Goal: Task Accomplishment & Management: Complete application form

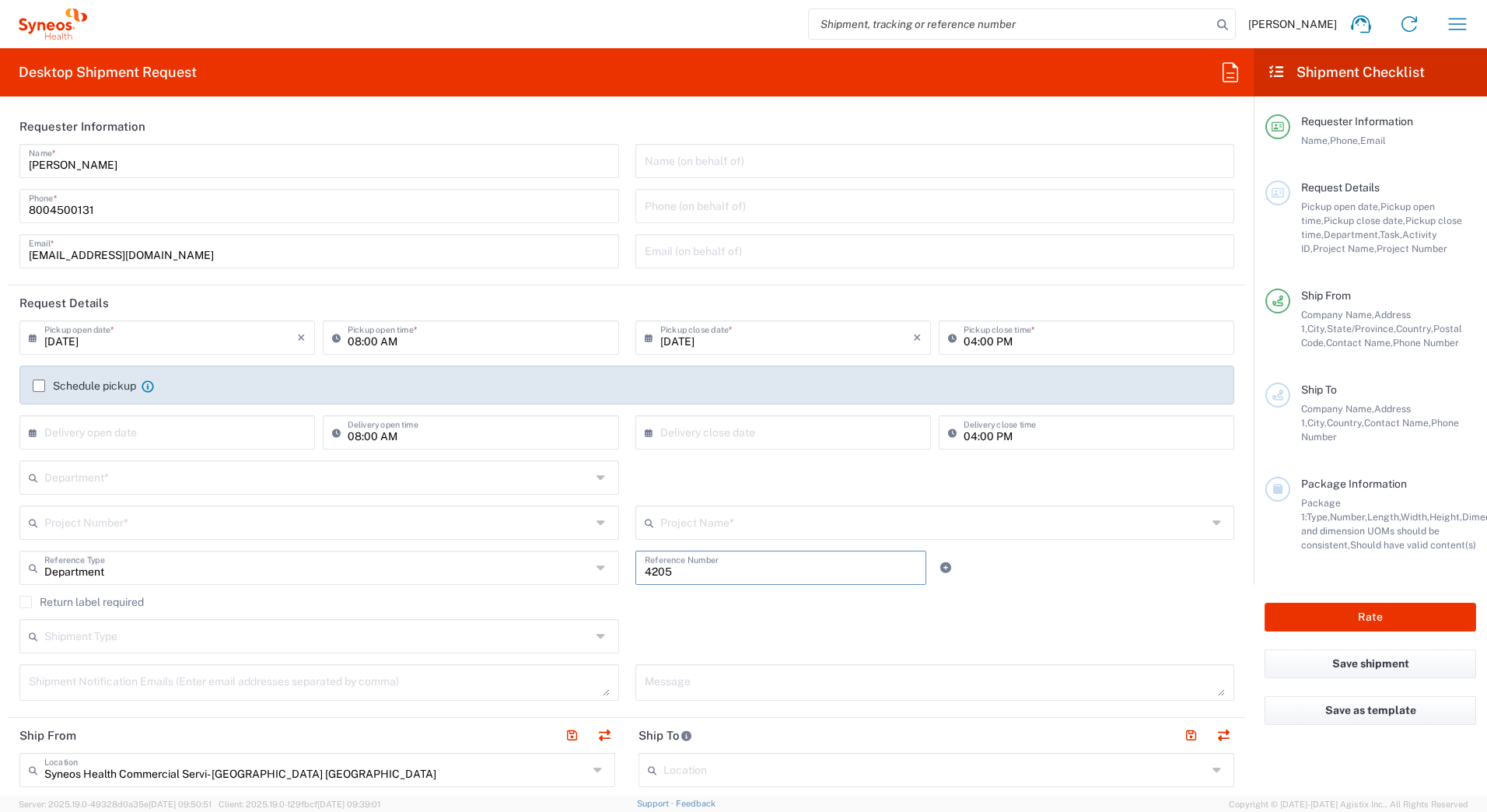
drag, startPoint x: 682, startPoint y: 564, endPoint x: 606, endPoint y: 567, distance: 76.1
click at [606, 567] on div "Department Reference Type Department Account Type Activity ID Airline Appointme…" at bounding box center [627, 573] width 1231 height 45
click at [63, 473] on input "text" at bounding box center [317, 477] width 547 height 28
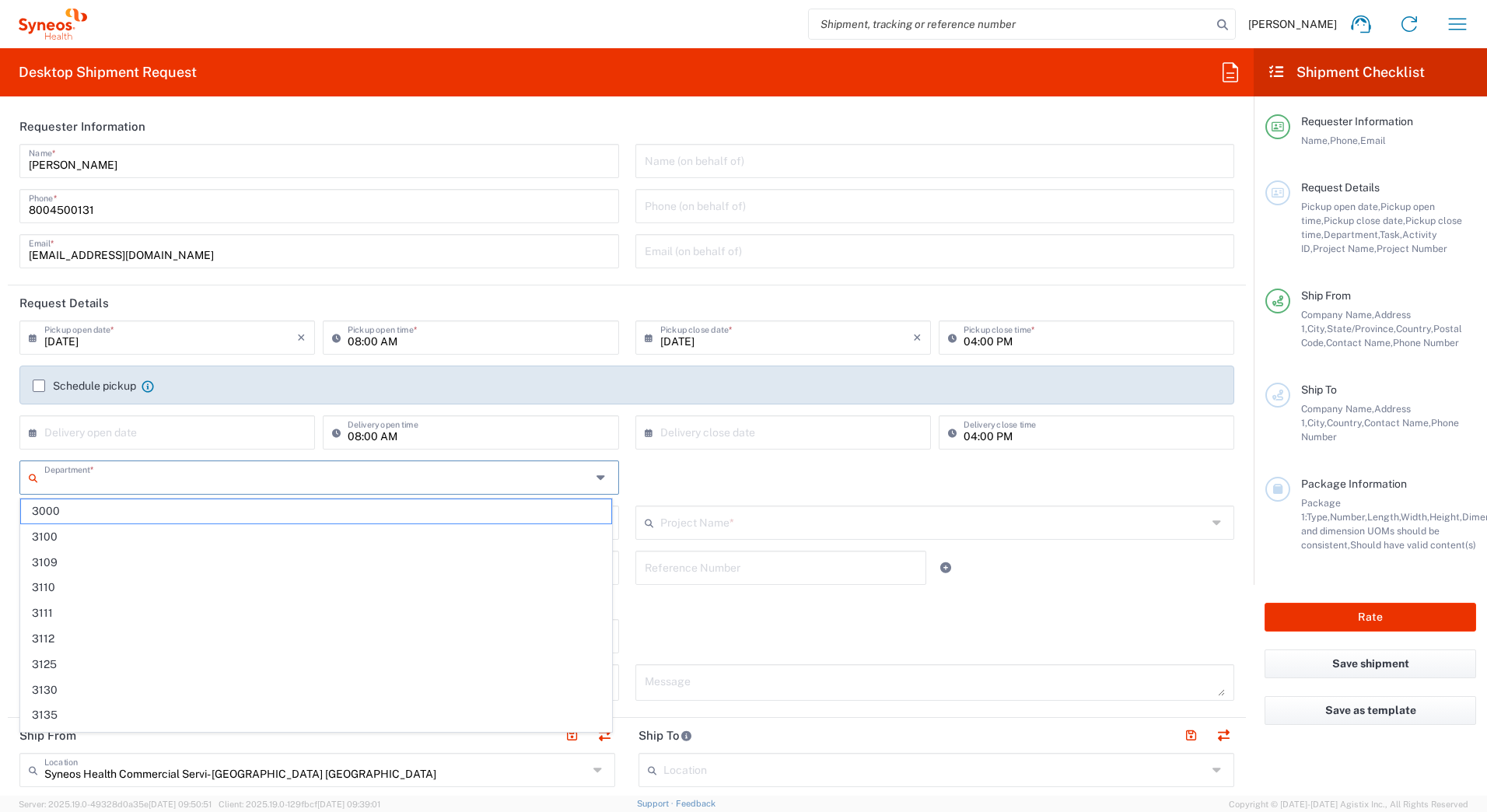
paste input "4205"
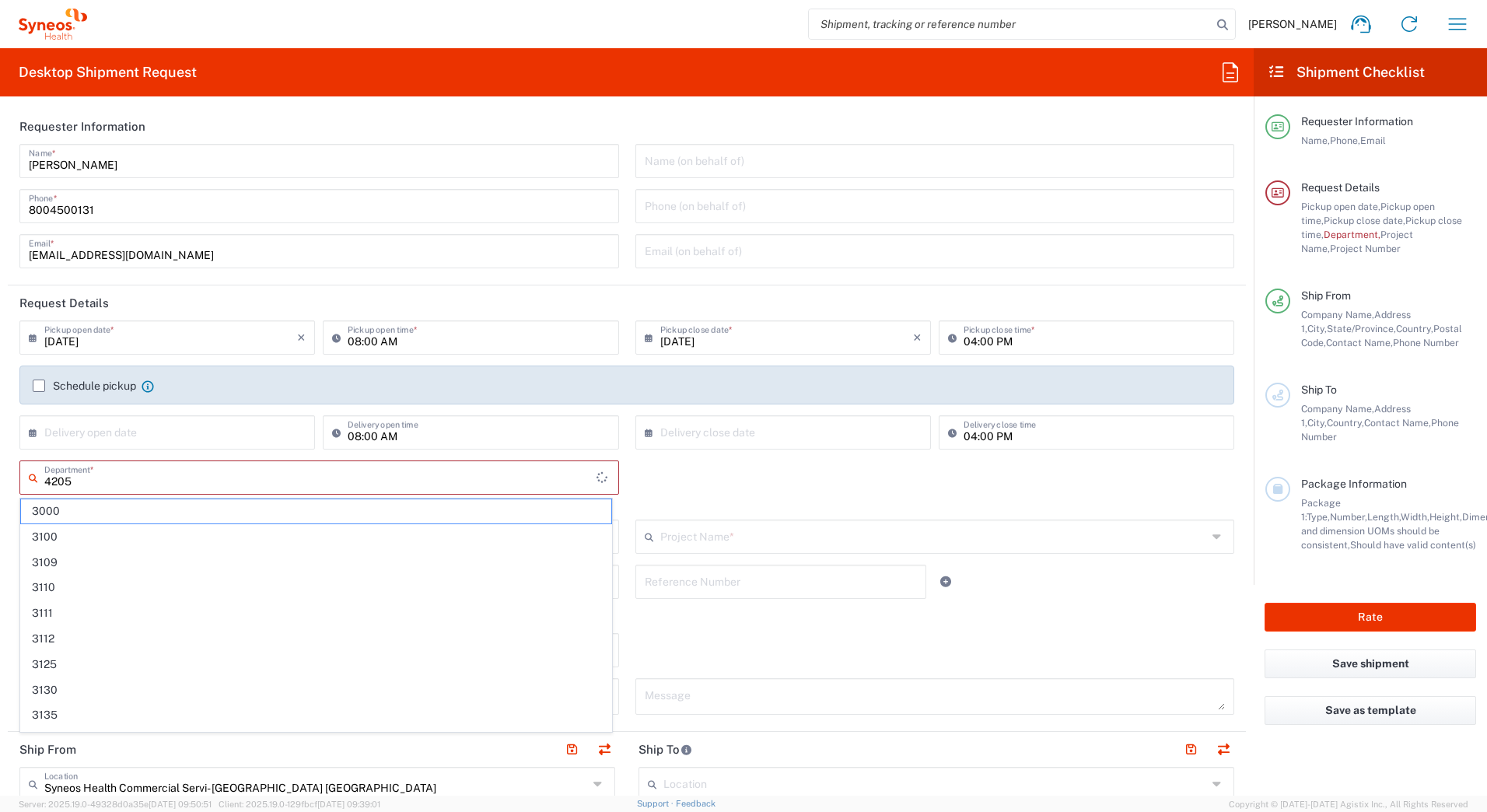
type input "4205"
click at [315, 249] on input "[EMAIL_ADDRESS][DOMAIN_NAME]" at bounding box center [319, 250] width 581 height 28
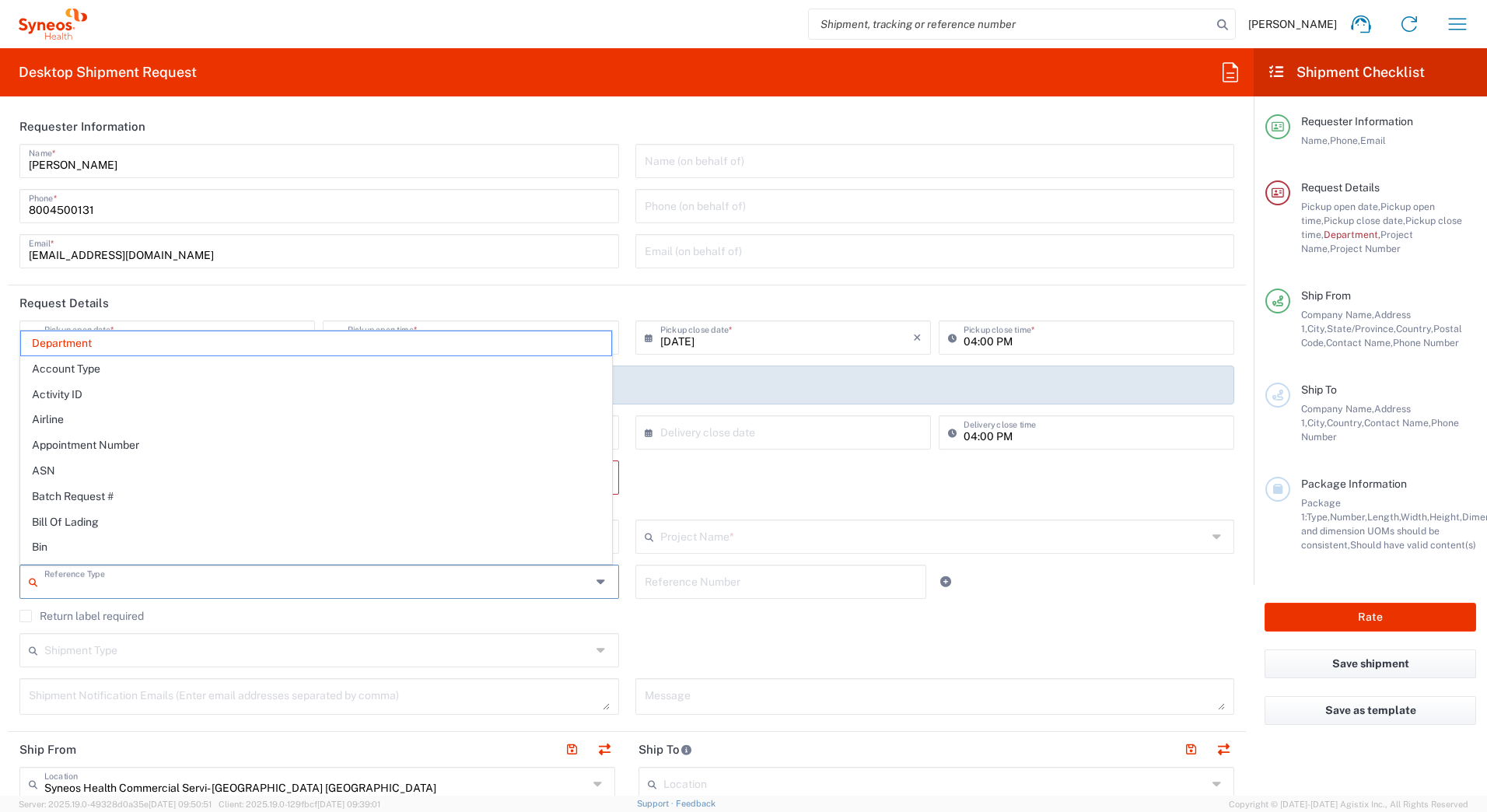
drag, startPoint x: 126, startPoint y: 584, endPoint x: 50, endPoint y: 589, distance: 76.2
click at [50, 589] on input "text" at bounding box center [317, 580] width 547 height 28
click at [675, 621] on agx-checkbox-control "Return label required" at bounding box center [627, 615] width 1215 height 12
type input "Department"
click at [90, 585] on input "text" at bounding box center [317, 580] width 547 height 28
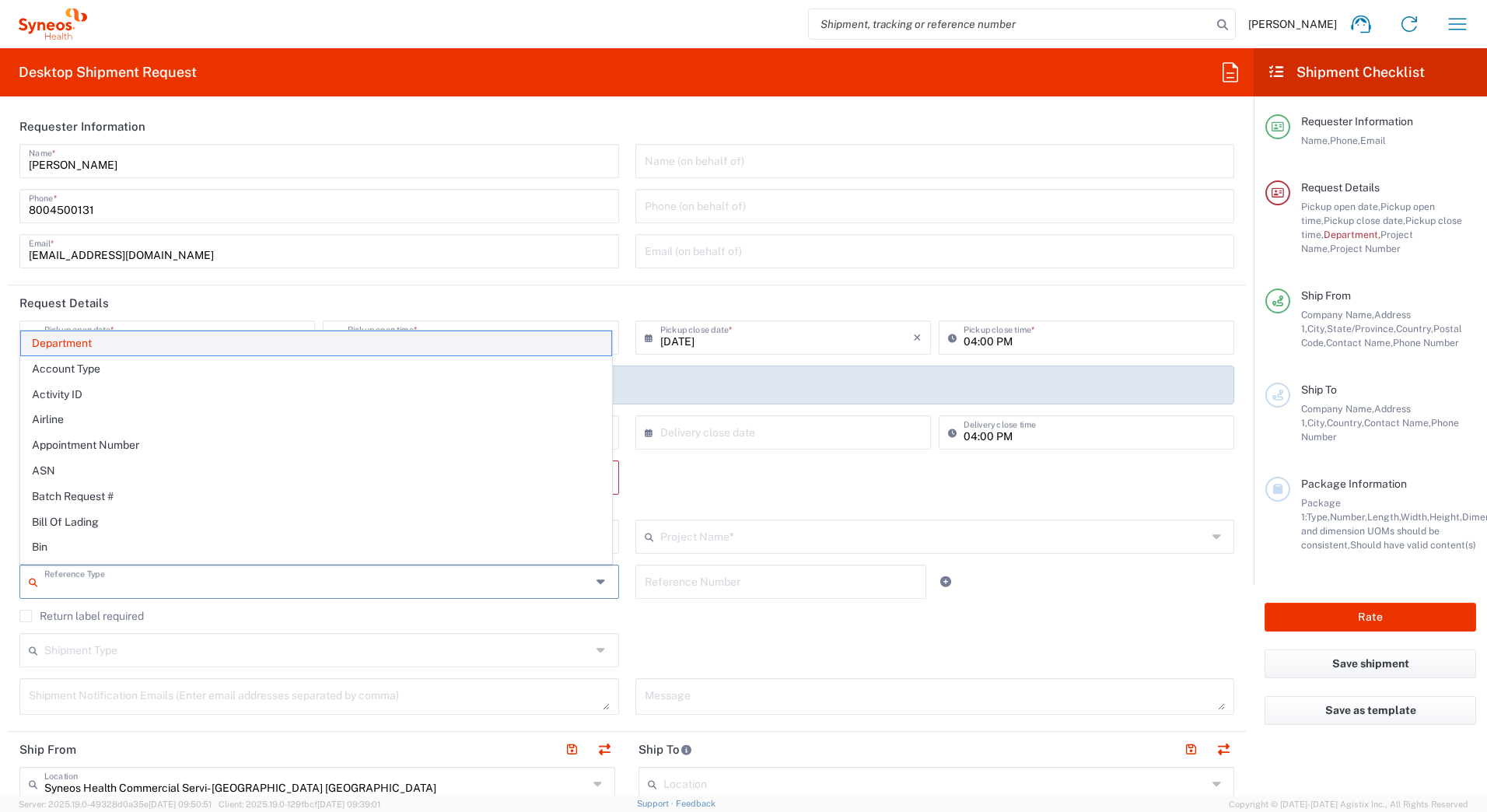
click at [51, 338] on span "Department" at bounding box center [316, 343] width 590 height 24
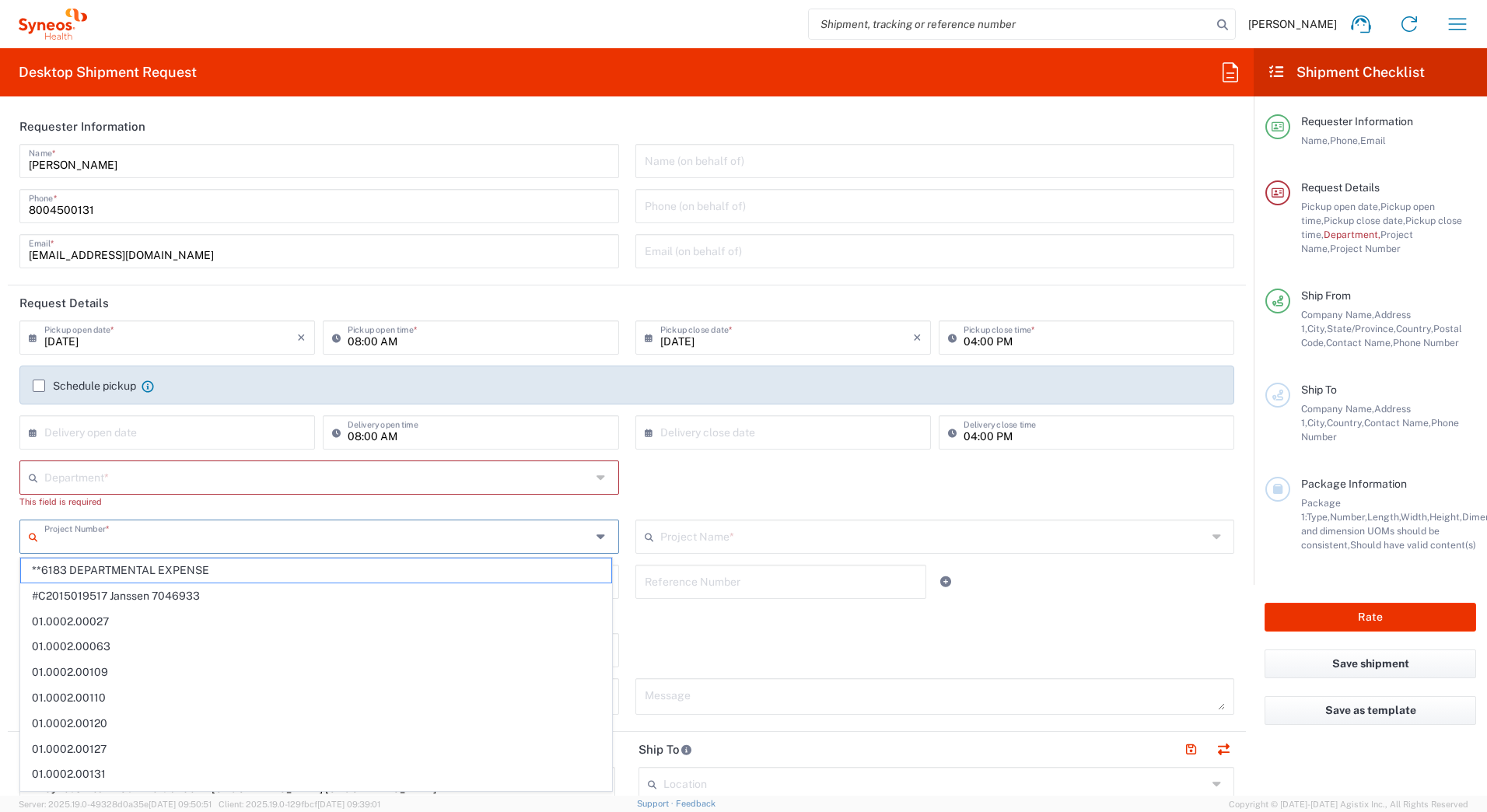
click at [61, 542] on input "text" at bounding box center [317, 535] width 547 height 28
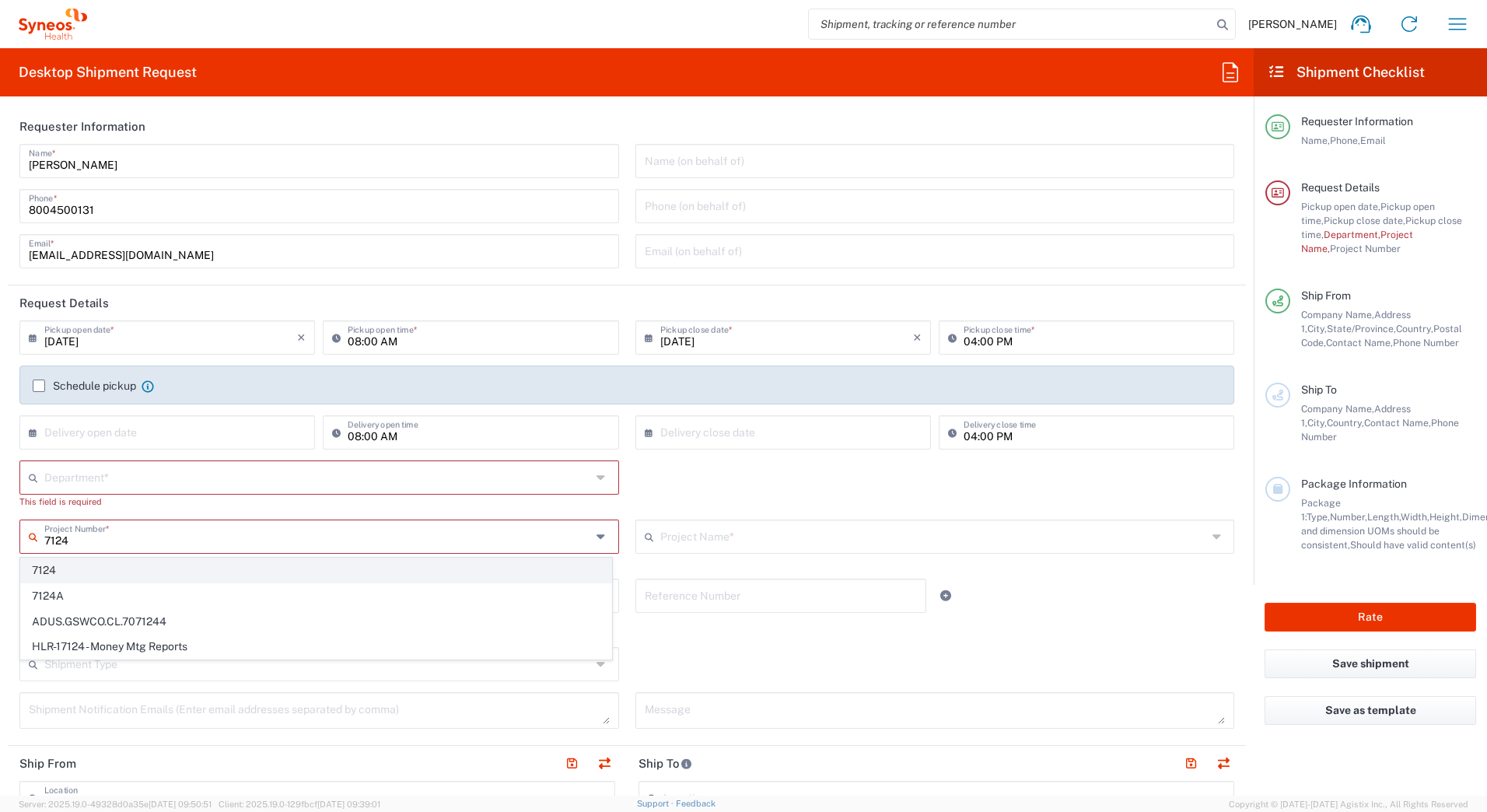
type input "7124"
click at [37, 571] on span "7124" at bounding box center [316, 571] width 590 height 24
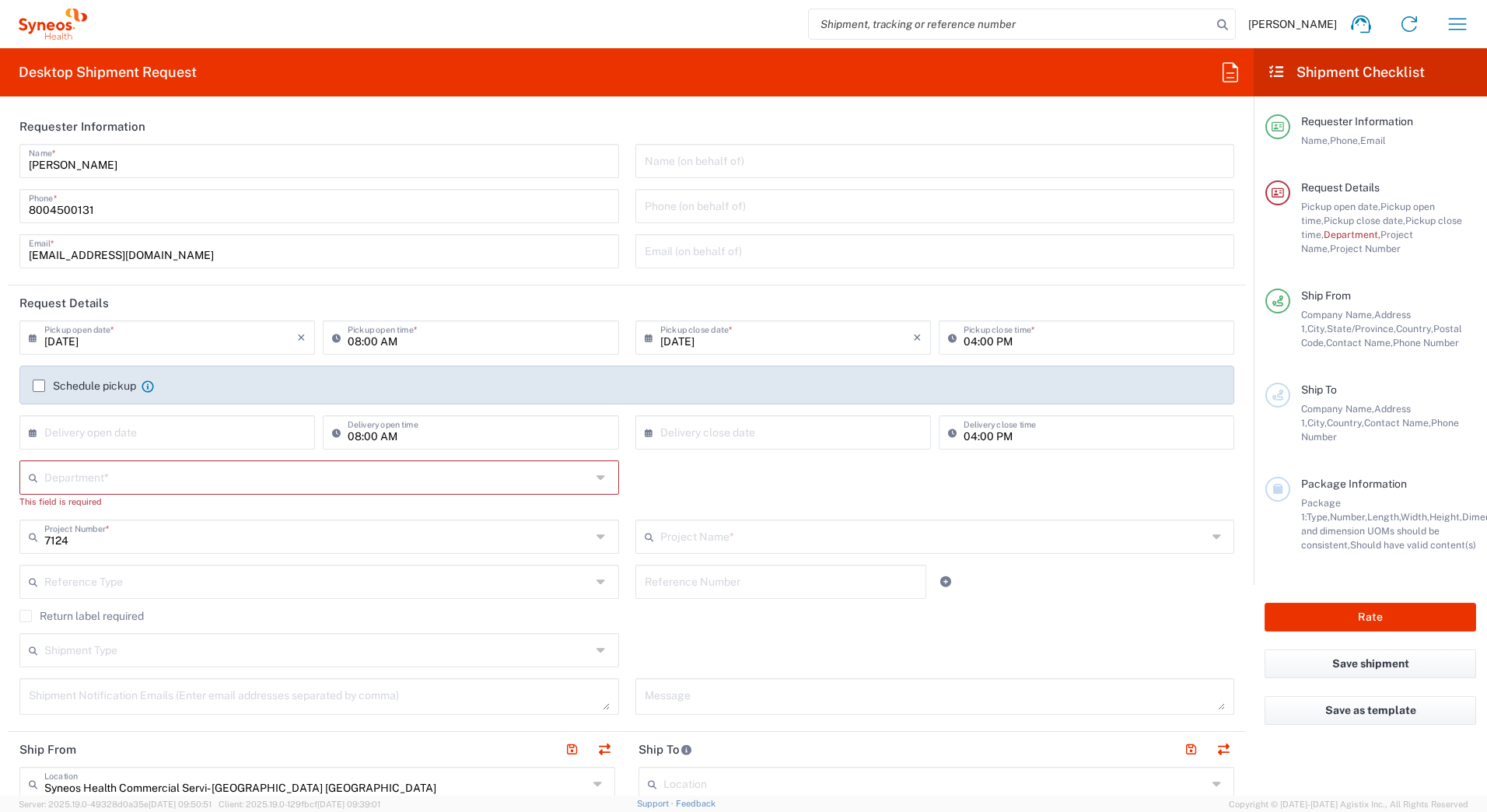
type input "ST-US - J&J Oral HC (0624)"
click at [155, 480] on input "text" at bounding box center [317, 477] width 547 height 28
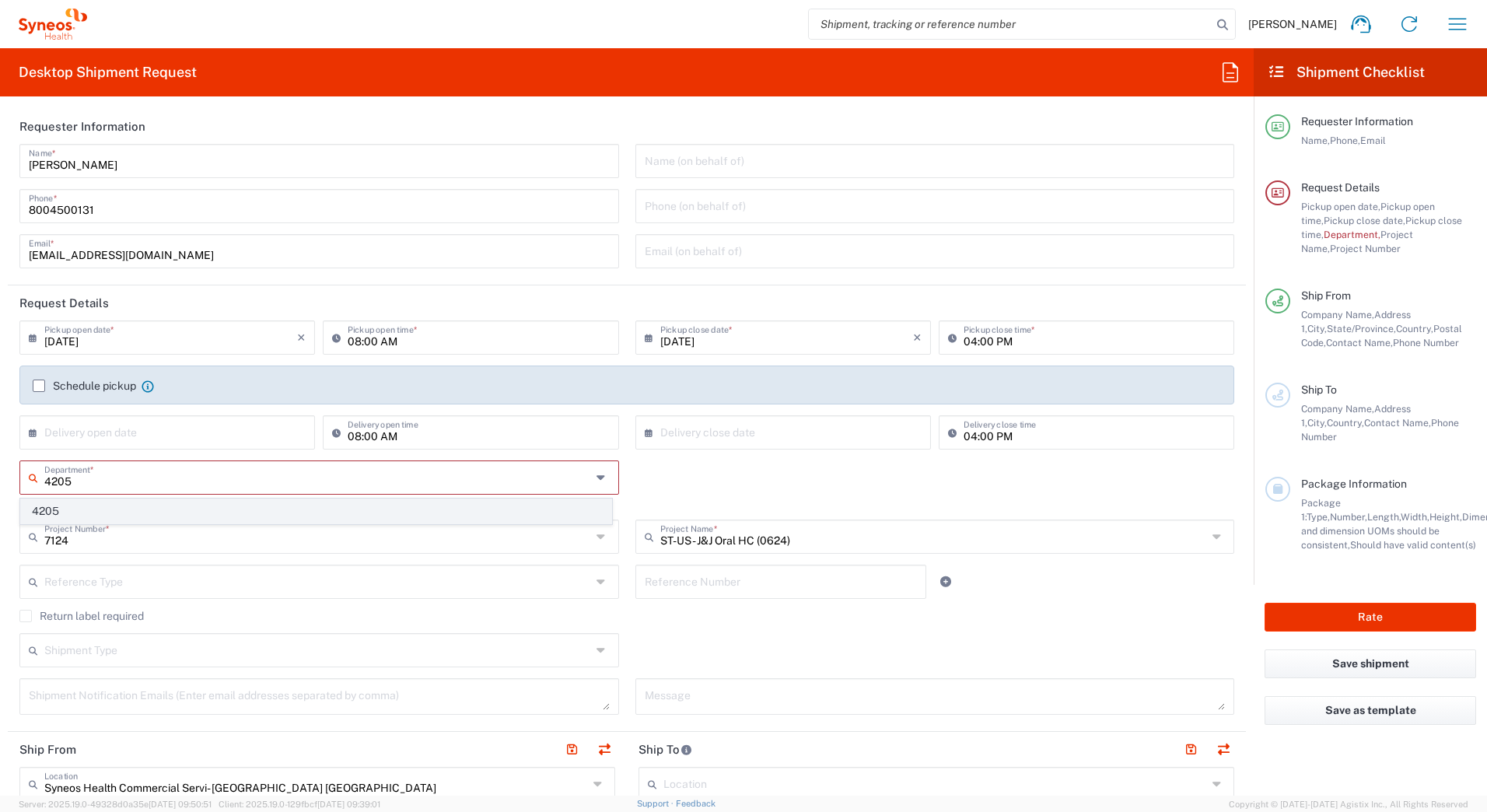
type input "4205"
click at [64, 513] on span "4205" at bounding box center [316, 512] width 590 height 24
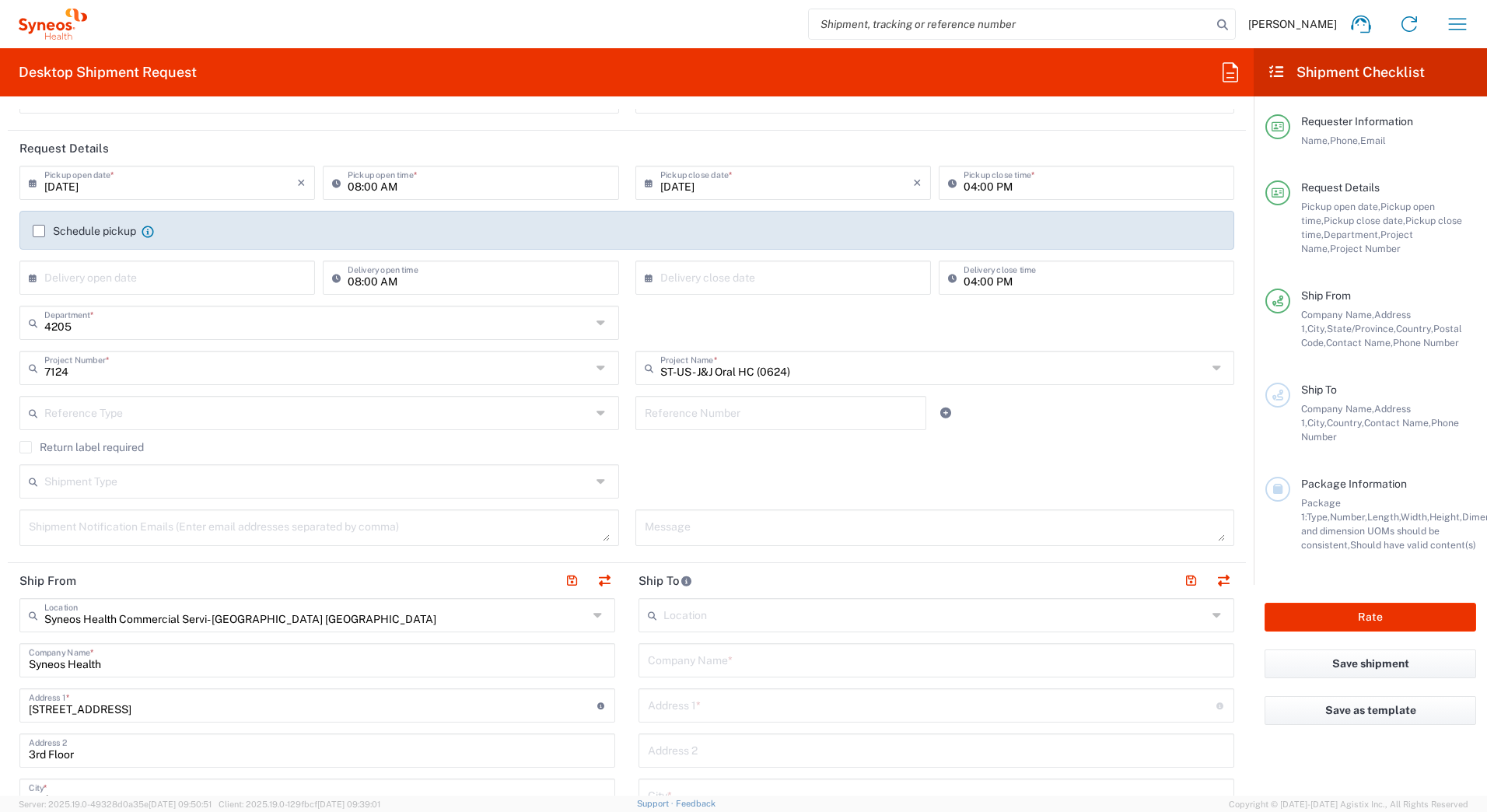
scroll to position [155, 0]
click at [92, 480] on input "text" at bounding box center [317, 479] width 547 height 28
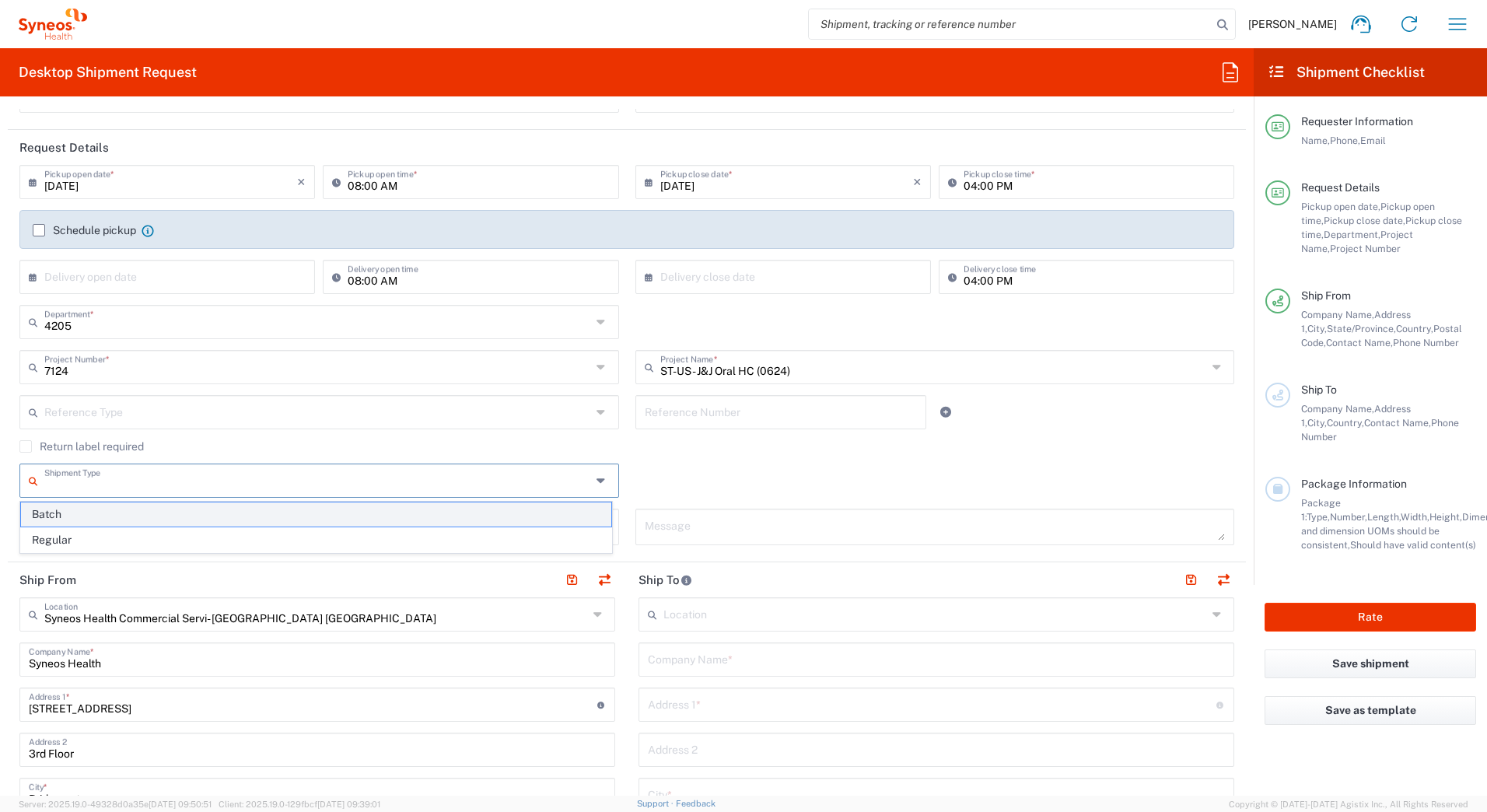
click at [72, 514] on span "Batch" at bounding box center [316, 514] width 590 height 24
type input "Batch"
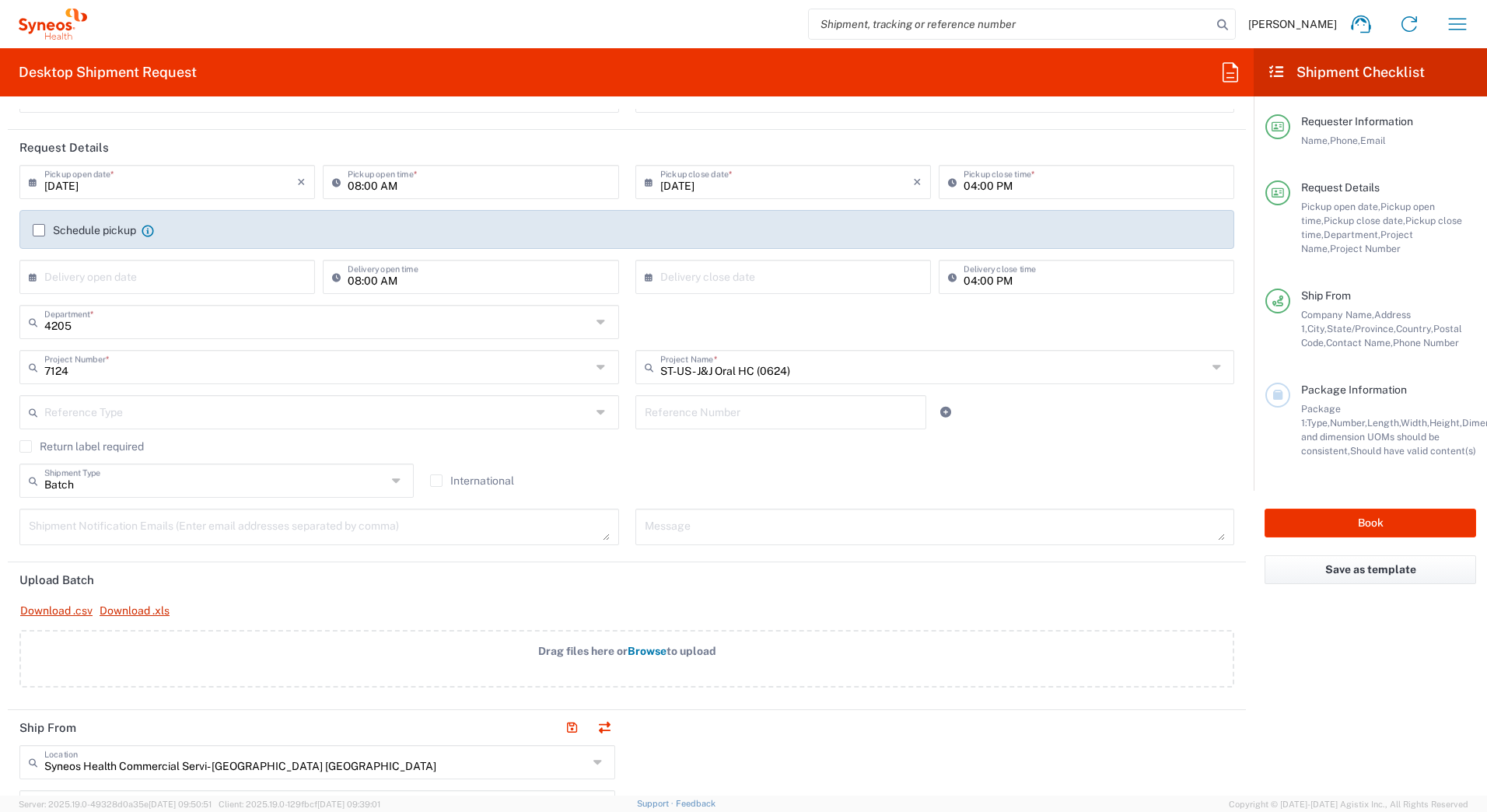
click at [23, 446] on label "Return label required" at bounding box center [82, 446] width 125 height 12
click at [26, 446] on input "Return label required" at bounding box center [26, 446] width 0 height 0
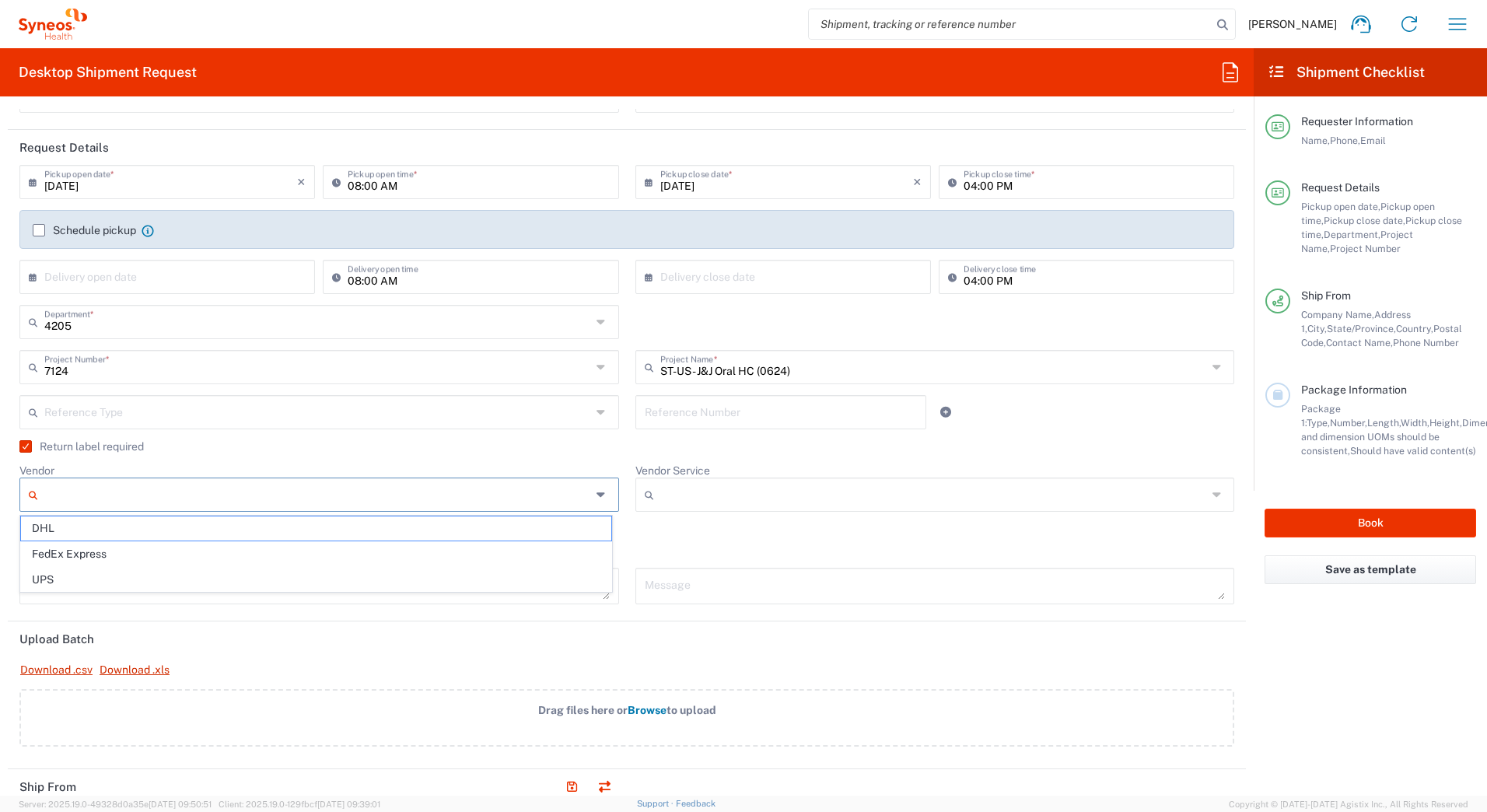
click at [206, 500] on input "Vendor" at bounding box center [317, 495] width 547 height 25
click at [78, 576] on span "UPS" at bounding box center [316, 580] width 590 height 24
type input "UPS"
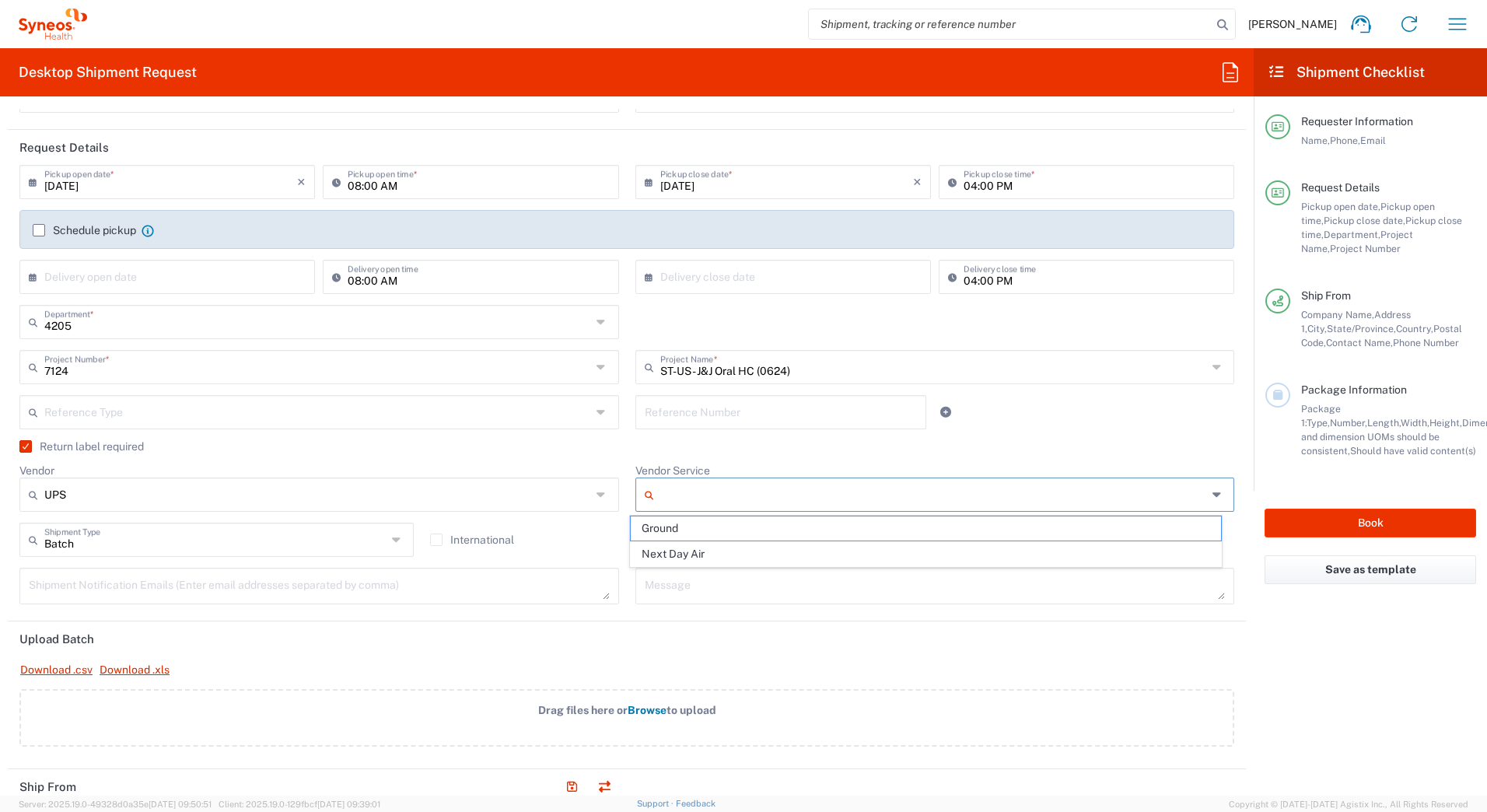
click at [665, 491] on input "Vendor Service" at bounding box center [933, 495] width 547 height 25
click at [660, 533] on span "Ground" at bounding box center [926, 529] width 590 height 24
type input "Ground"
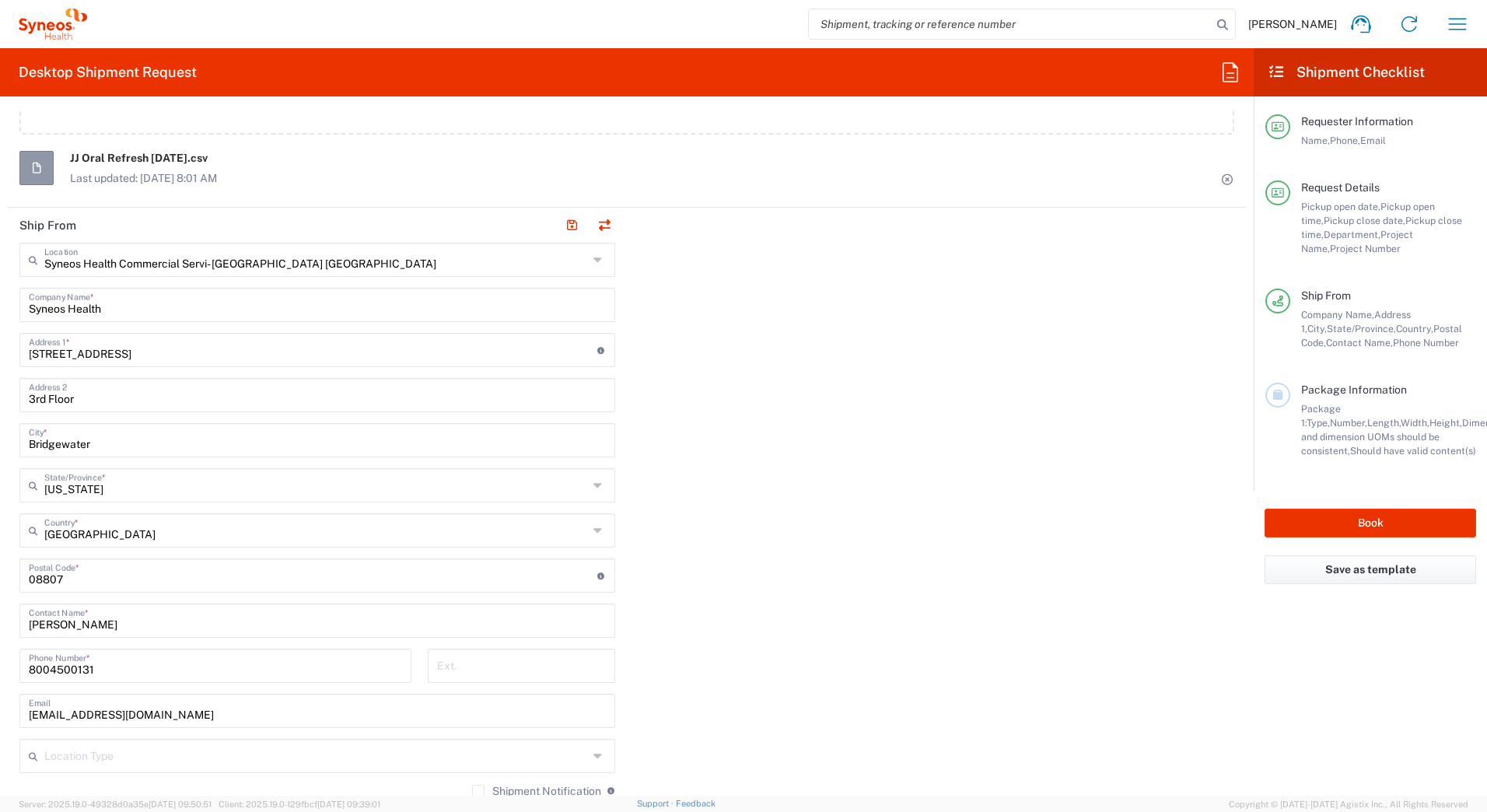
scroll to position [778, 0]
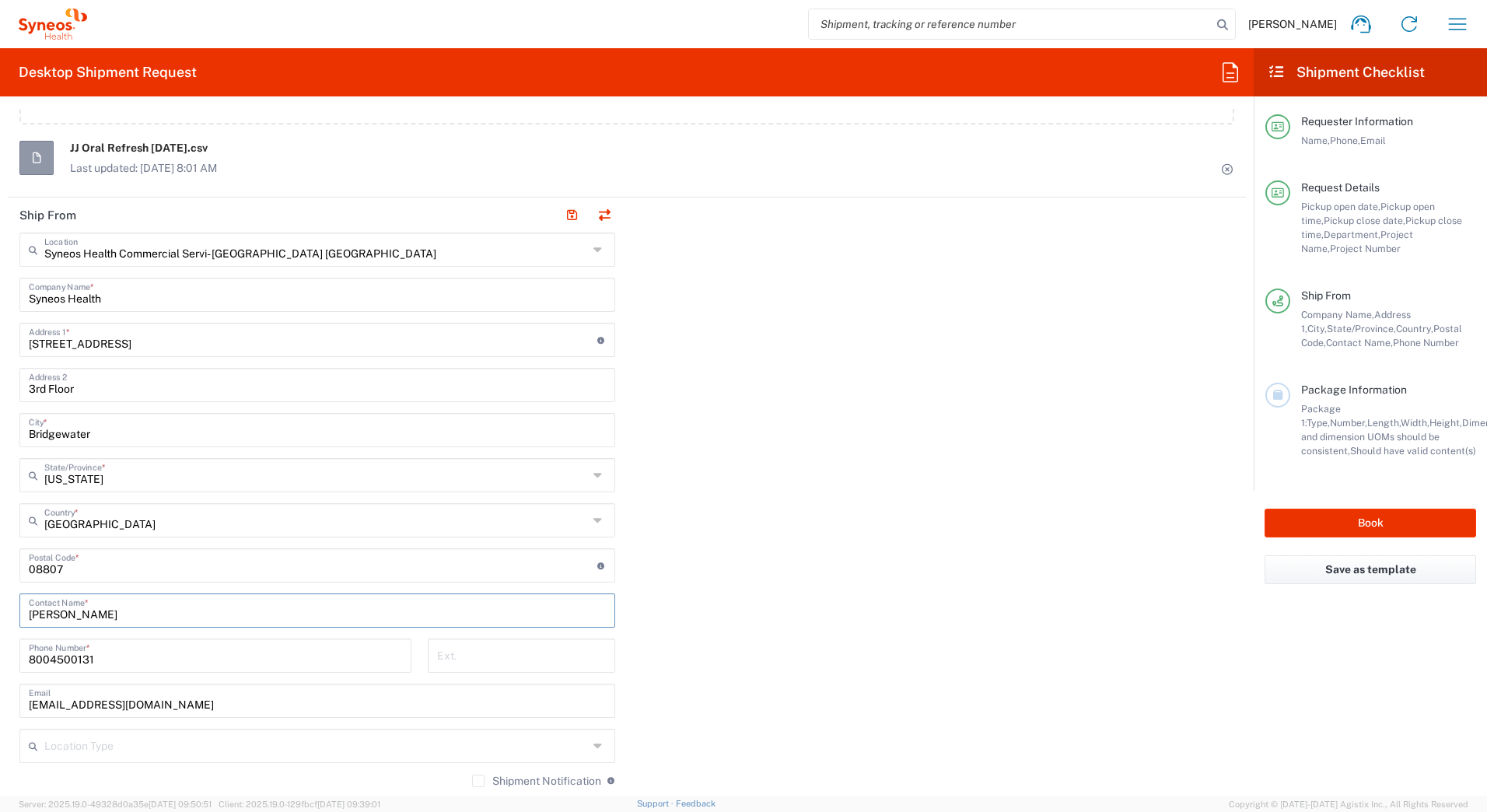
drag, startPoint x: 102, startPoint y: 616, endPoint x: -3, endPoint y: 614, distance: 105.0
click at [0, 614] on html "[PERSON_NAME] Home Shipment estimator Shipment tracking Desktop shipment reques…" at bounding box center [744, 406] width 1487 height 812
paste input "Syneos Deployments"
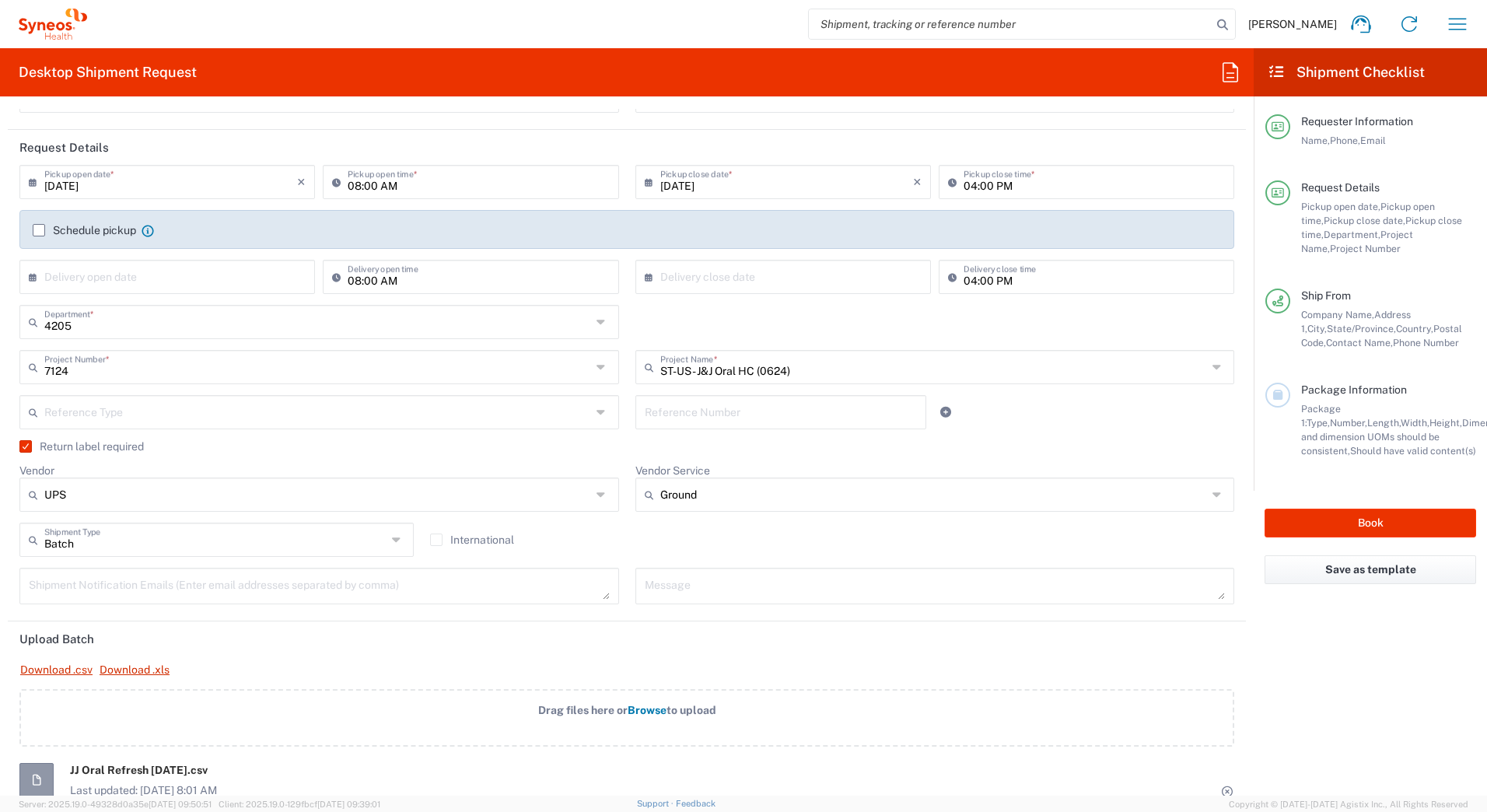
scroll to position [0, 0]
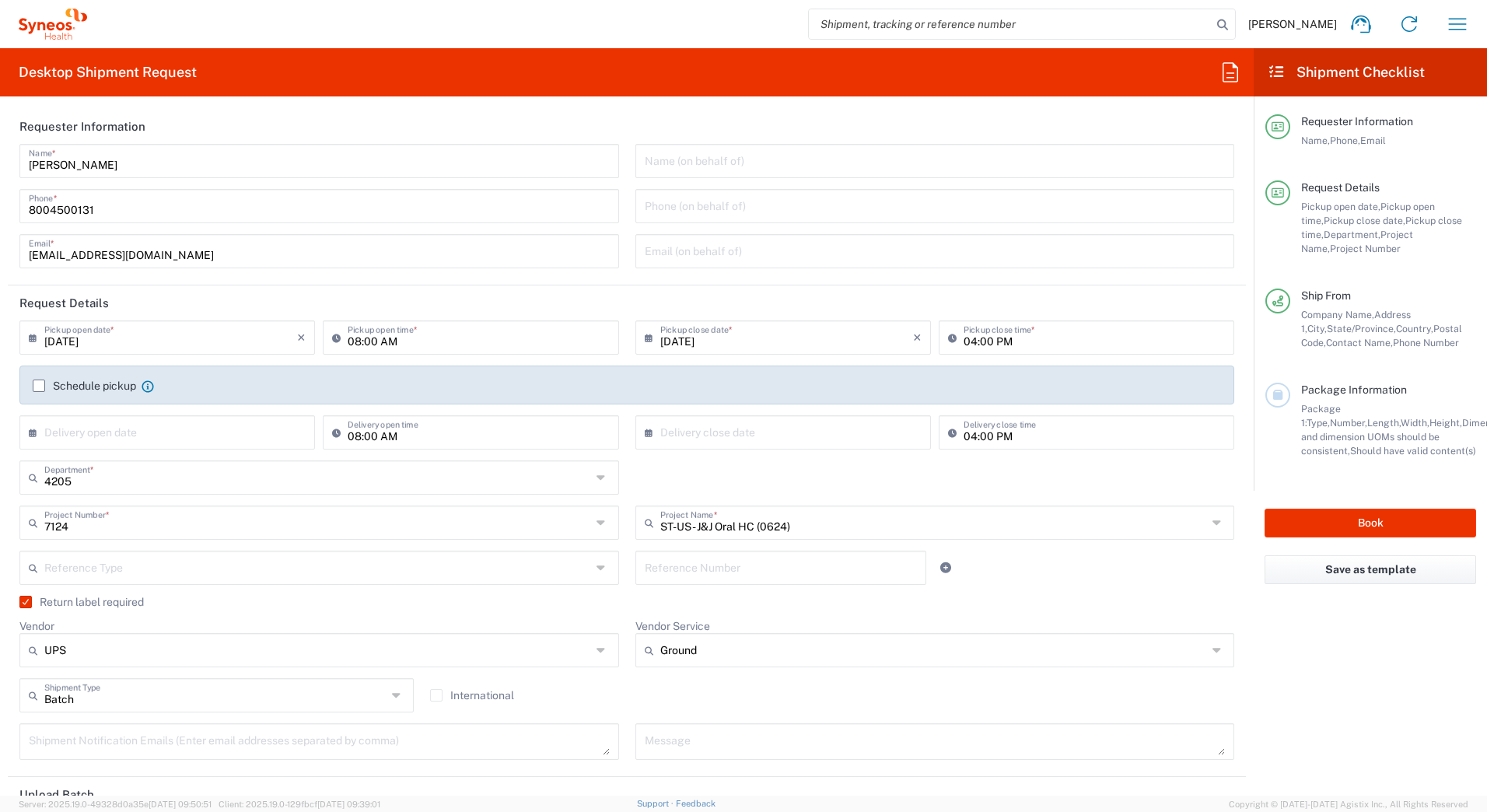
type input "Syneos Deployments"
drag, startPoint x: 106, startPoint y: 162, endPoint x: 0, endPoint y: 163, distance: 106.0
click at [0, 164] on html "[PERSON_NAME] Home Shipment estimator Shipment tracking Desktop shipment reques…" at bounding box center [744, 406] width 1487 height 812
paste input "Syneos Deployments"
type input "Syneos Deployments"
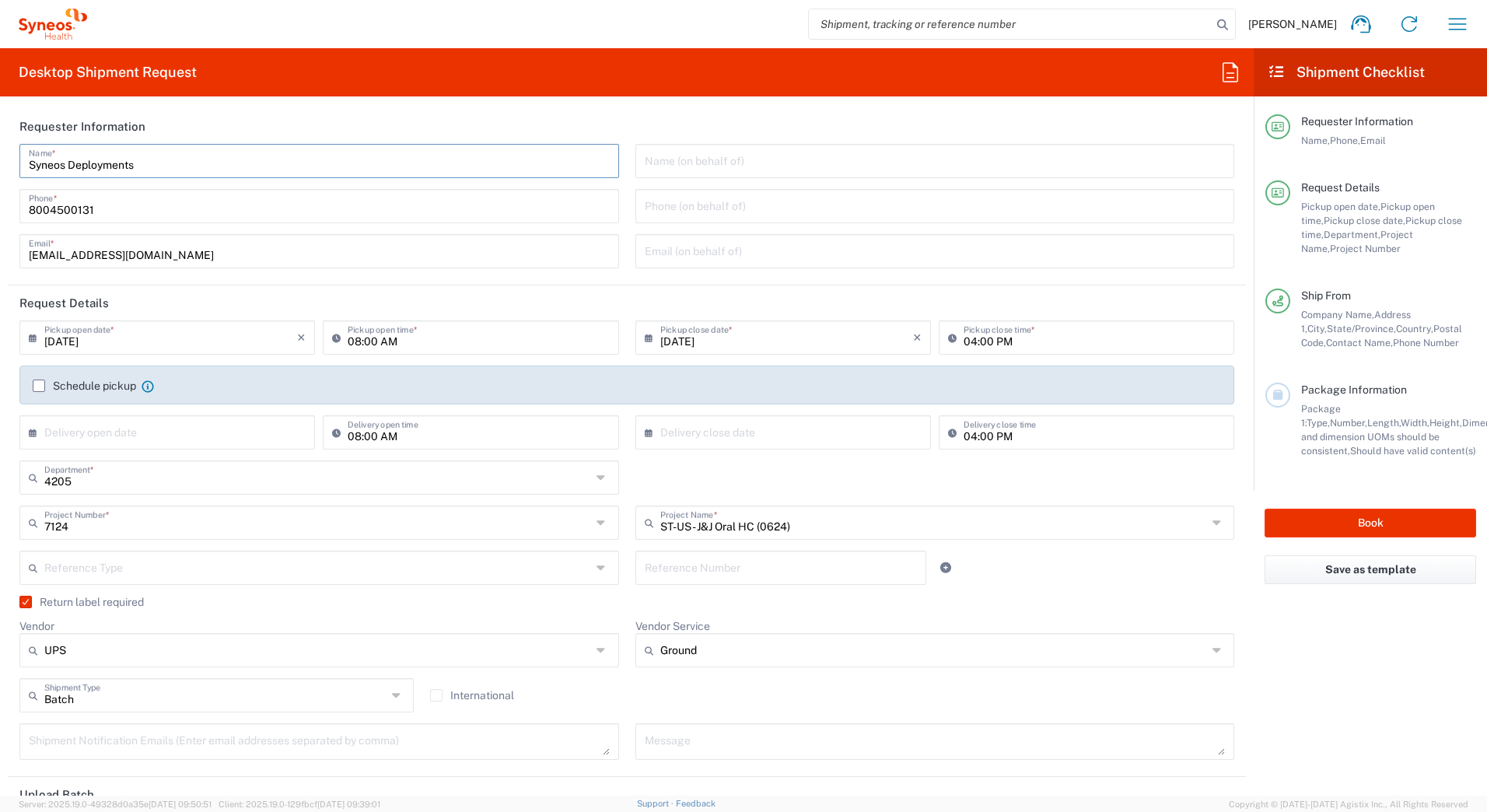
click at [396, 111] on header "Requester Information" at bounding box center [627, 125] width 1238 height 35
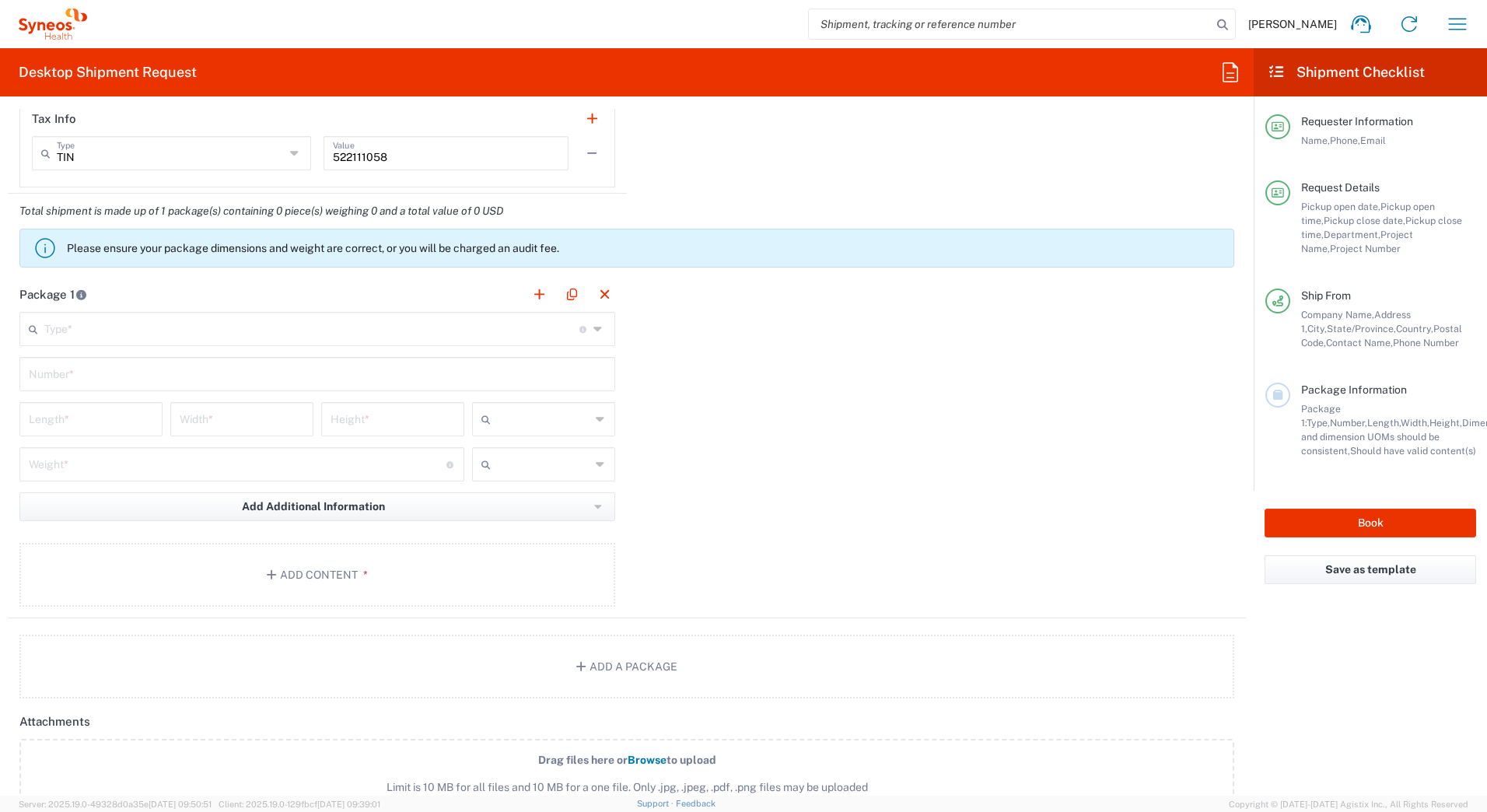
scroll to position [1477, 0]
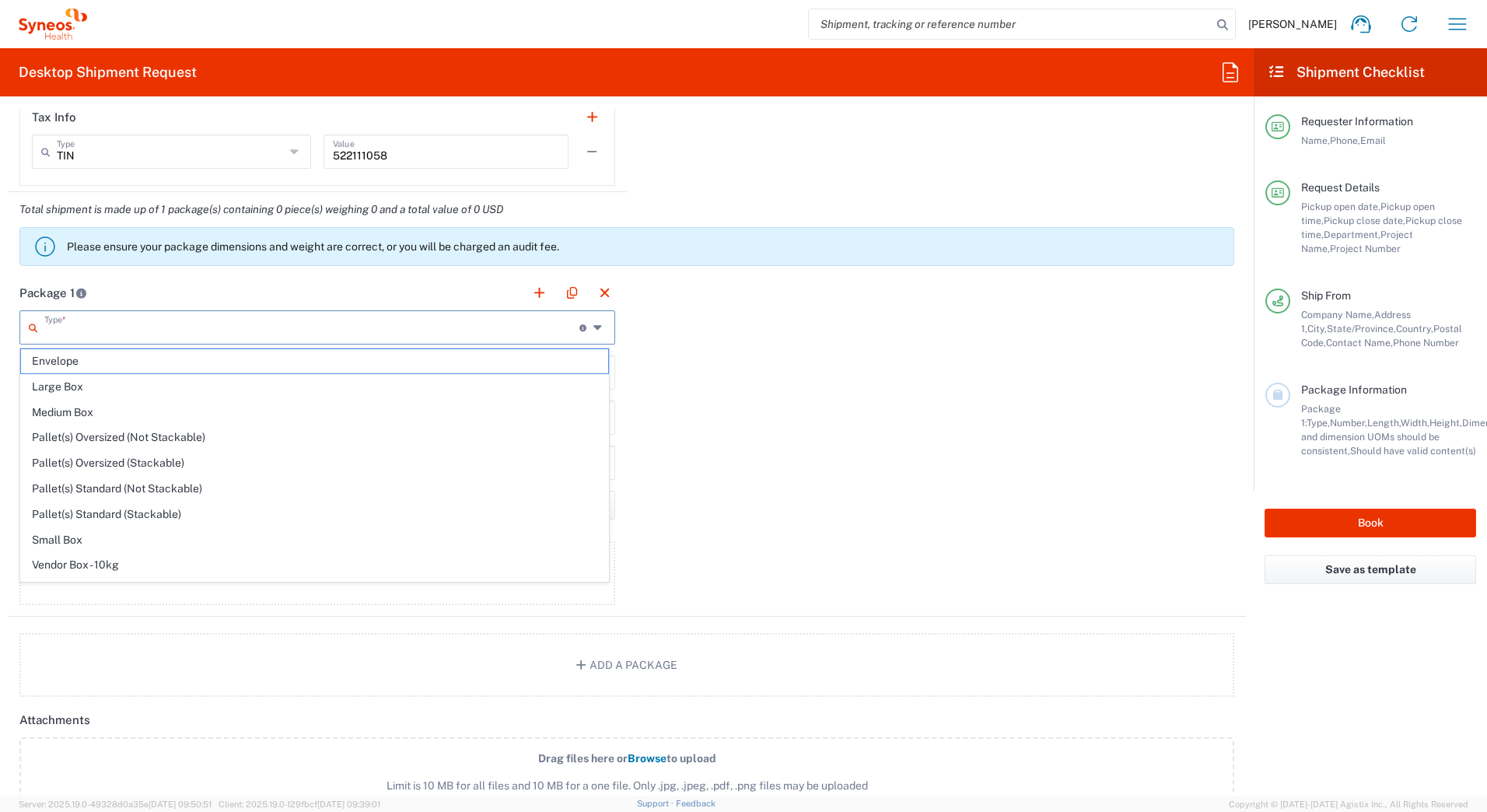
click at [156, 324] on input "text" at bounding box center [312, 326] width 535 height 28
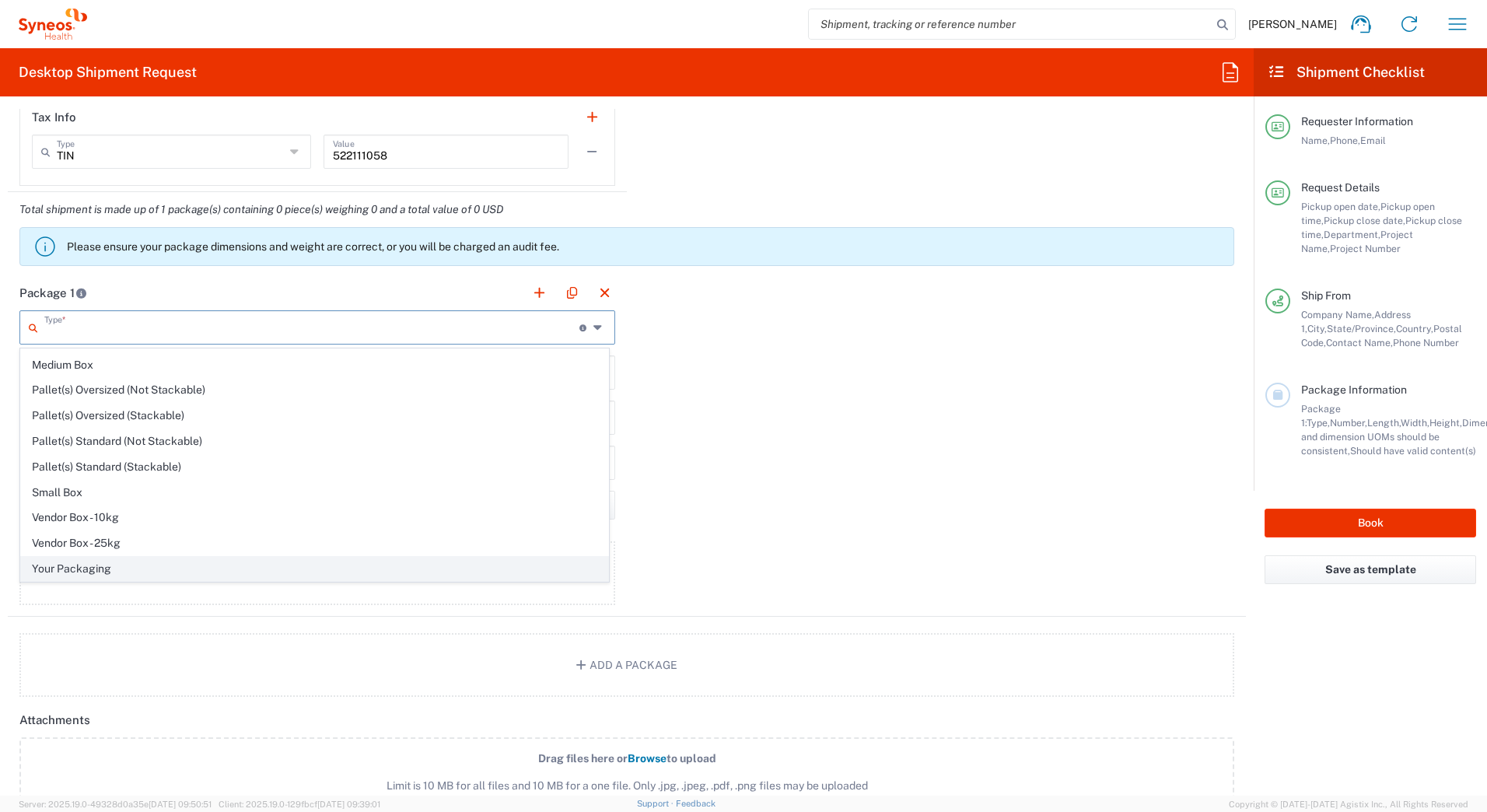
click at [147, 568] on span "Your Packaging" at bounding box center [314, 569] width 587 height 24
type input "Your Packaging"
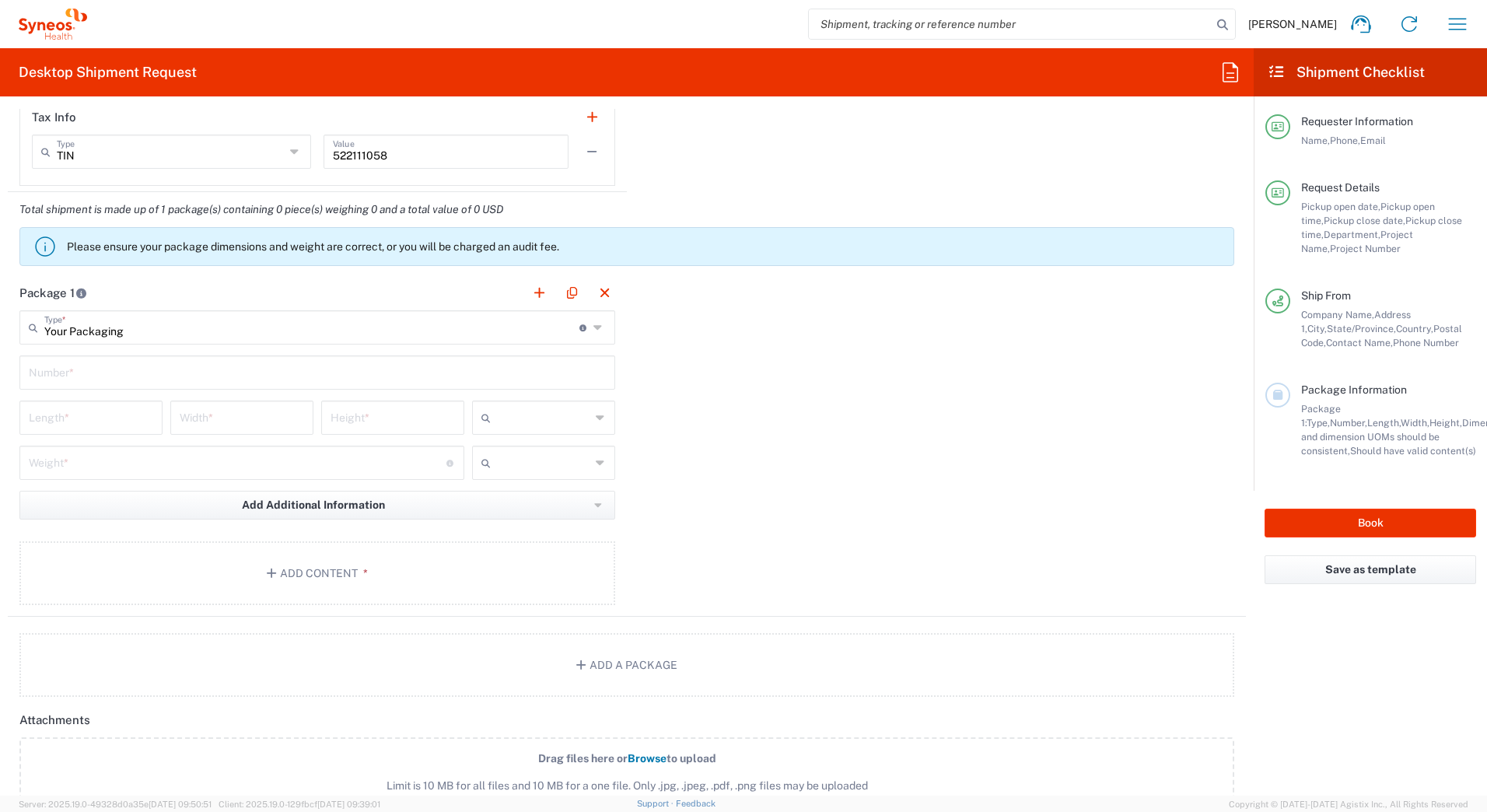
click at [37, 373] on input "text" at bounding box center [317, 372] width 577 height 28
type input "1"
click at [39, 406] on input "number" at bounding box center [92, 417] width 125 height 28
type input "18"
type input "12"
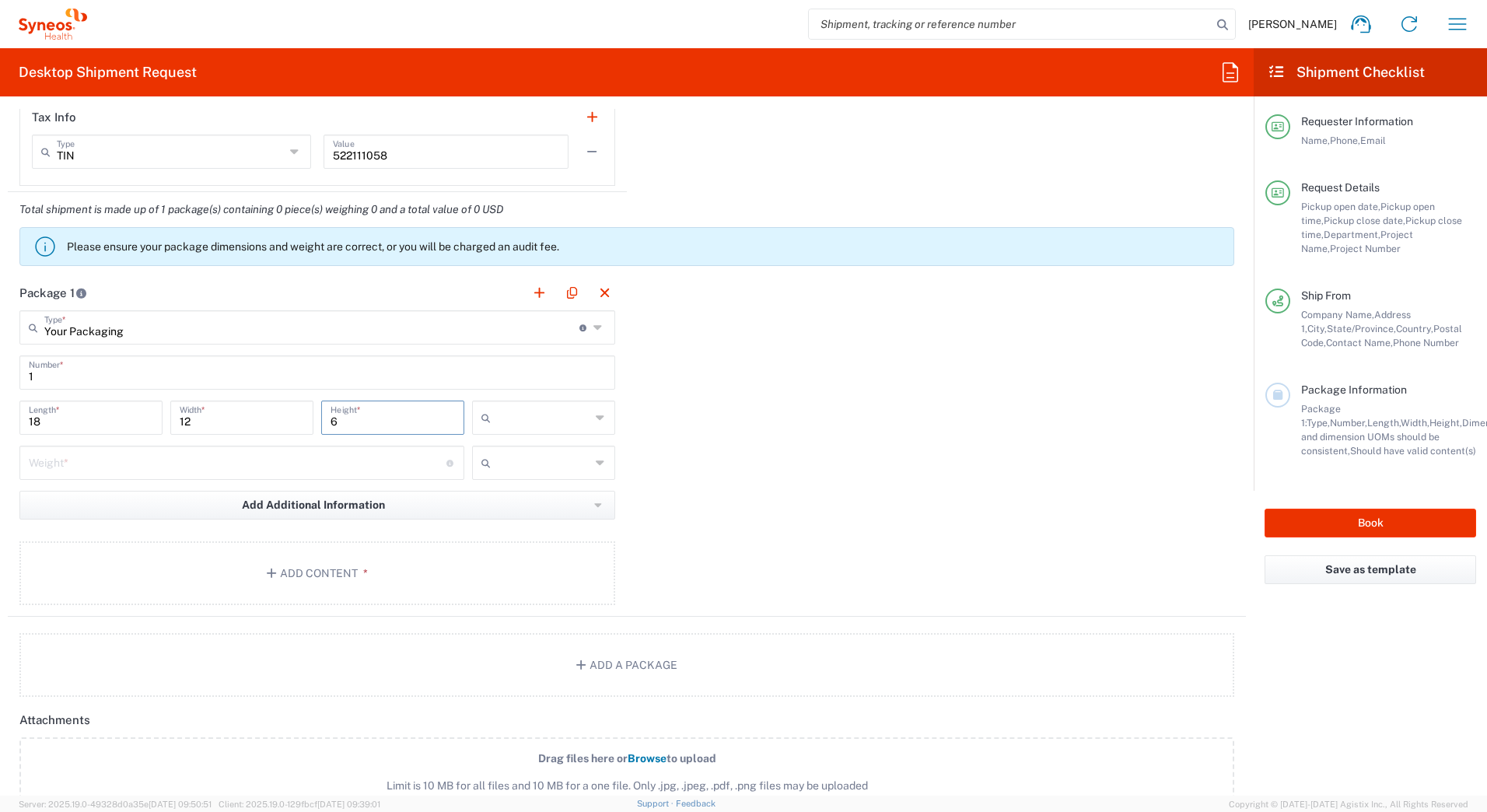
type input "6"
click at [510, 421] on input "text" at bounding box center [543, 417] width 93 height 25
click at [511, 497] on span "in" at bounding box center [538, 503] width 138 height 24
type input "in"
click at [142, 467] on input "number" at bounding box center [238, 461] width 418 height 28
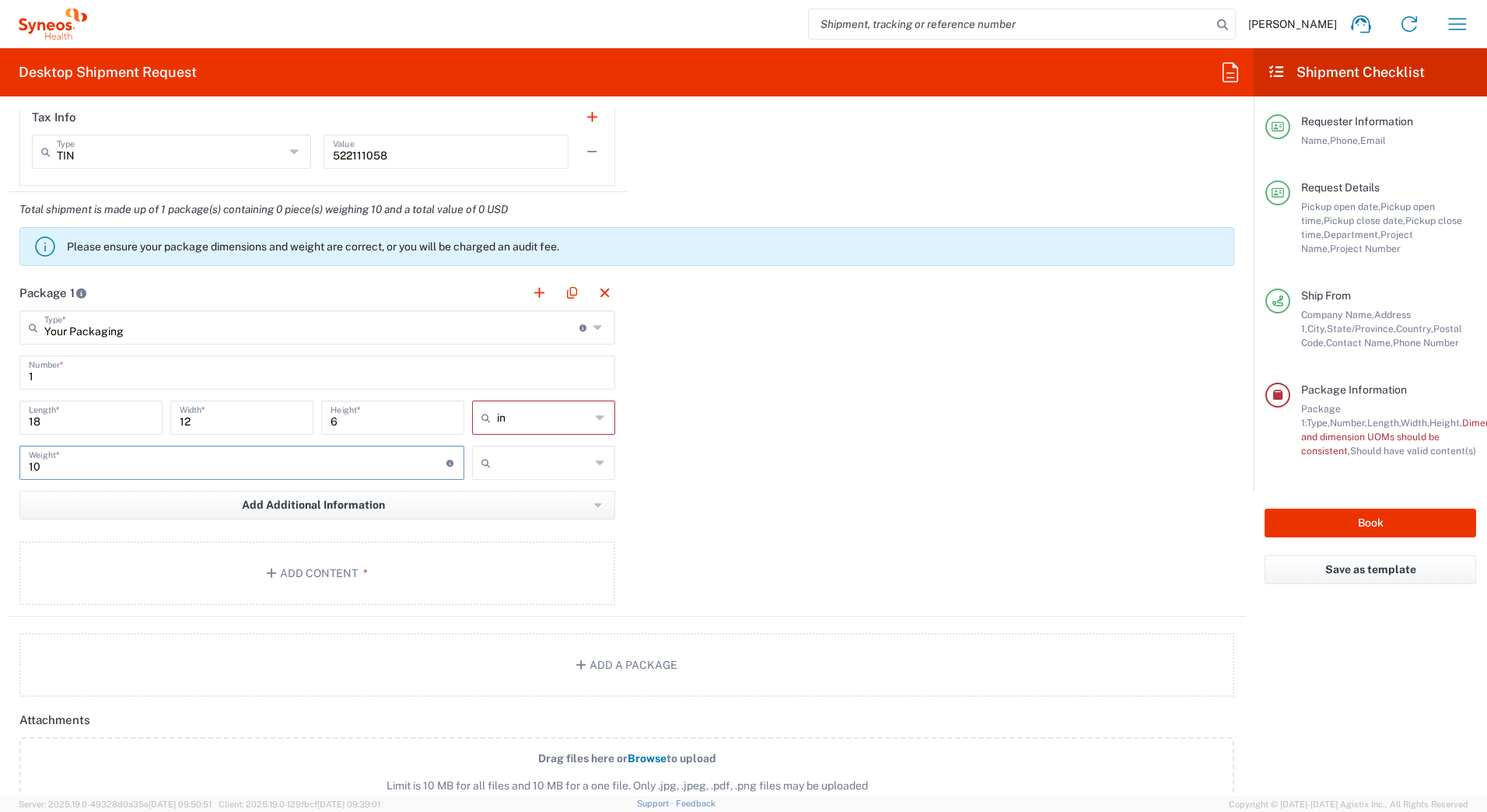
type input "10"
click at [565, 468] on input "text" at bounding box center [543, 462] width 93 height 25
click at [521, 521] on span "lbs" at bounding box center [538, 522] width 138 height 24
type input "lbs"
click at [288, 576] on button "Add Content *" at bounding box center [317, 573] width 596 height 64
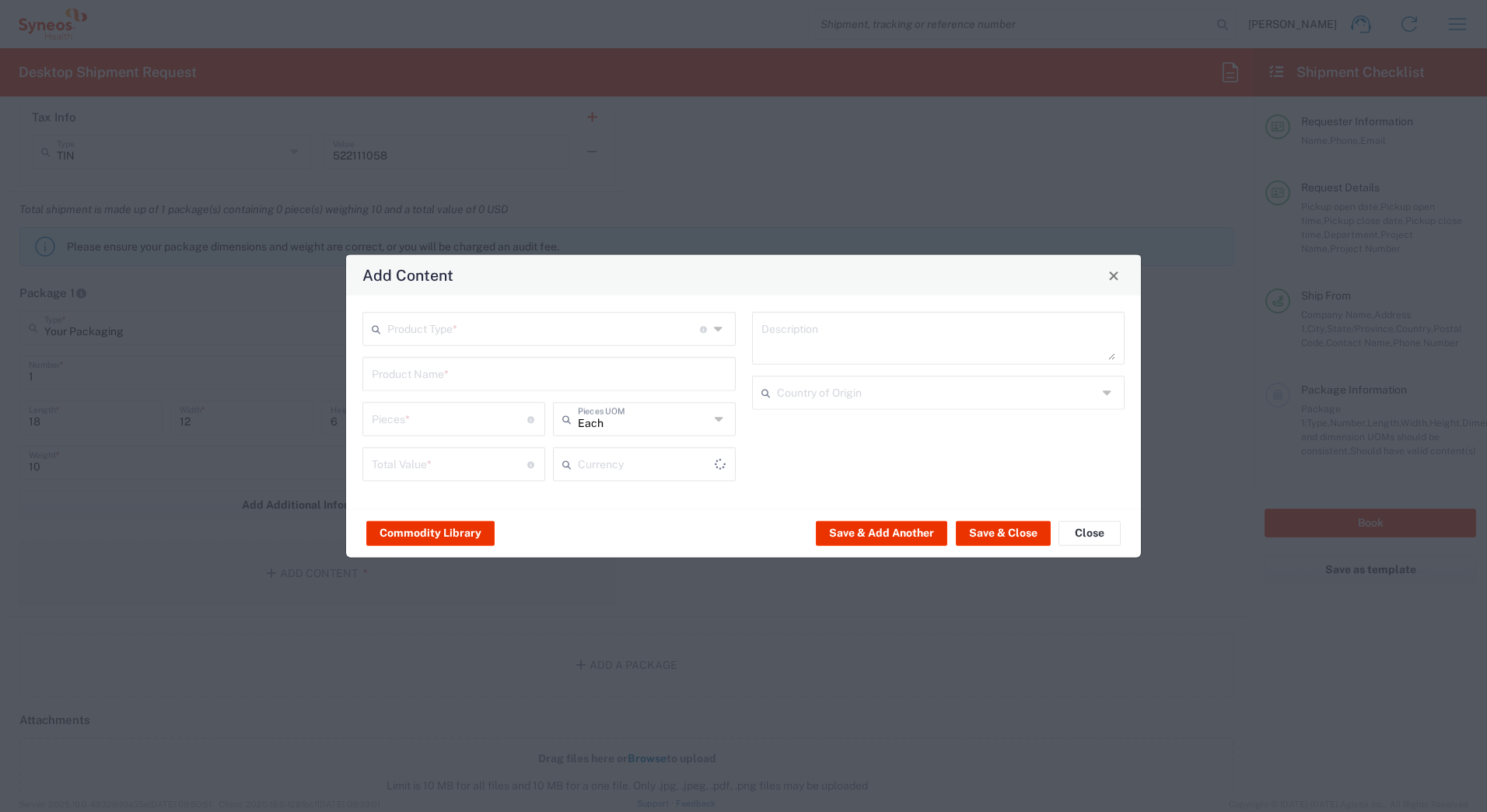
type input "US Dollar"
click at [392, 332] on input "text" at bounding box center [543, 328] width 313 height 28
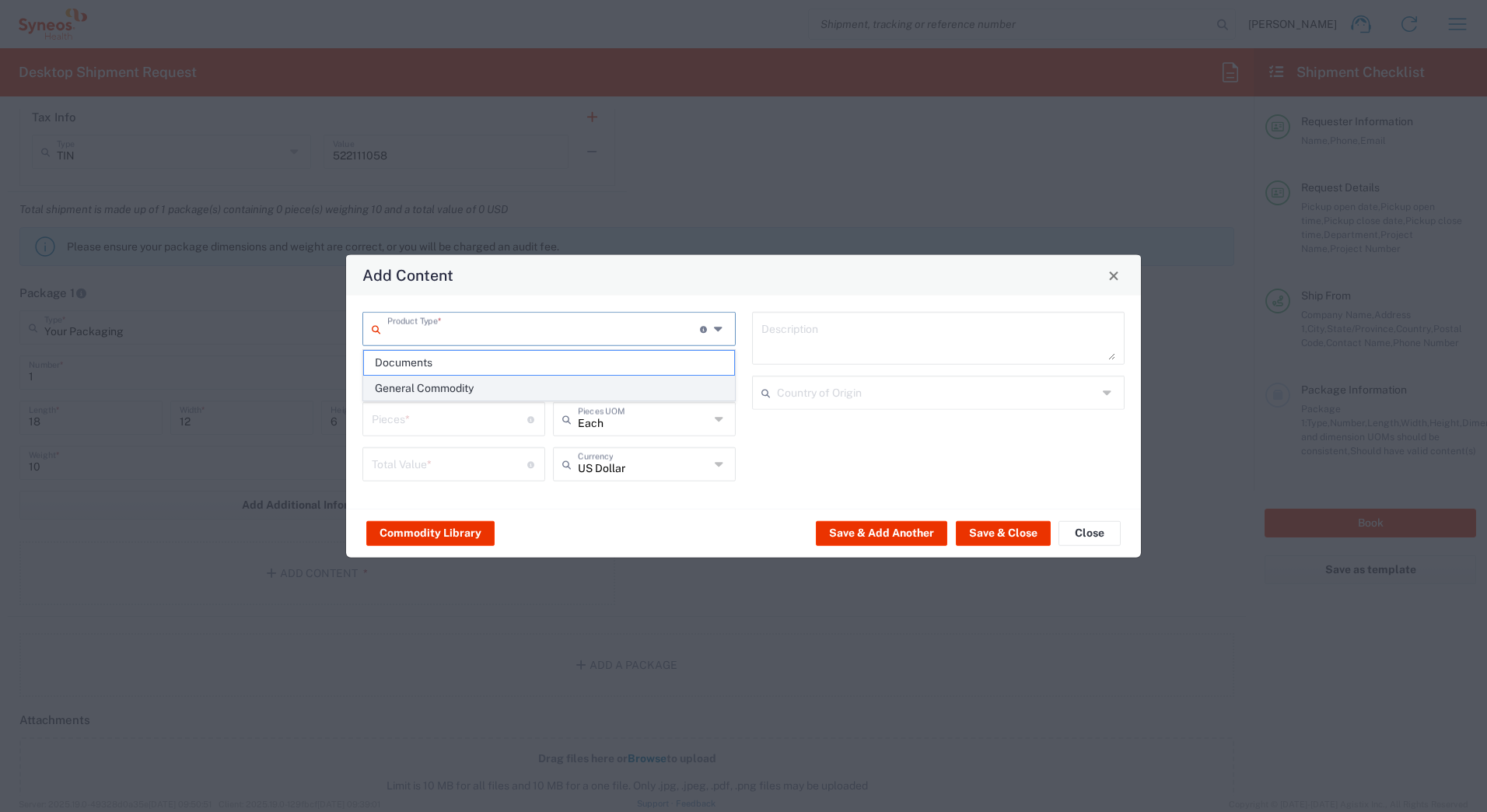
click at [395, 385] on span "General Commodity" at bounding box center [549, 389] width 370 height 24
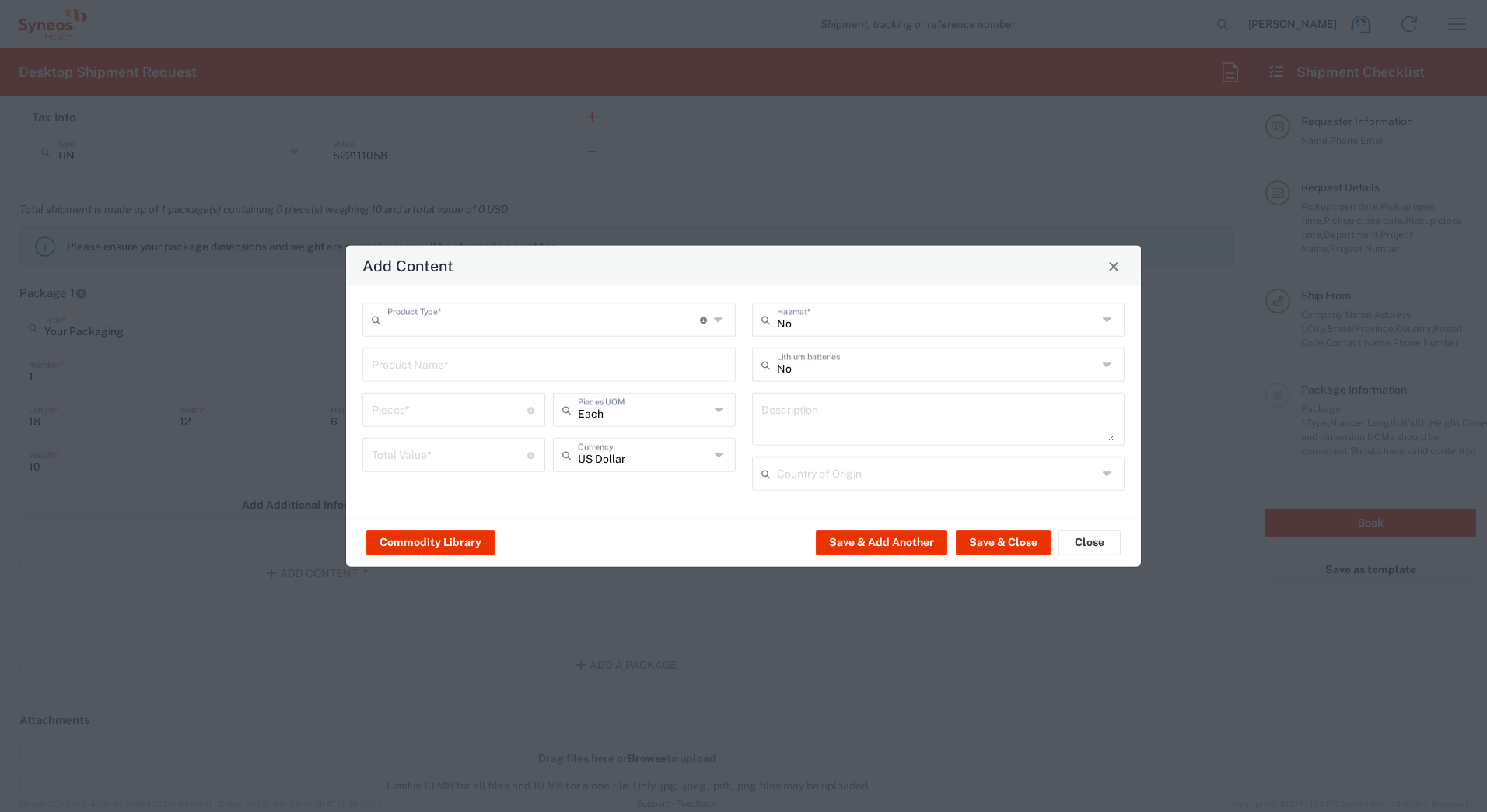
type input "General Commodity"
click at [394, 363] on input "text" at bounding box center [549, 363] width 355 height 28
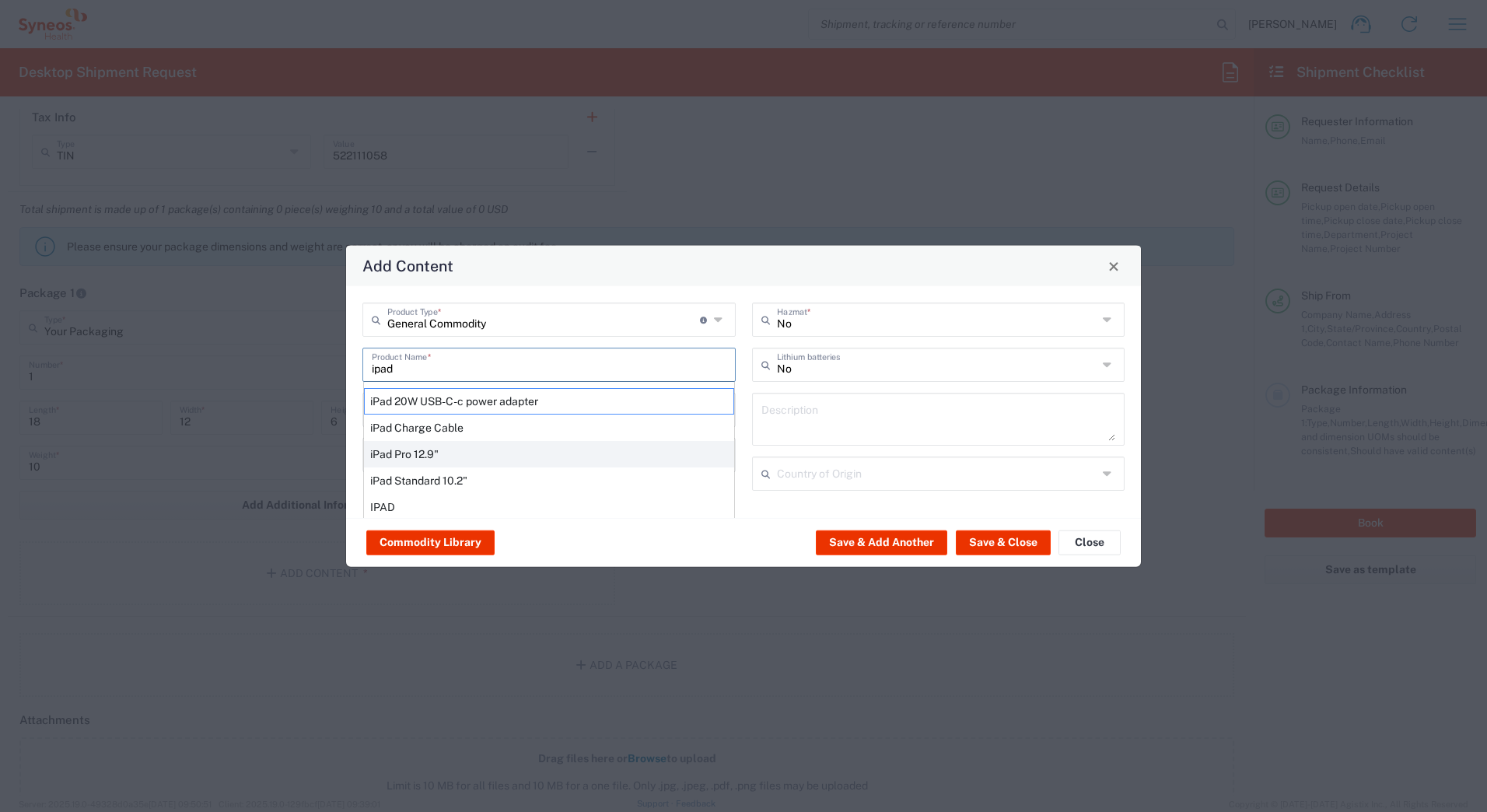
click at [388, 449] on div "iPad Pro 12.9"" at bounding box center [549, 454] width 370 height 27
type input "iPad Pro 12.9""
type input "1"
type textarea "iPad Pro 12.9""
type input "[GEOGRAPHIC_DATA]"
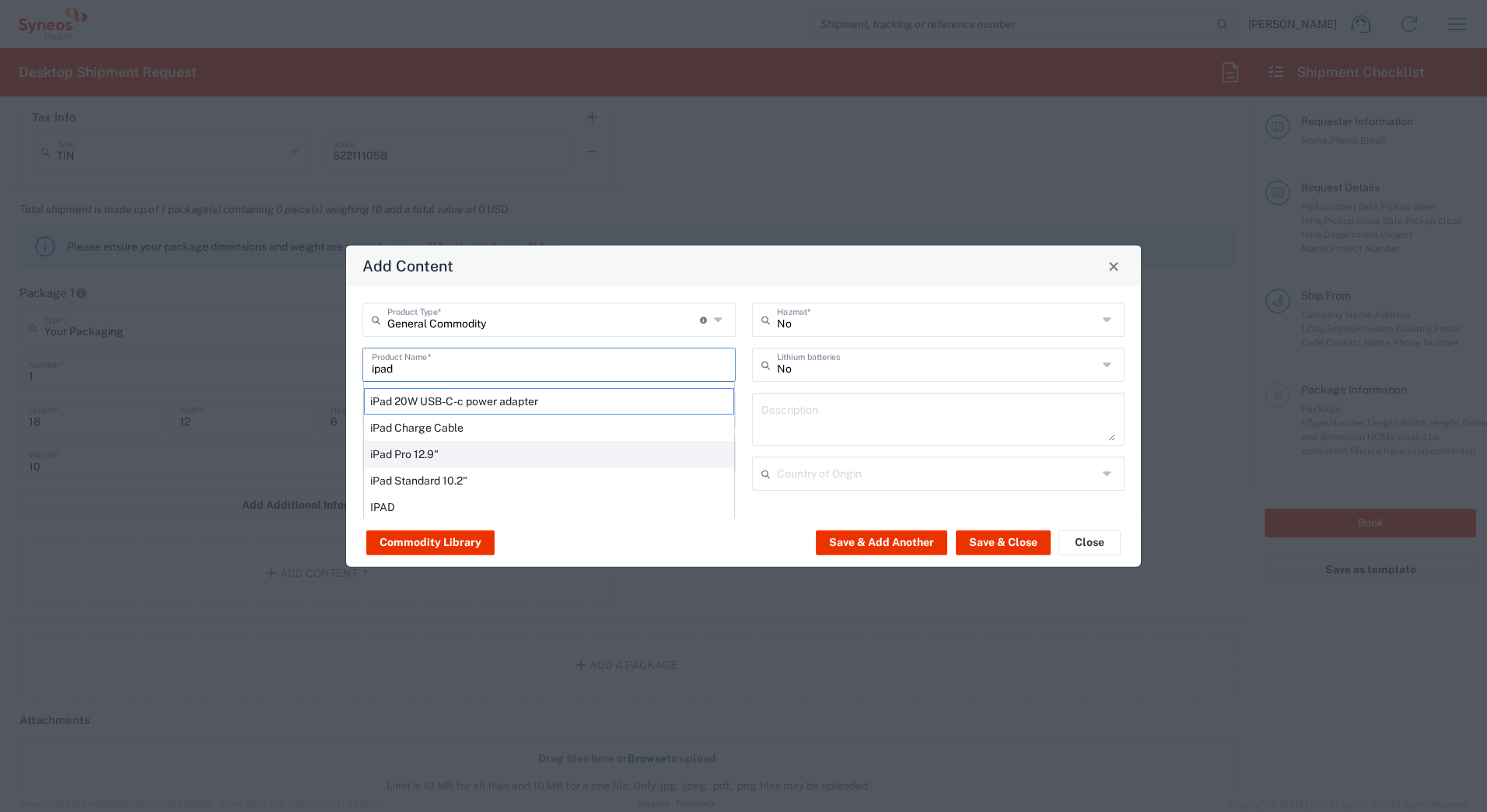
type input "Yes"
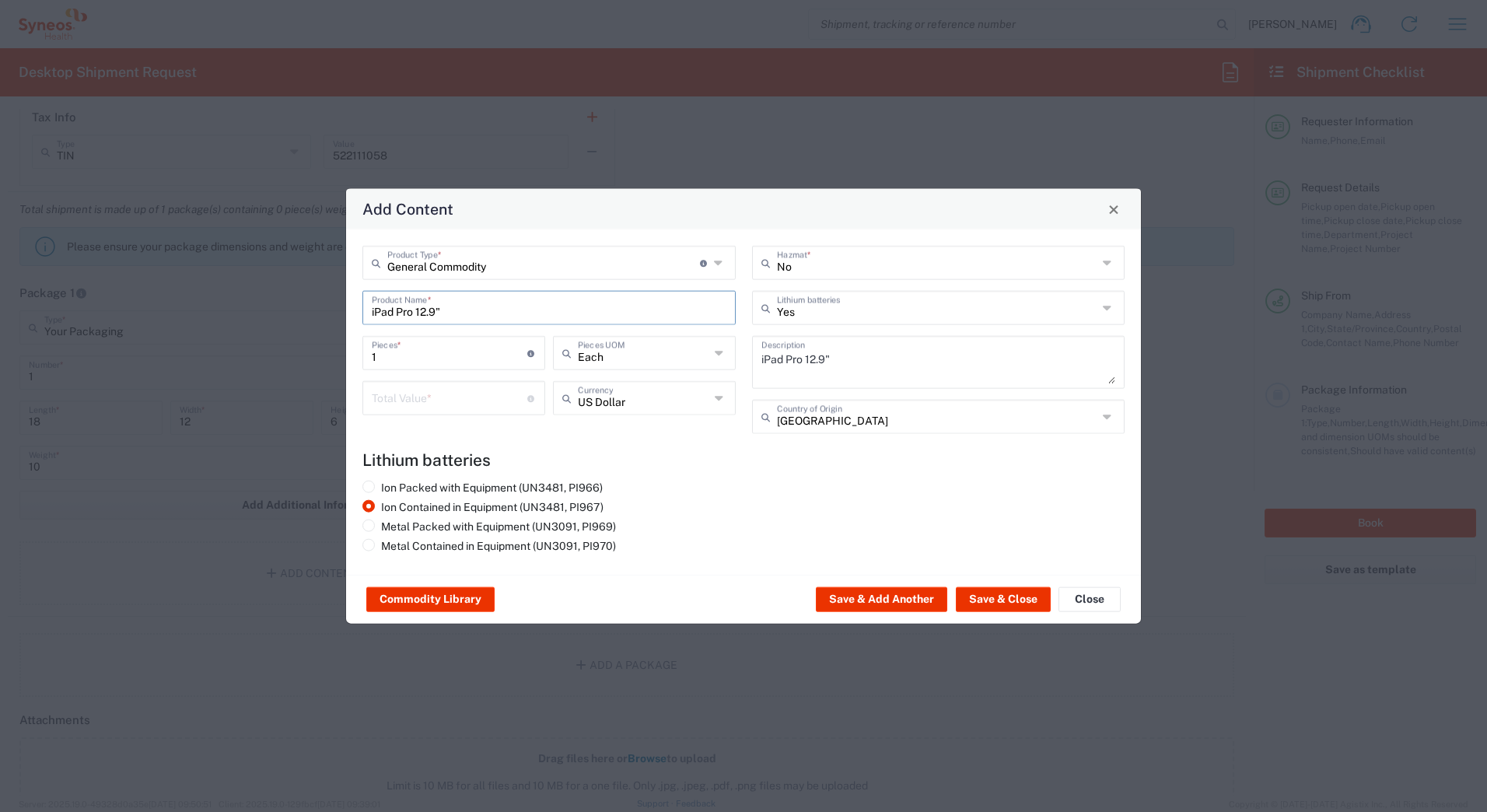
click at [414, 404] on input "number" at bounding box center [450, 397] width 156 height 28
type input "1000"
click at [985, 595] on button "Save & Close" at bounding box center [1003, 599] width 95 height 25
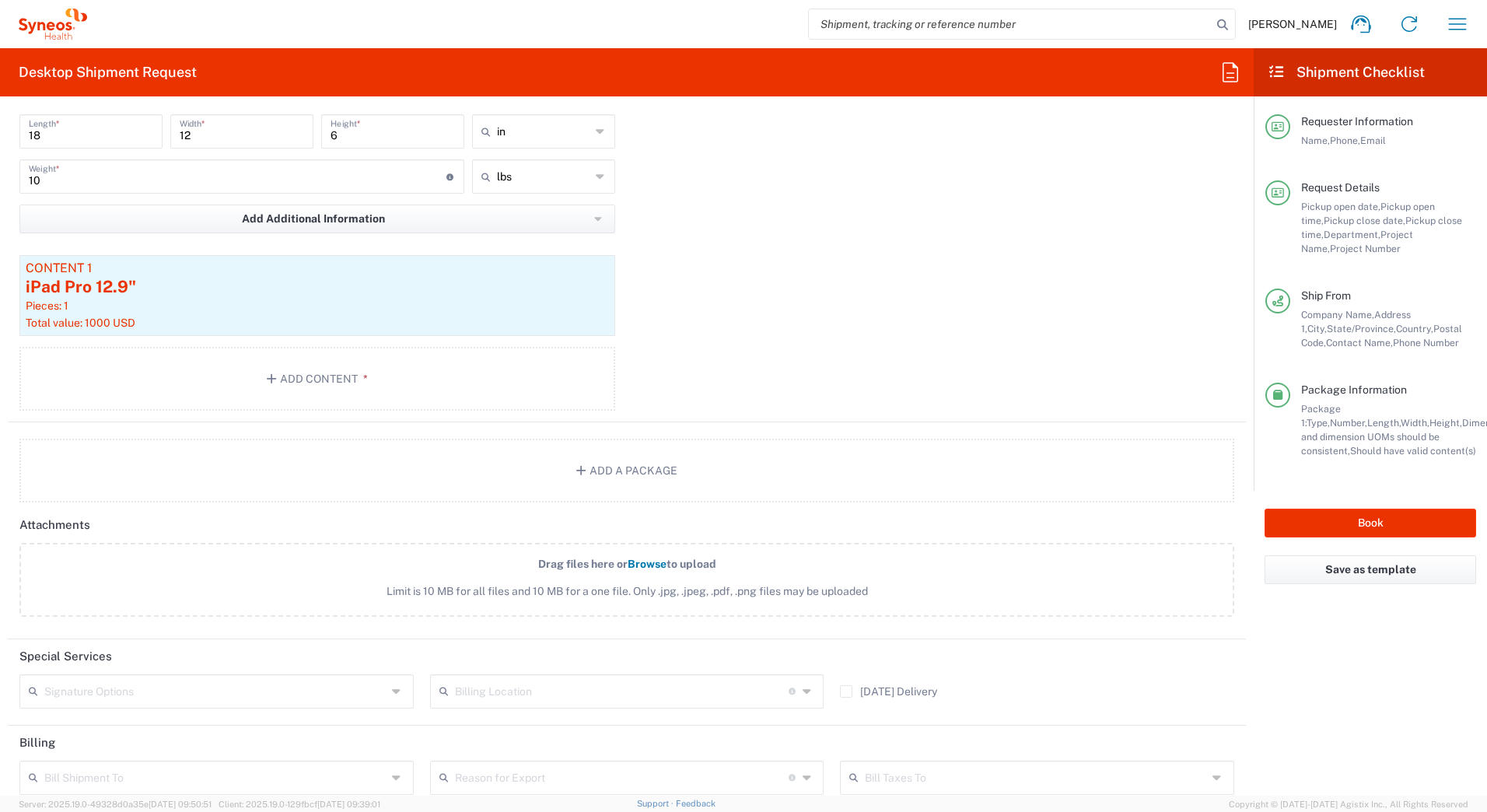
scroll to position [1788, 0]
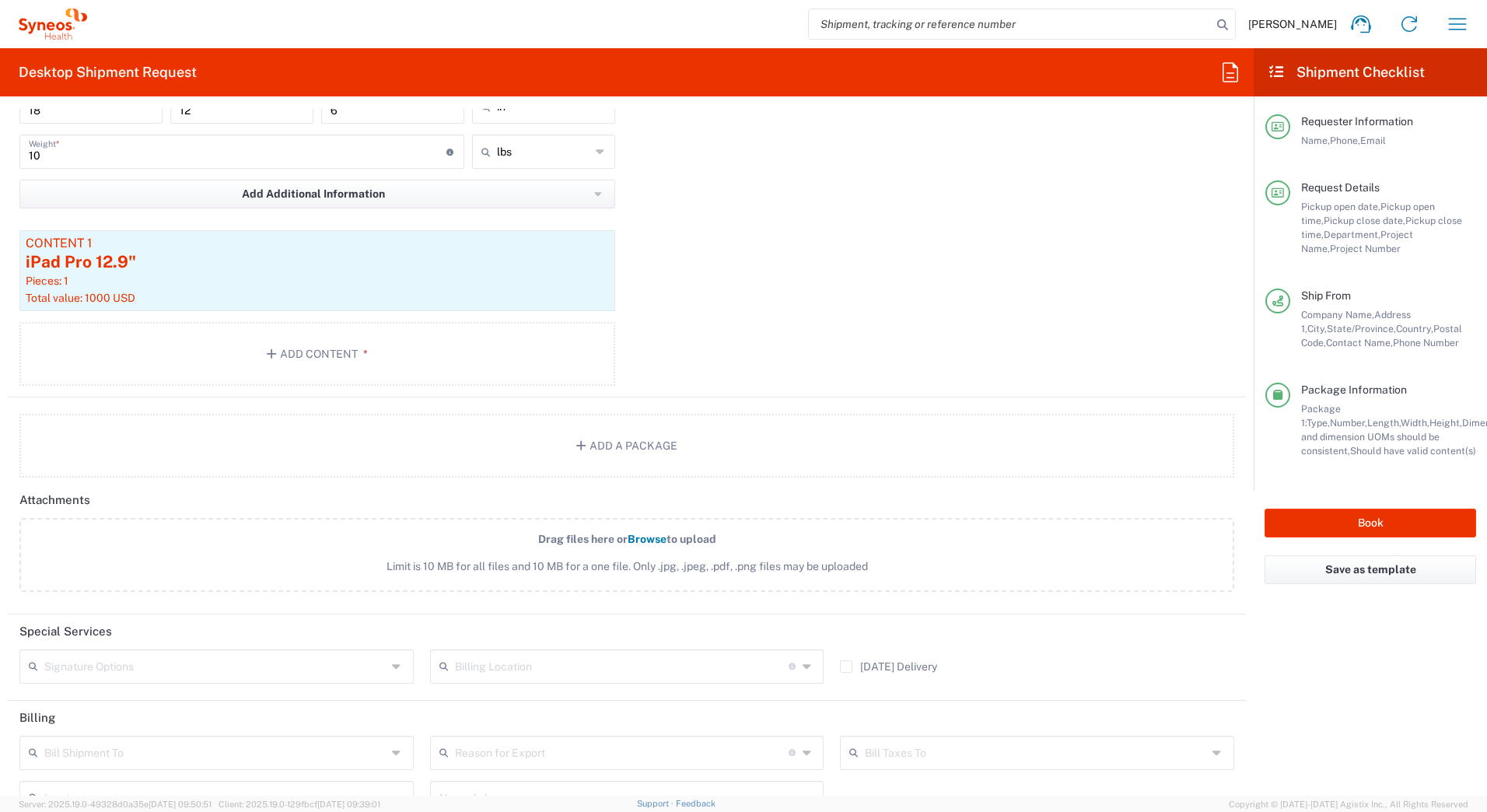
click at [107, 672] on input "text" at bounding box center [215, 665] width 343 height 28
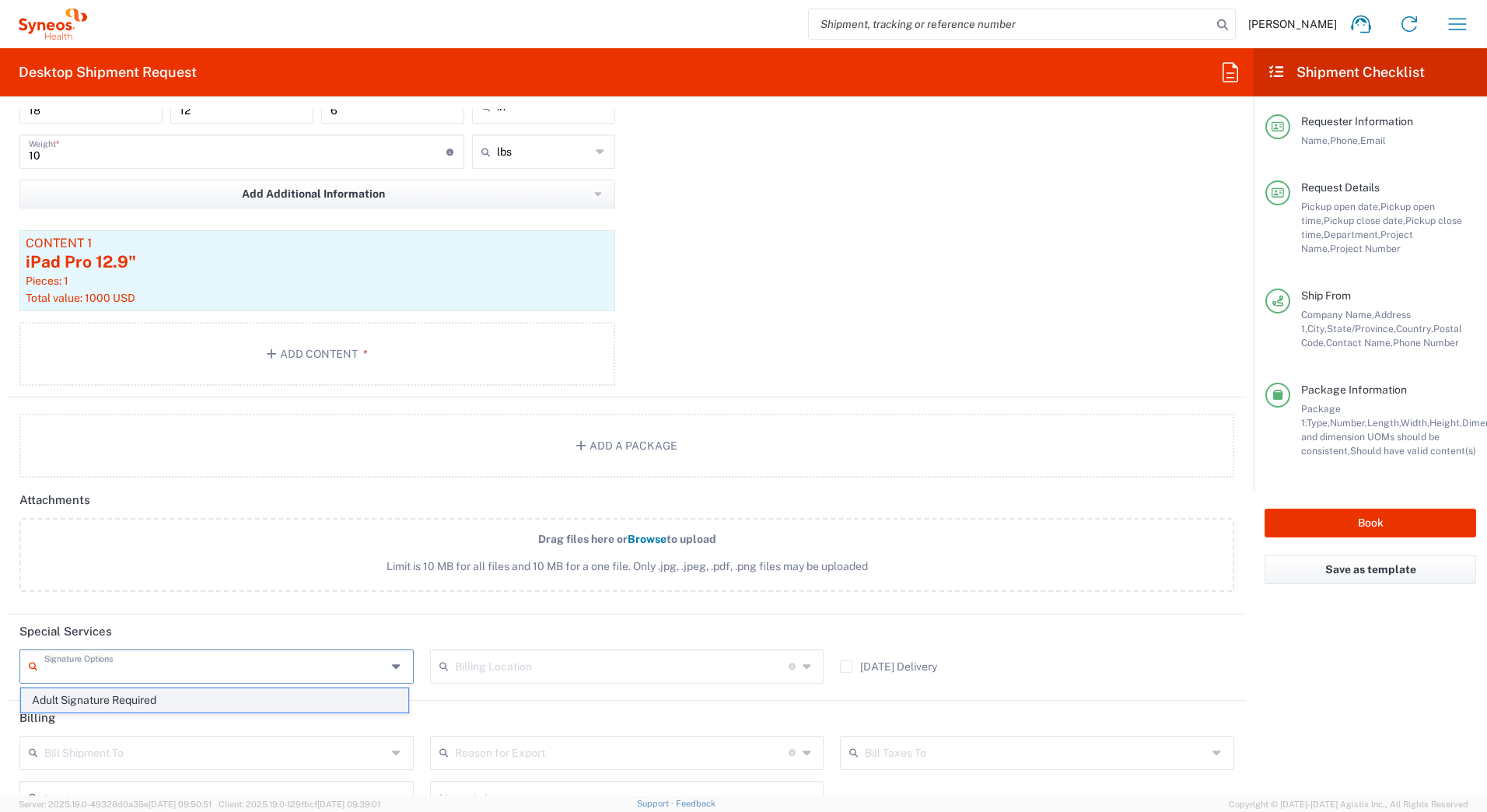
click at [96, 701] on span "Adult Signature Required" at bounding box center [215, 700] width 387 height 24
type input "Adult Signature Required"
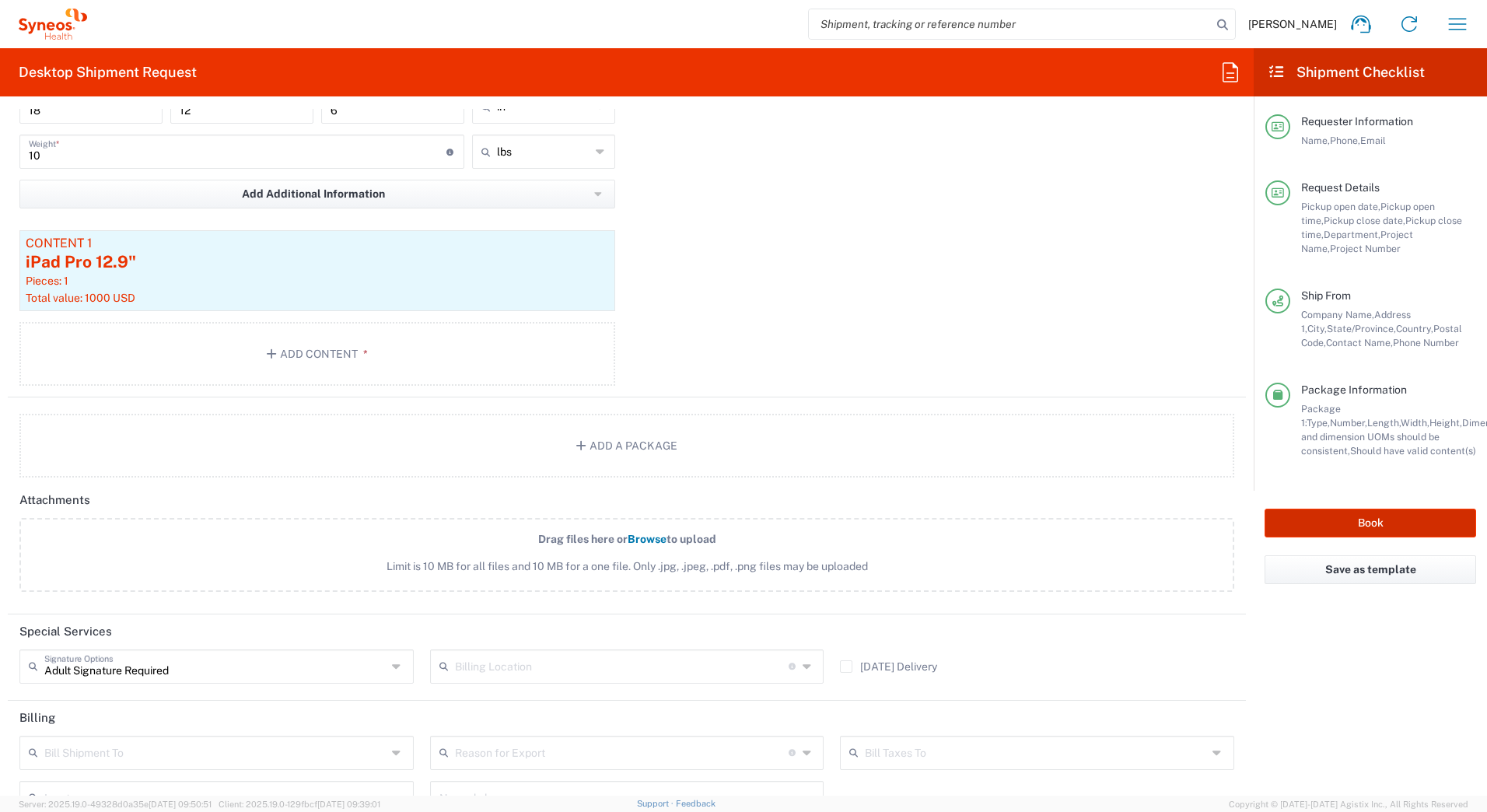
click at [1323, 525] on button "Book" at bounding box center [1370, 523] width 211 height 29
type input "4205"
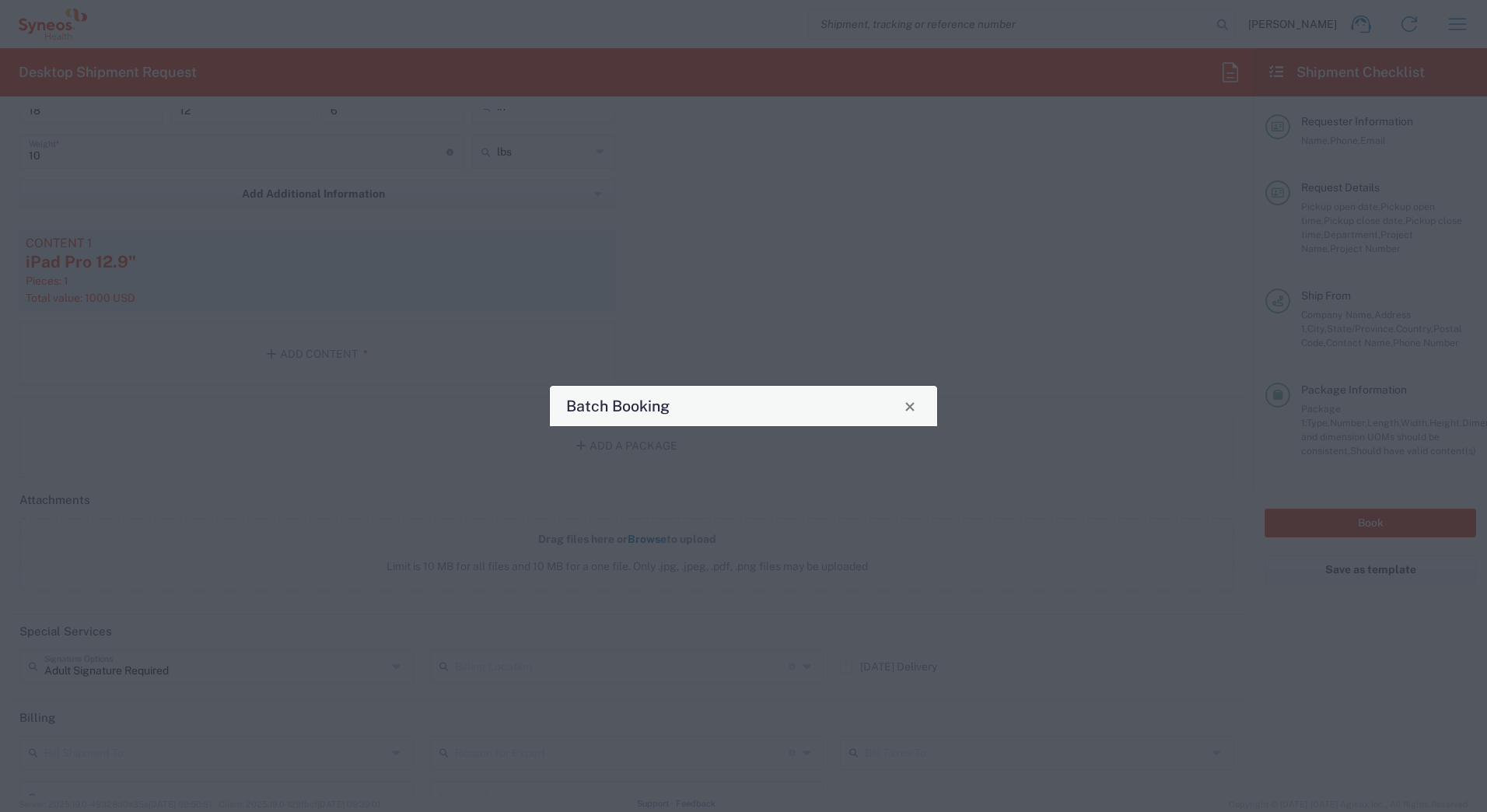
type input "7124"
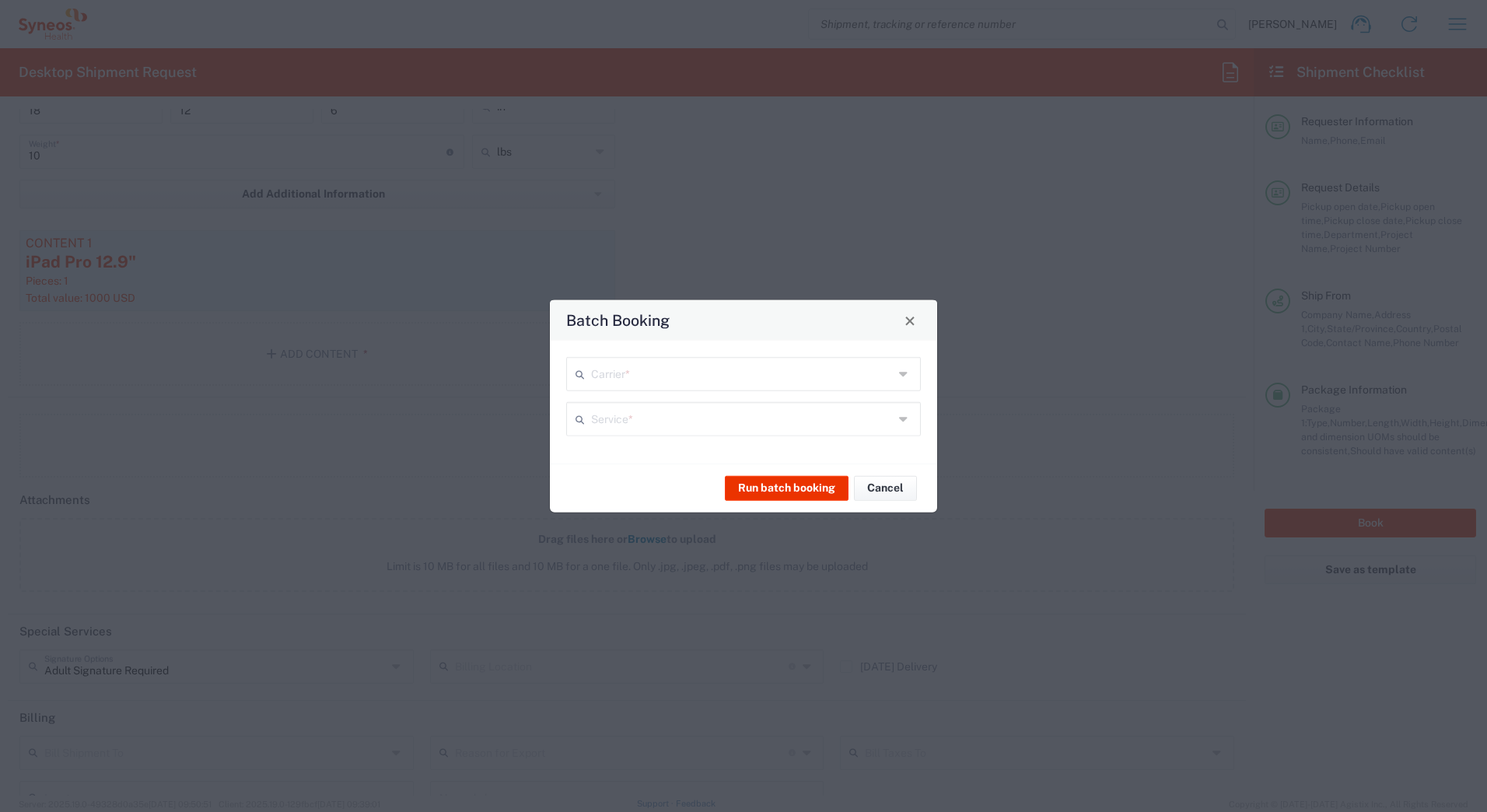
click at [638, 376] on input "text" at bounding box center [743, 373] width 303 height 28
click at [618, 457] on span "UPS" at bounding box center [744, 458] width 352 height 24
type input "UPS"
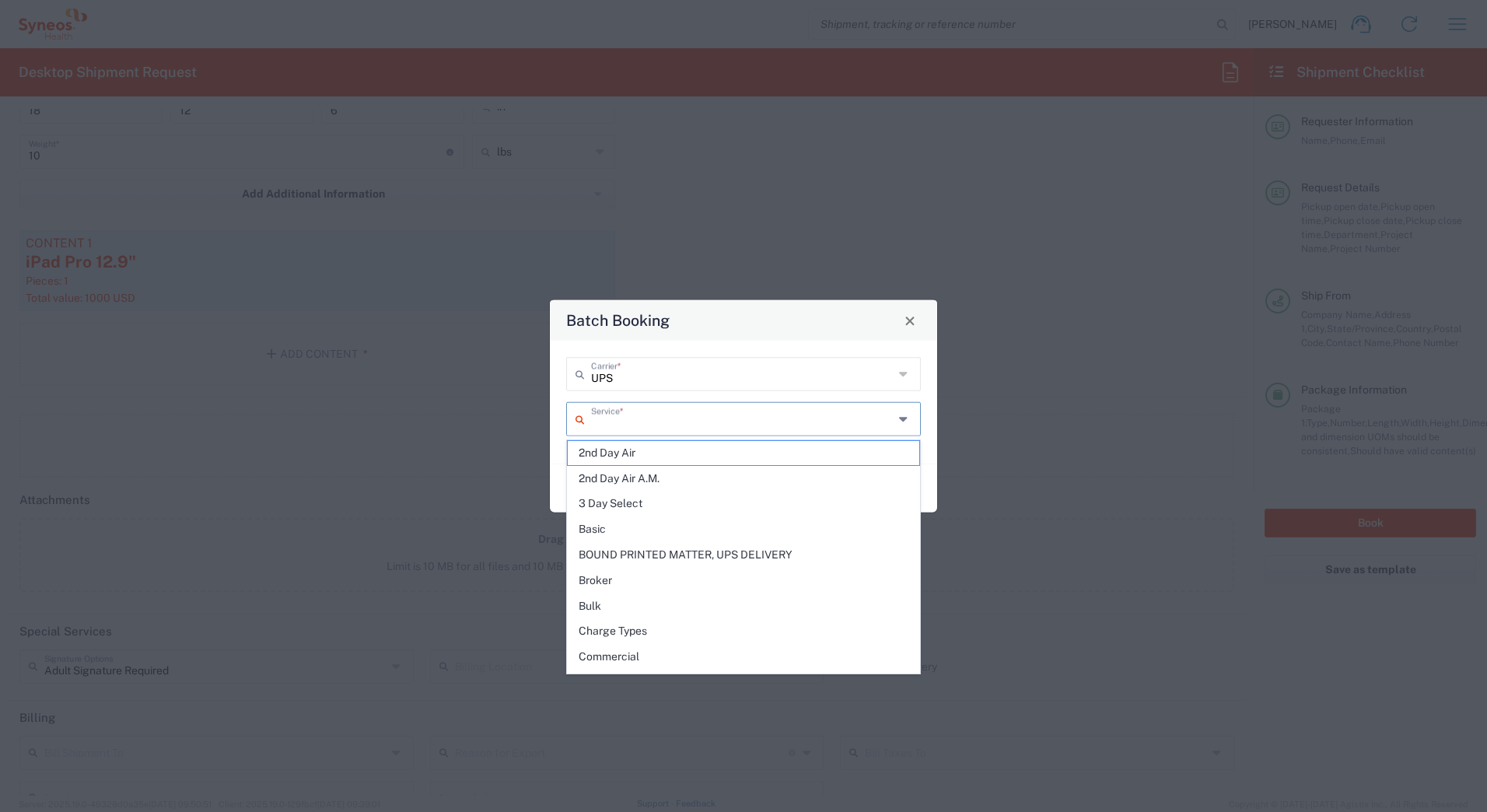
click at [609, 419] on input "text" at bounding box center [743, 418] width 303 height 28
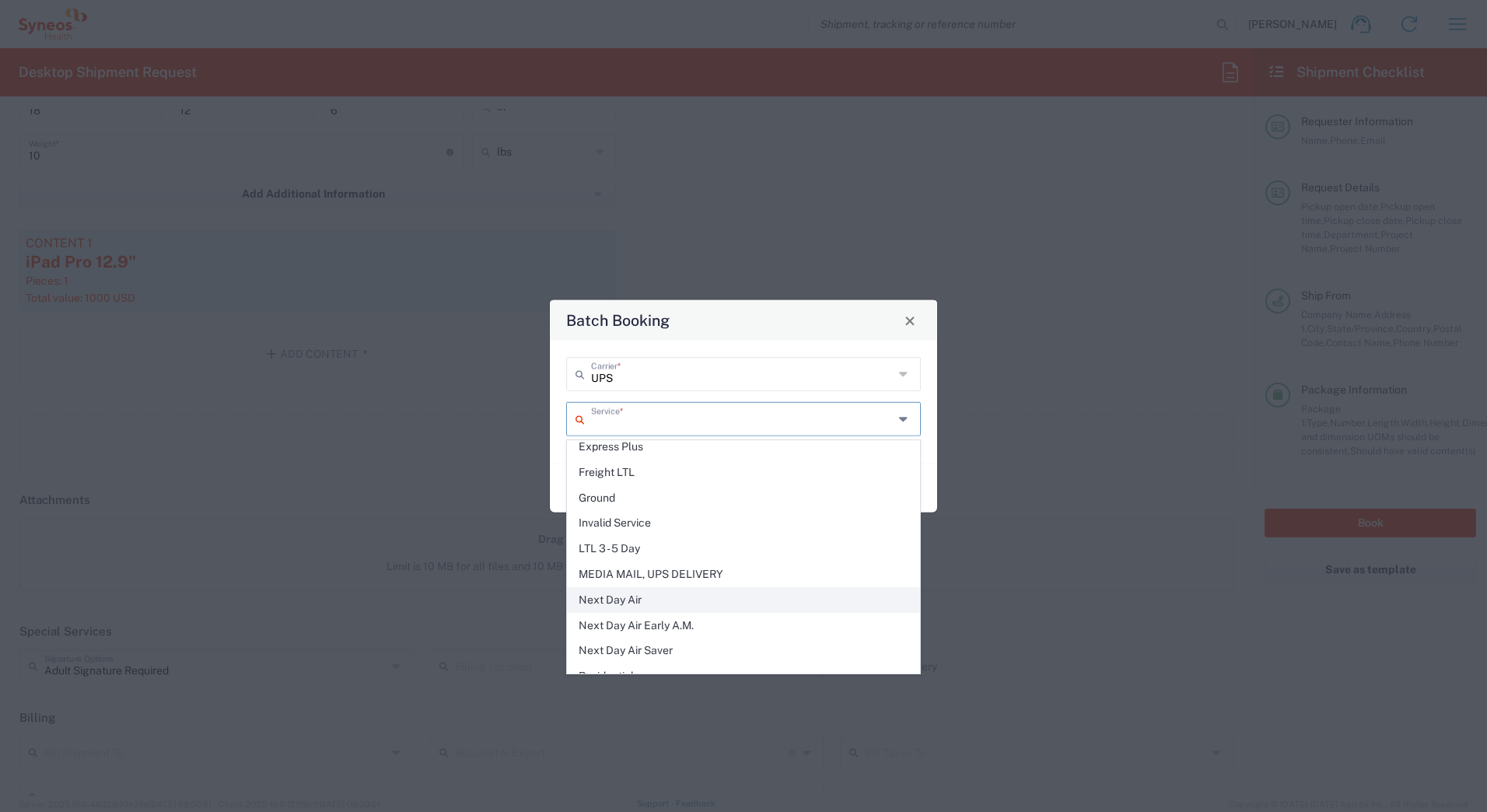
scroll to position [389, 0]
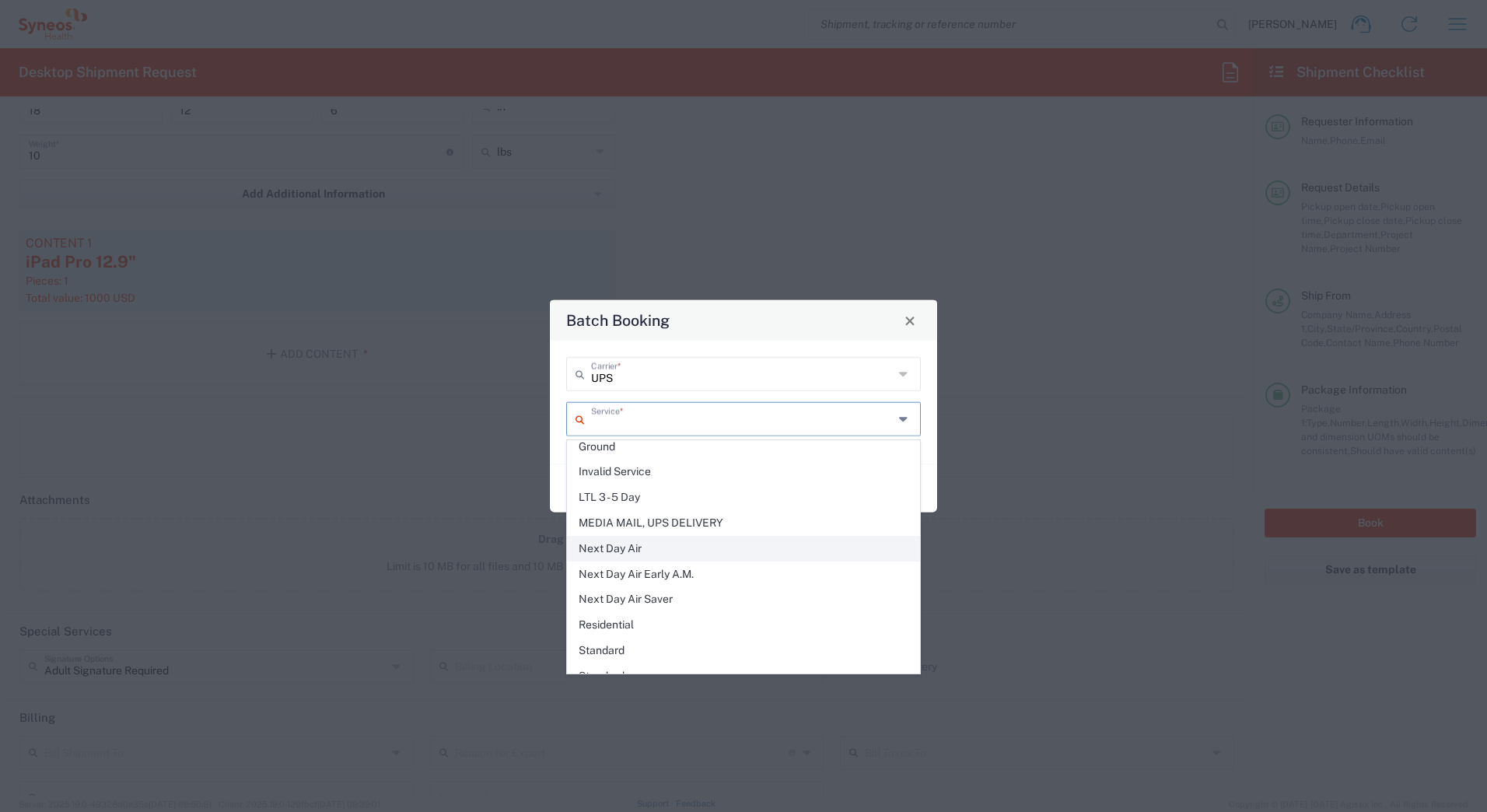
click at [611, 548] on span "Next Day Air" at bounding box center [744, 549] width 352 height 24
type input "Next Day Air"
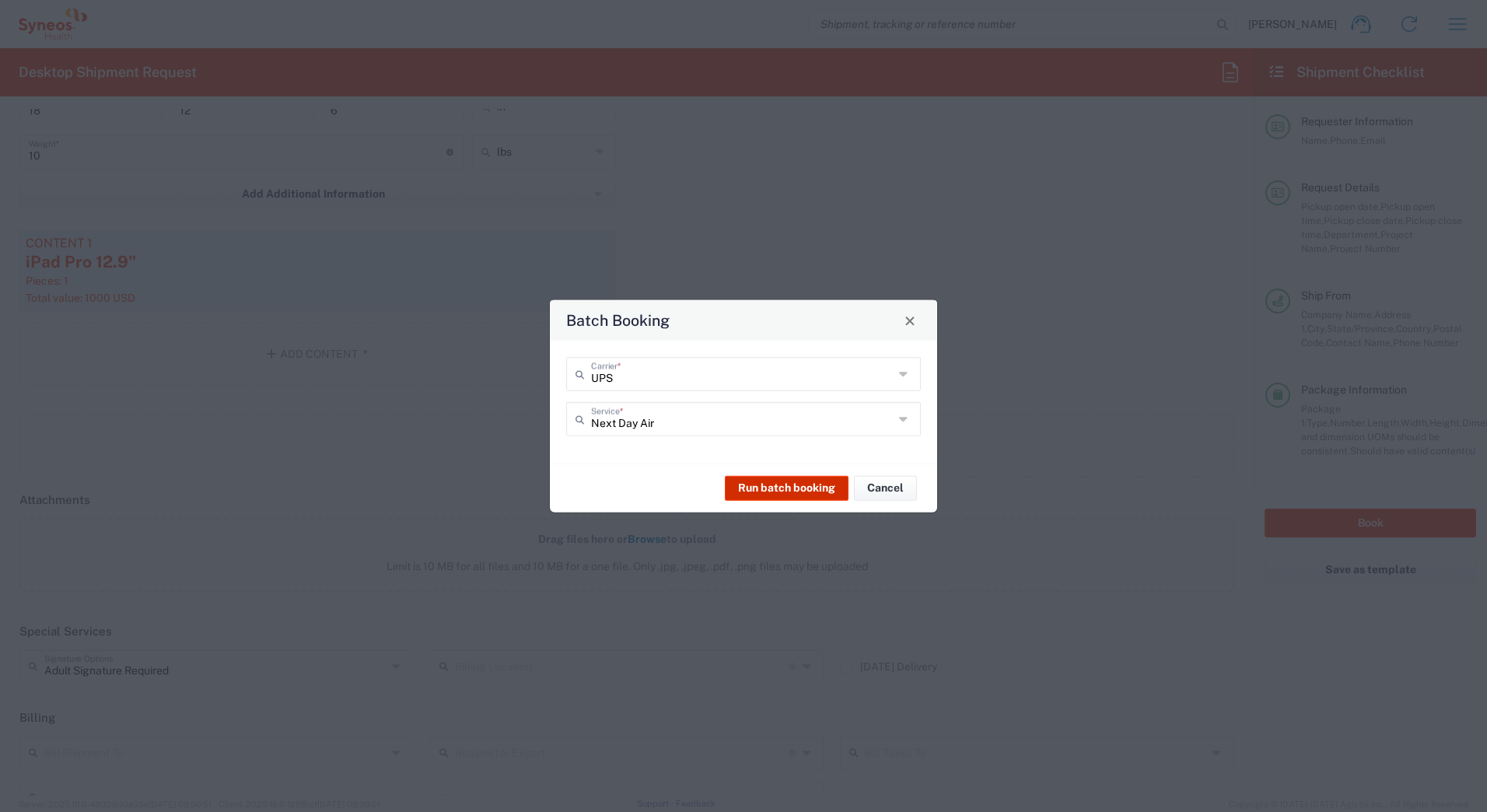
click at [780, 484] on button "Run batch booking" at bounding box center [786, 487] width 124 height 25
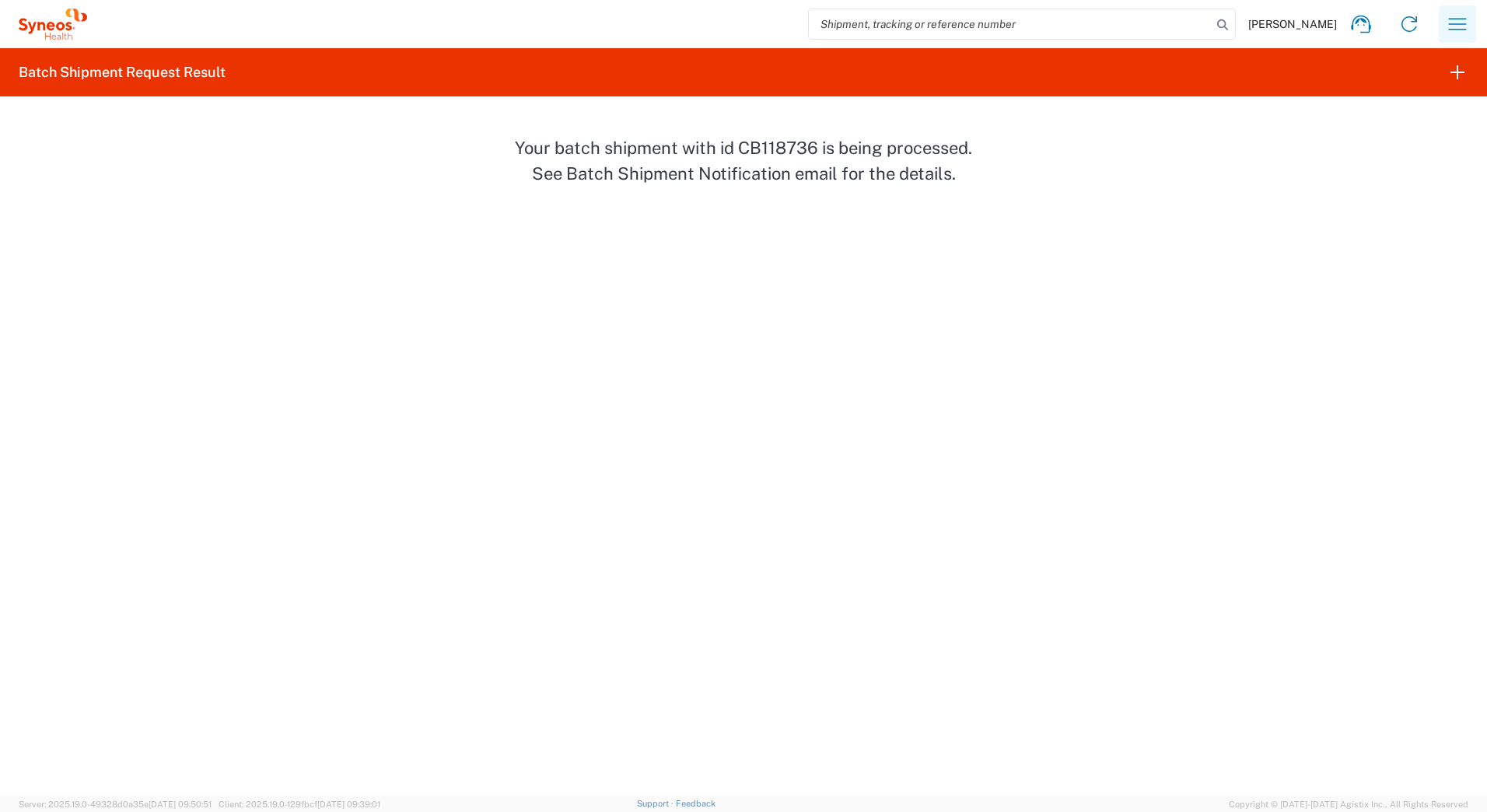
click at [1455, 23] on icon "button" at bounding box center [1458, 23] width 25 height 25
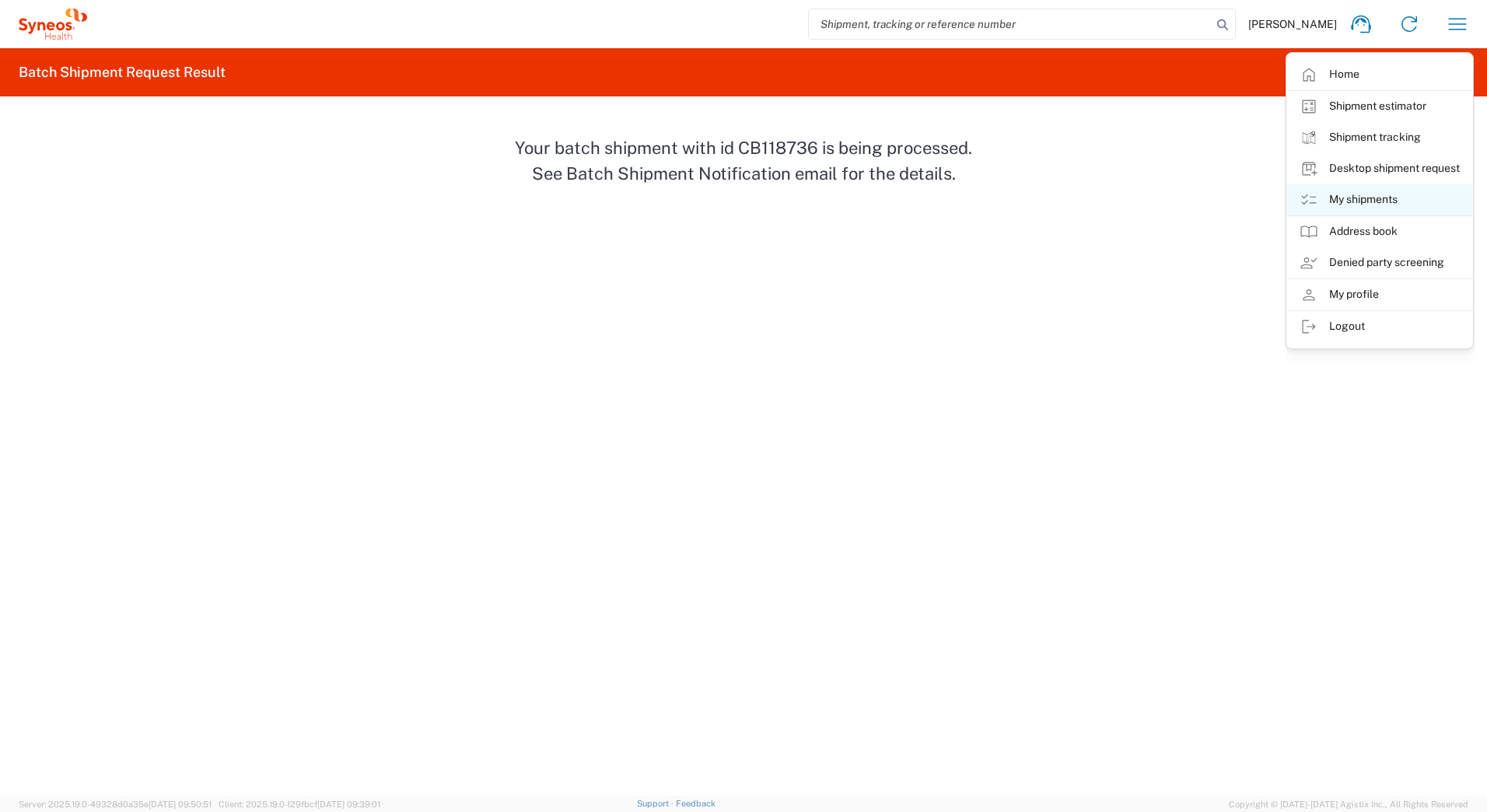
click at [1339, 200] on link "My shipments" at bounding box center [1380, 200] width 185 height 31
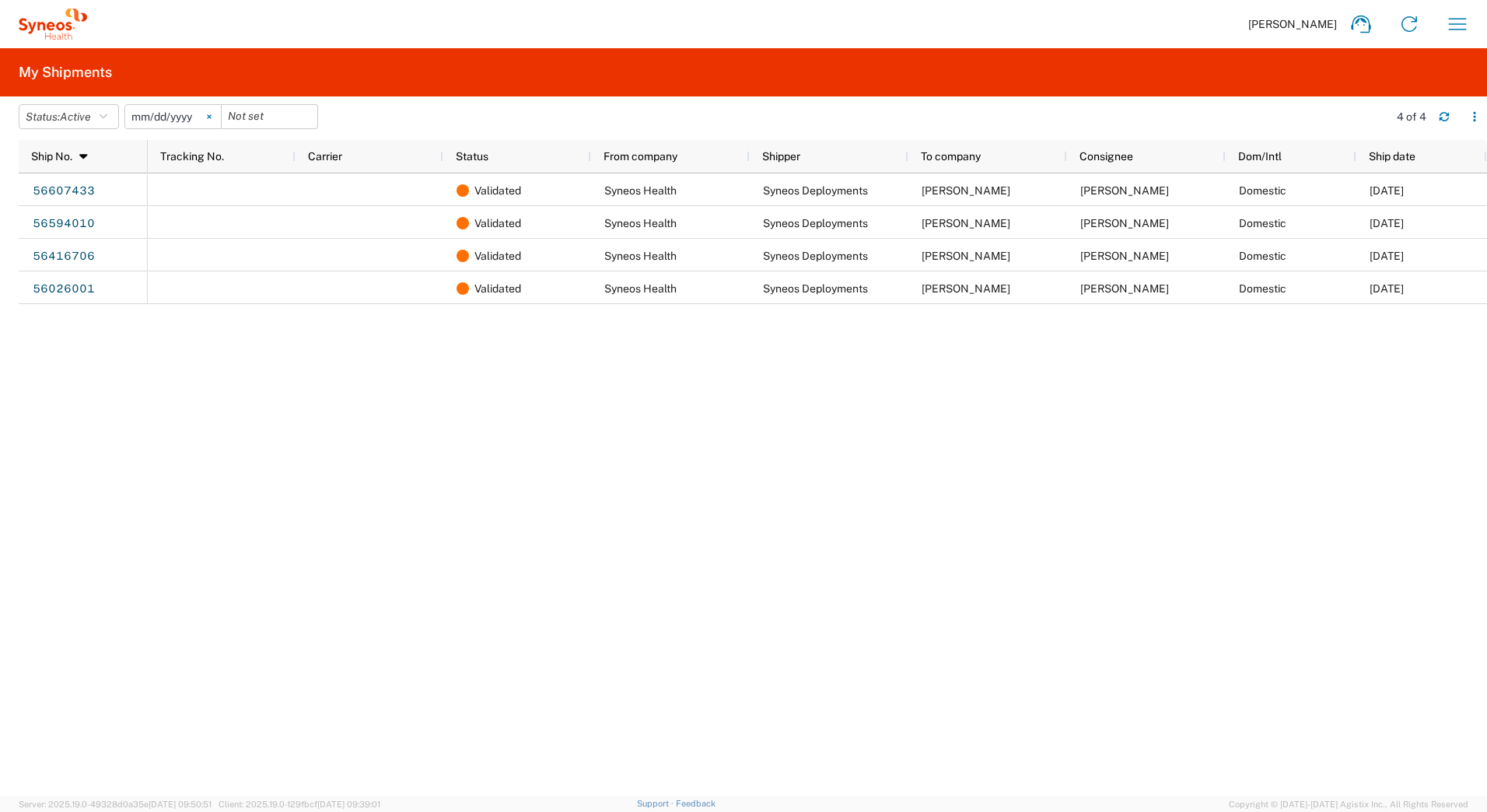
click at [211, 118] on icon at bounding box center [208, 117] width 4 height 4
click at [108, 117] on icon "button" at bounding box center [104, 116] width 8 height 11
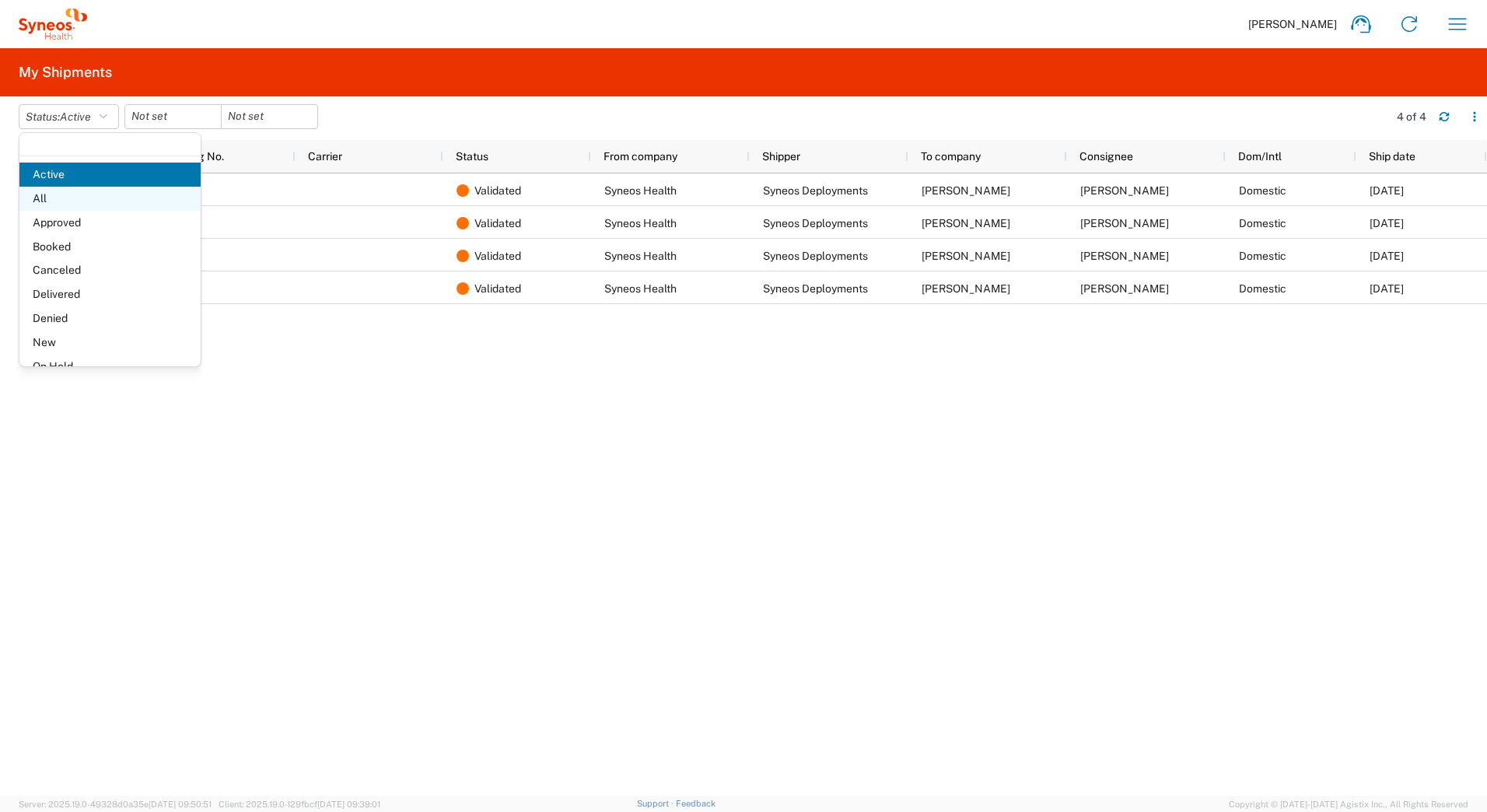
click at [36, 198] on span "All" at bounding box center [110, 199] width 181 height 24
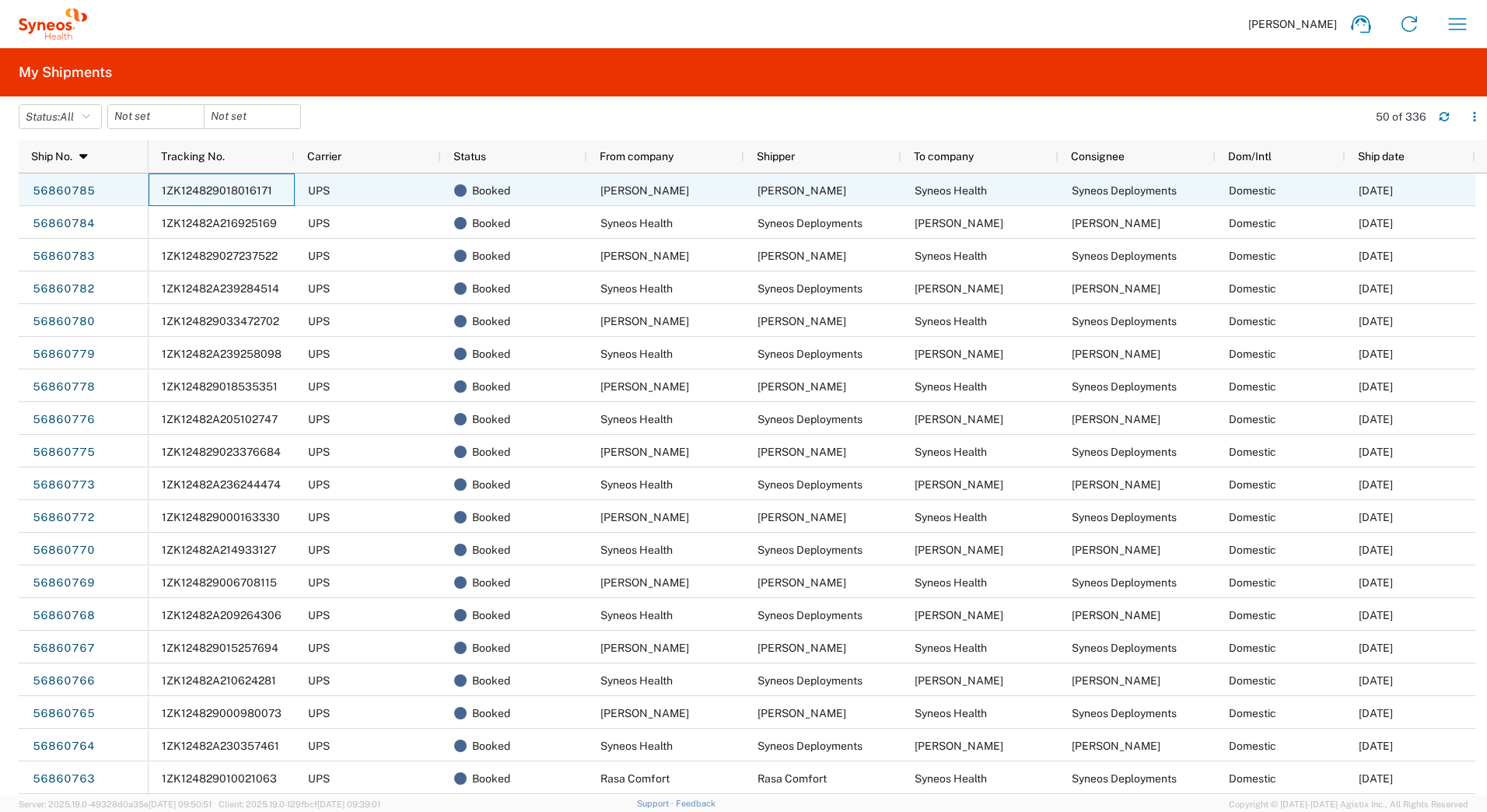
click at [235, 194] on span "1ZK124829018016171" at bounding box center [217, 190] width 110 height 12
click at [46, 196] on link "56860785" at bounding box center [63, 191] width 64 height 25
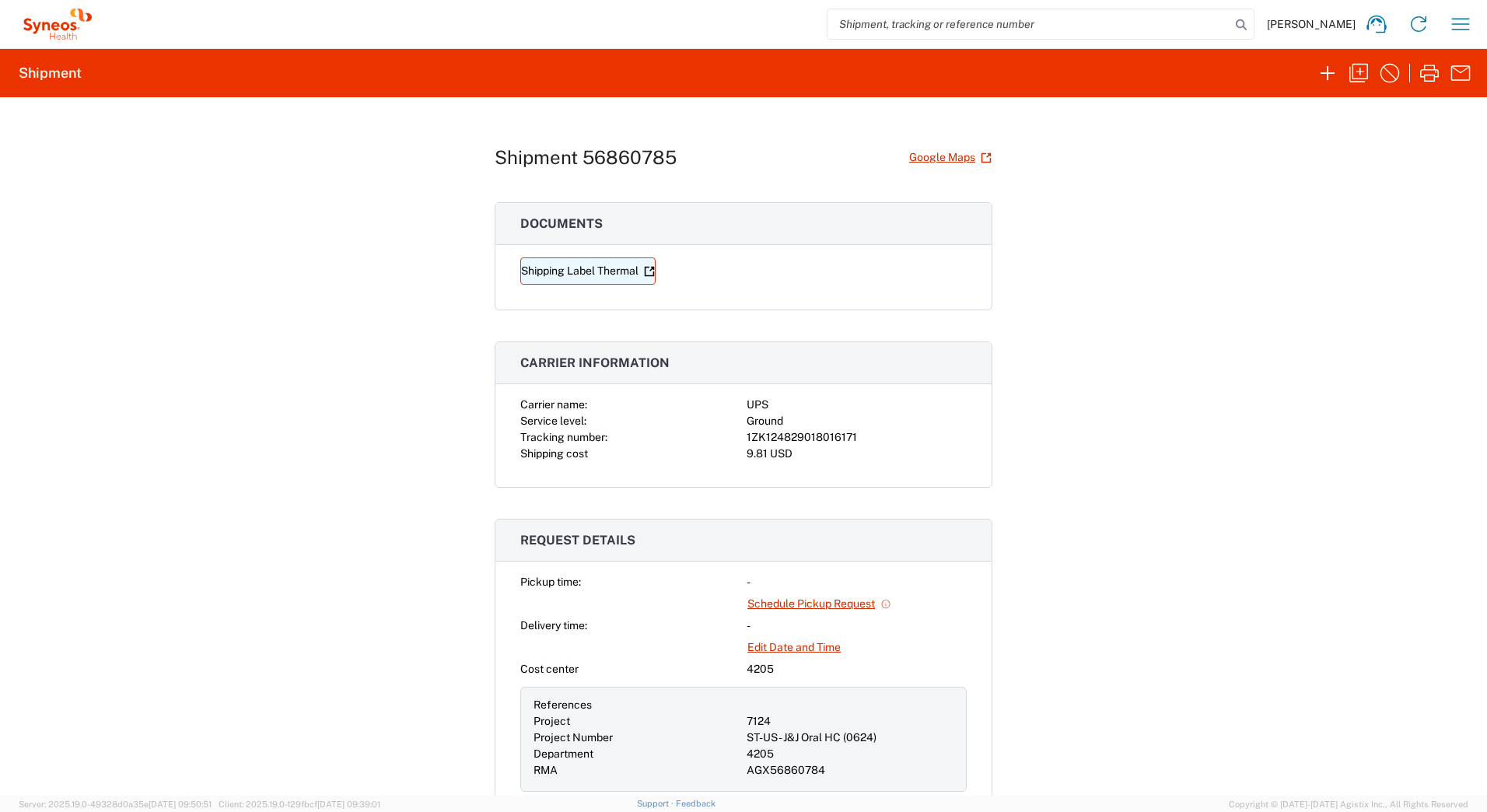
click at [595, 270] on link "Shipping Label Thermal" at bounding box center [588, 271] width 135 height 28
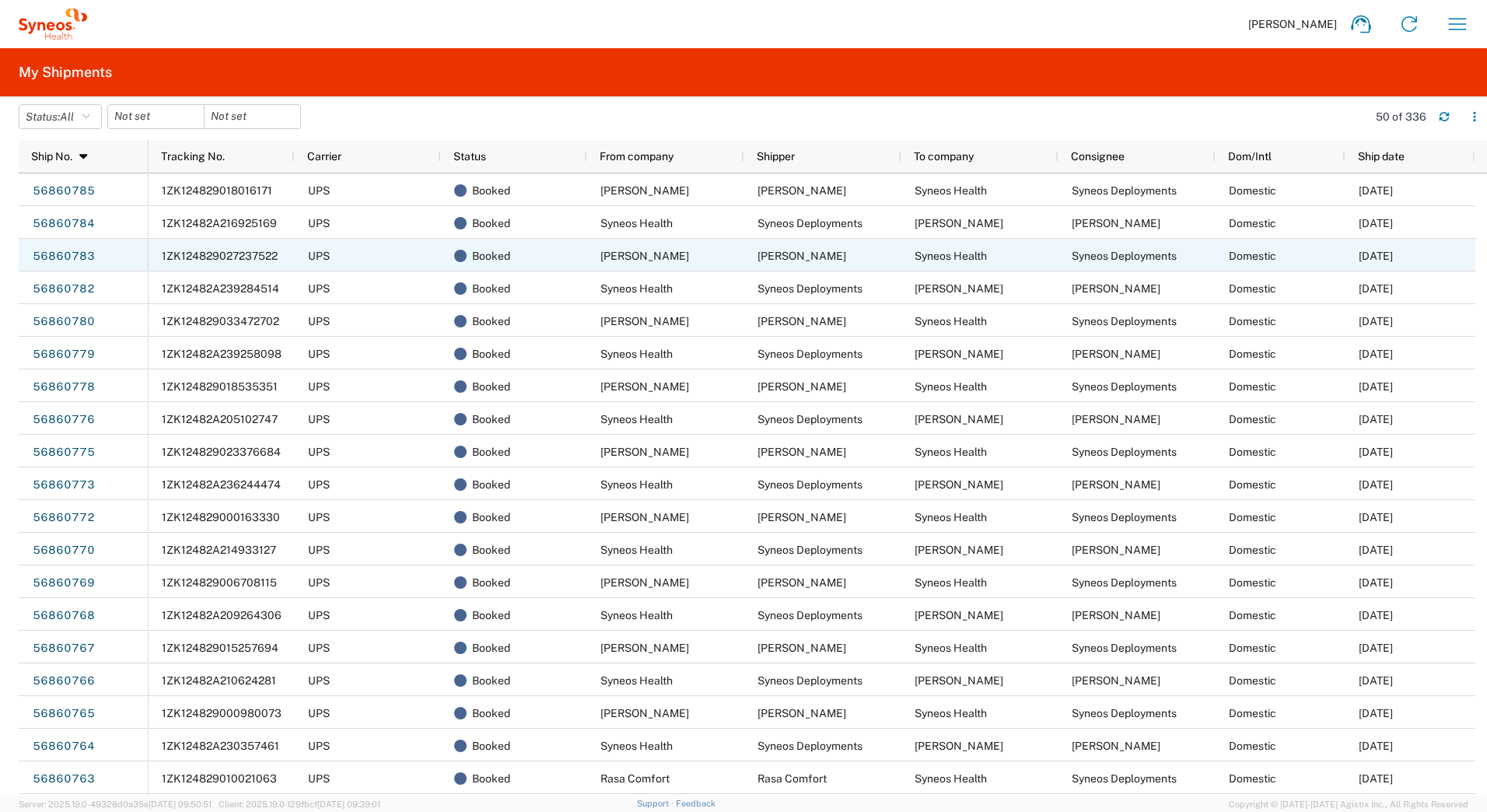
click at [193, 255] on span "1ZK124829027237522" at bounding box center [219, 255] width 116 height 12
click at [49, 254] on link "56860783" at bounding box center [63, 257] width 64 height 25
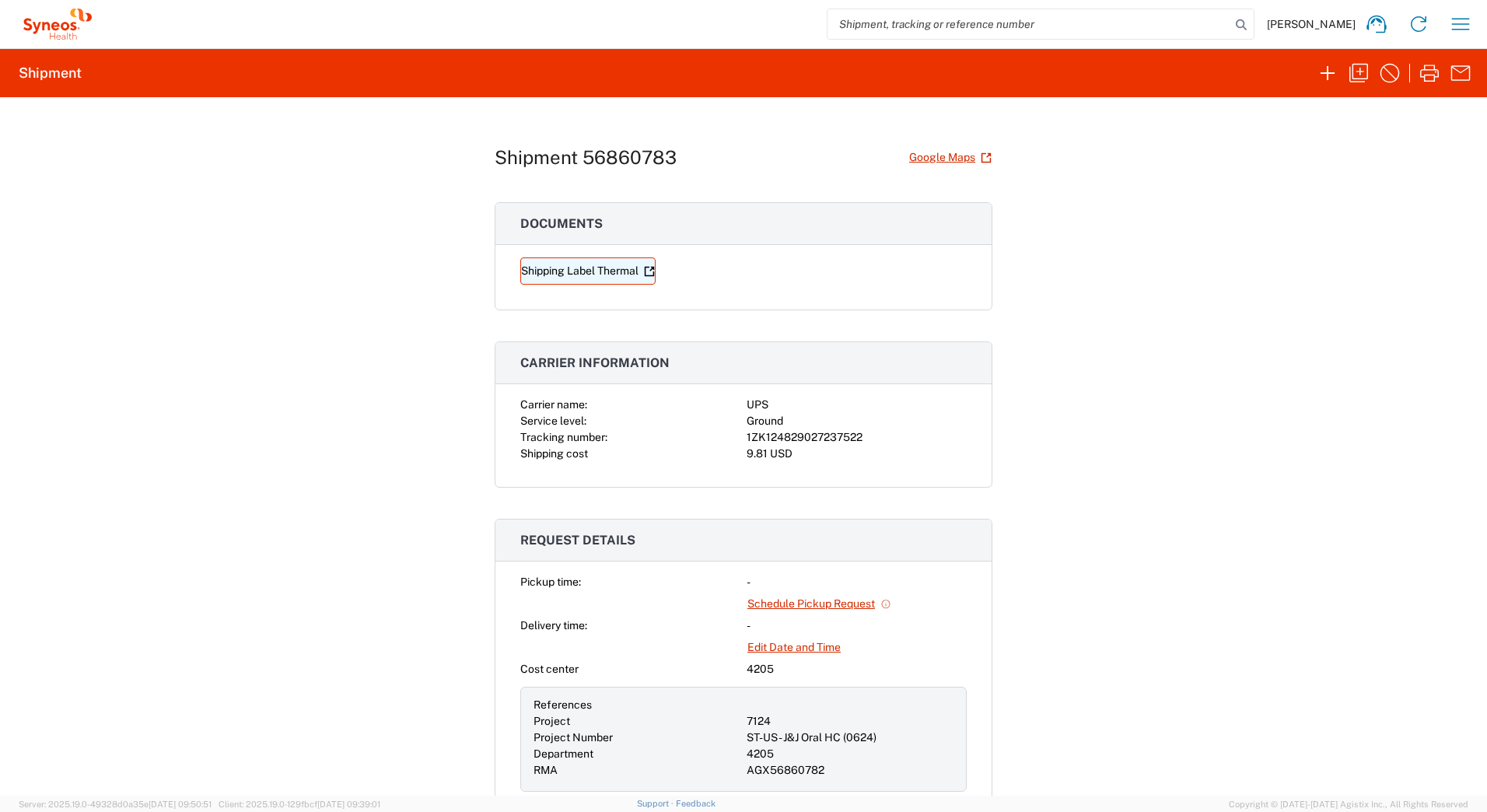
click at [557, 266] on link "Shipping Label Thermal" at bounding box center [588, 271] width 135 height 28
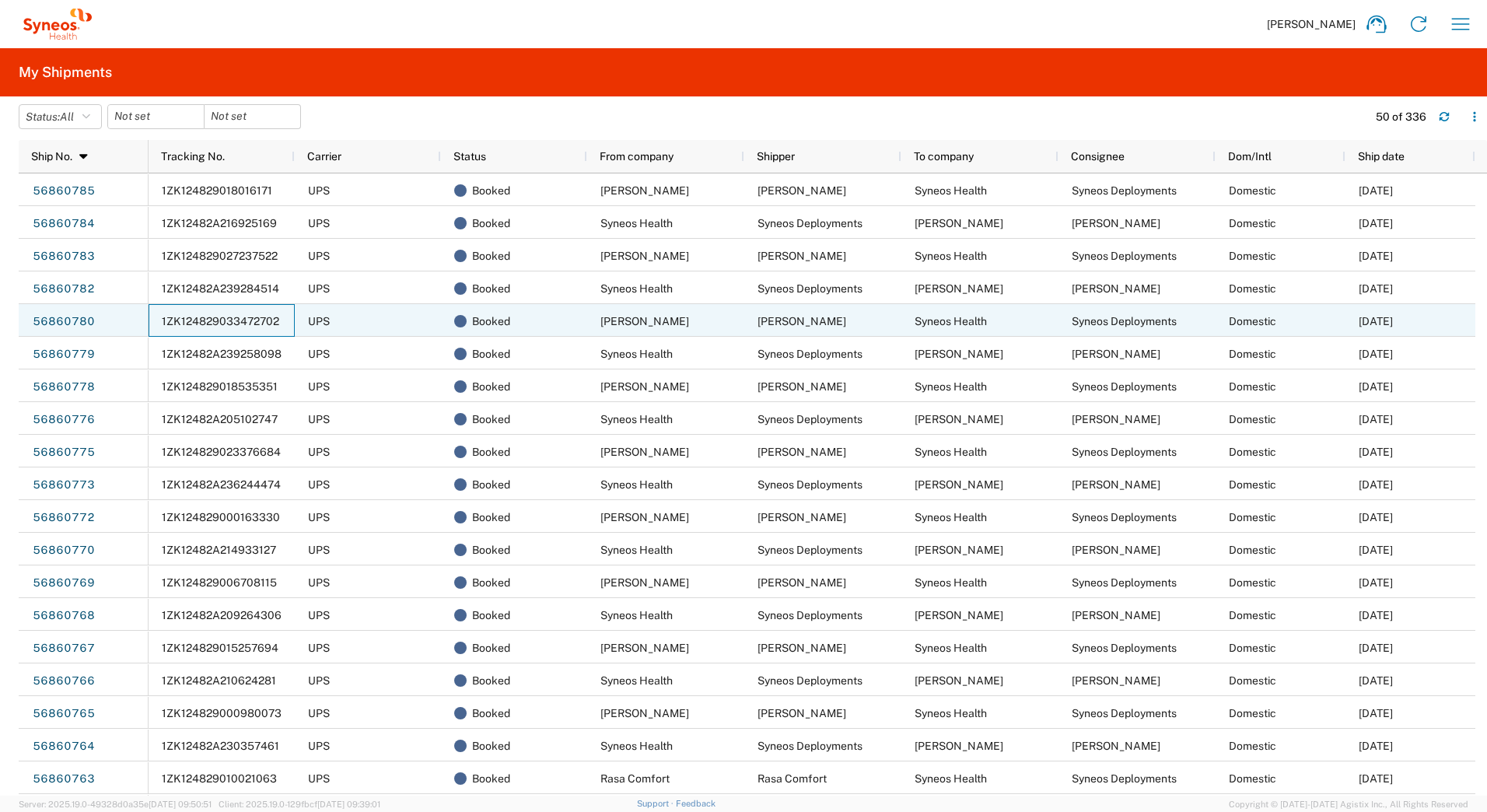
click at [219, 319] on span "1ZK124829033472702" at bounding box center [220, 321] width 117 height 12
click at [52, 318] on link "56860780" at bounding box center [63, 321] width 64 height 25
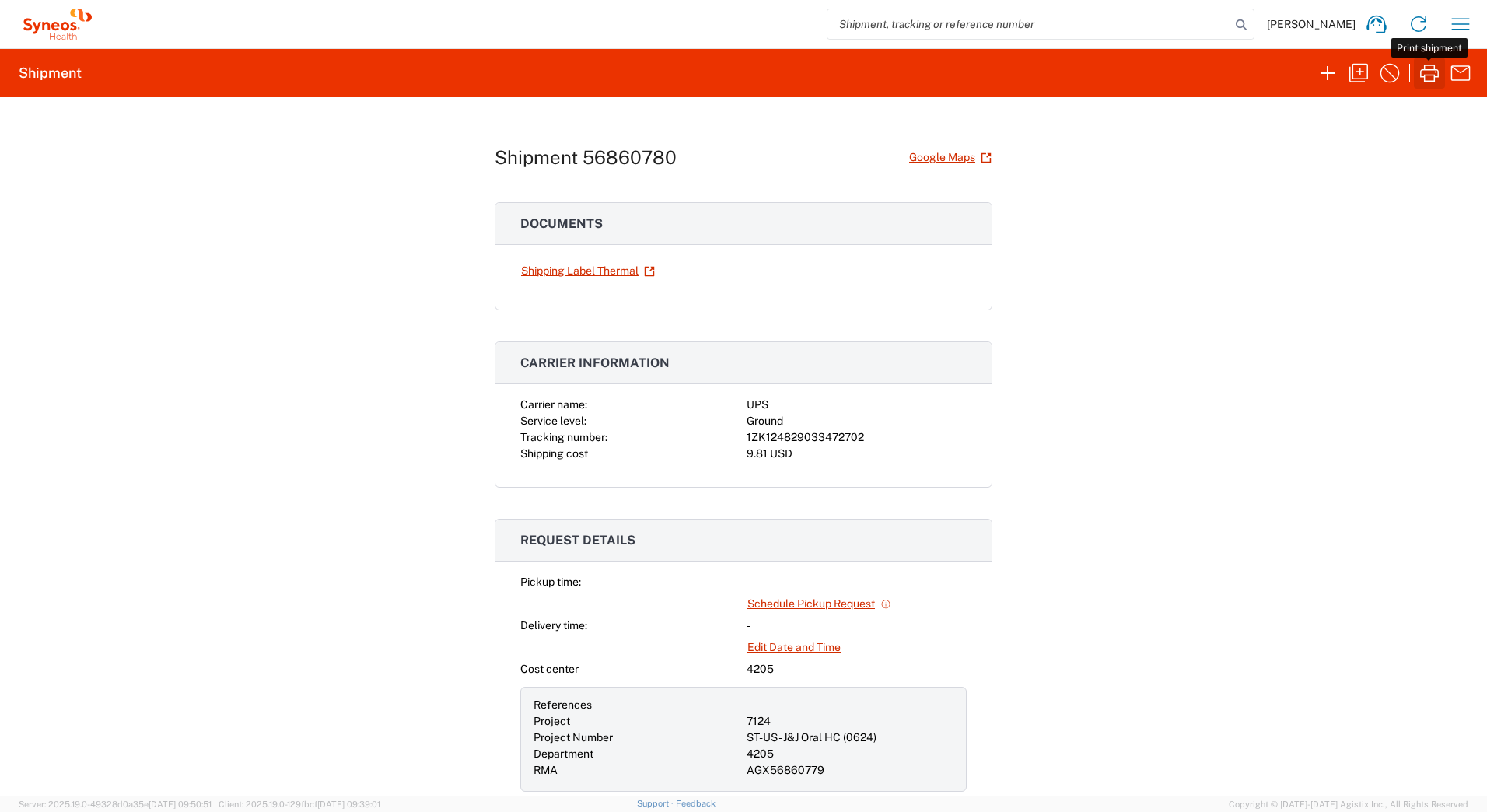
click at [1427, 75] on icon "button" at bounding box center [1429, 73] width 19 height 17
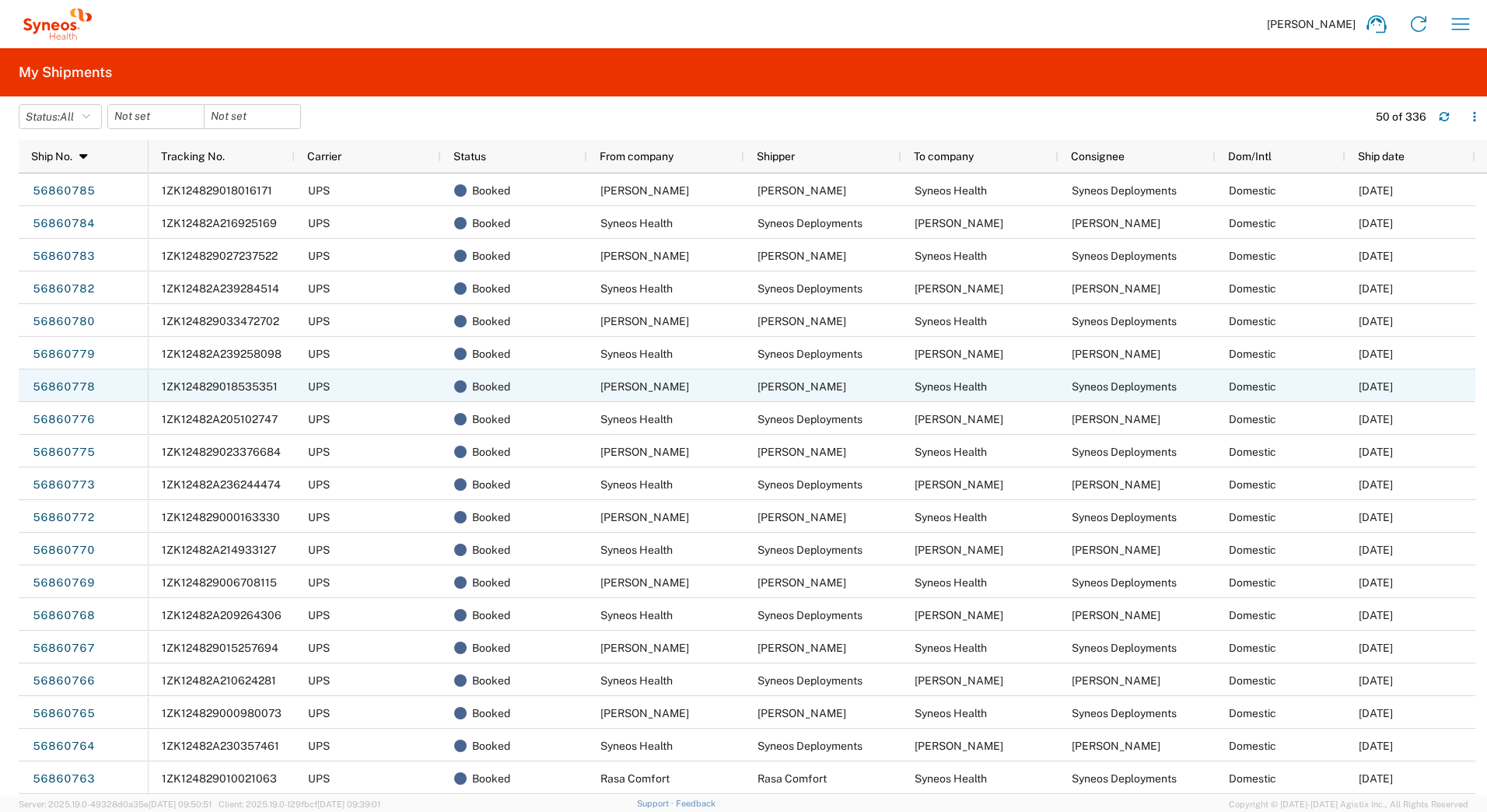
click at [228, 389] on span "1ZK124829018535351" at bounding box center [219, 386] width 116 height 12
click at [52, 387] on link "56860778" at bounding box center [63, 387] width 64 height 25
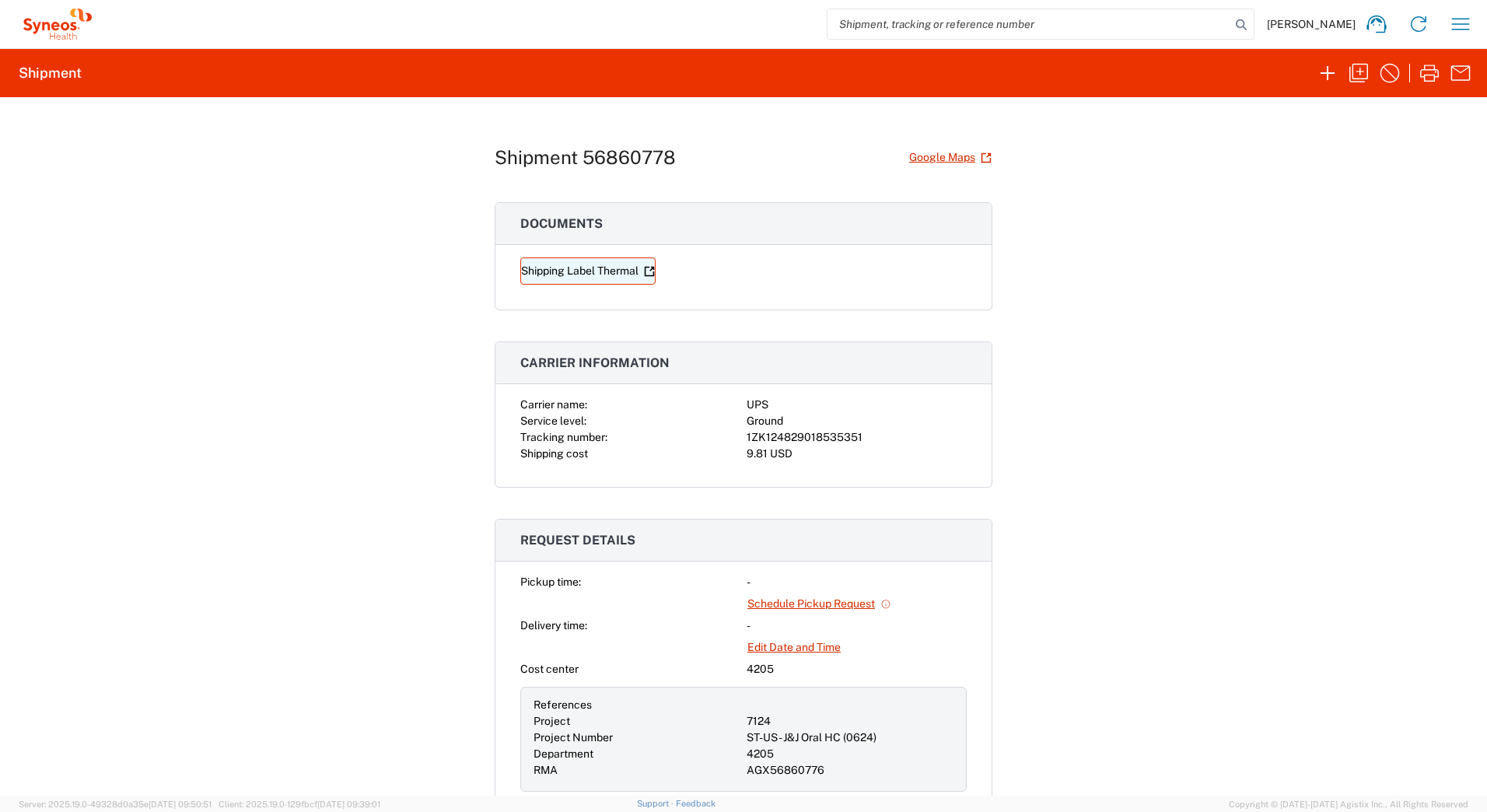
click at [608, 270] on link "Shipping Label Thermal" at bounding box center [588, 271] width 135 height 28
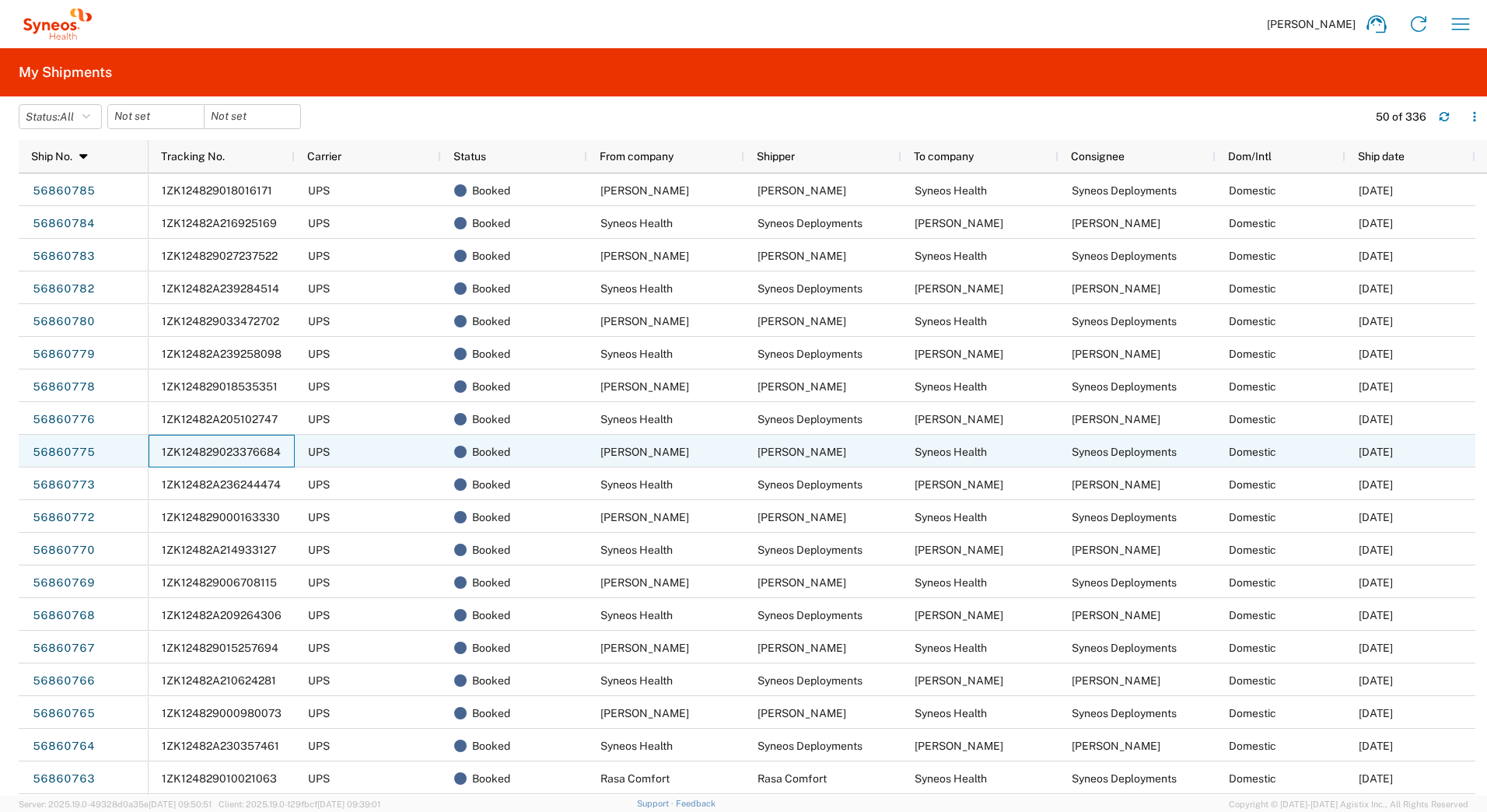
click at [214, 450] on span "1ZK124829023376684" at bounding box center [221, 451] width 119 height 12
click at [52, 453] on link "56860775" at bounding box center [63, 453] width 64 height 25
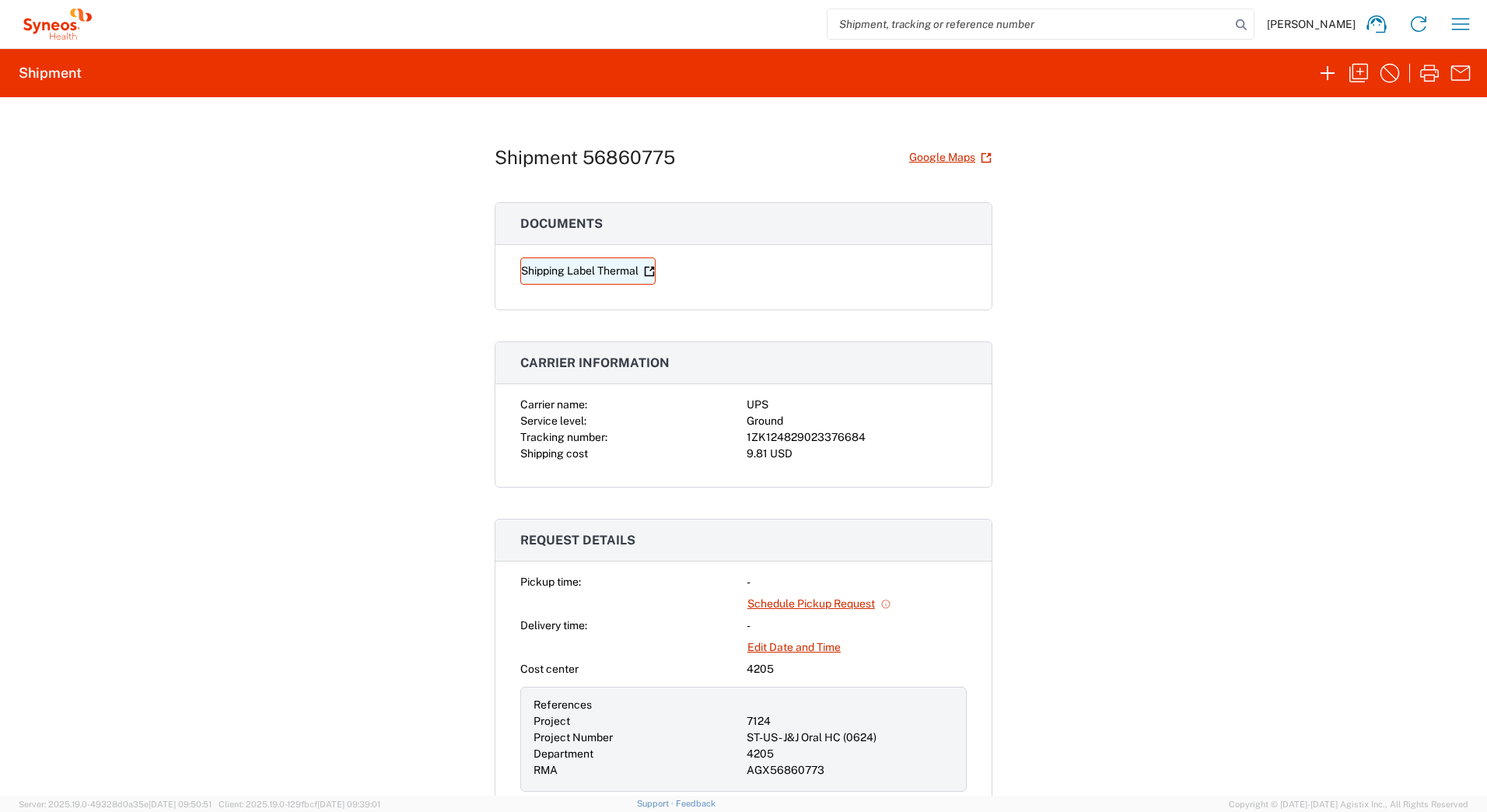
click at [578, 269] on link "Shipping Label Thermal" at bounding box center [588, 271] width 135 height 28
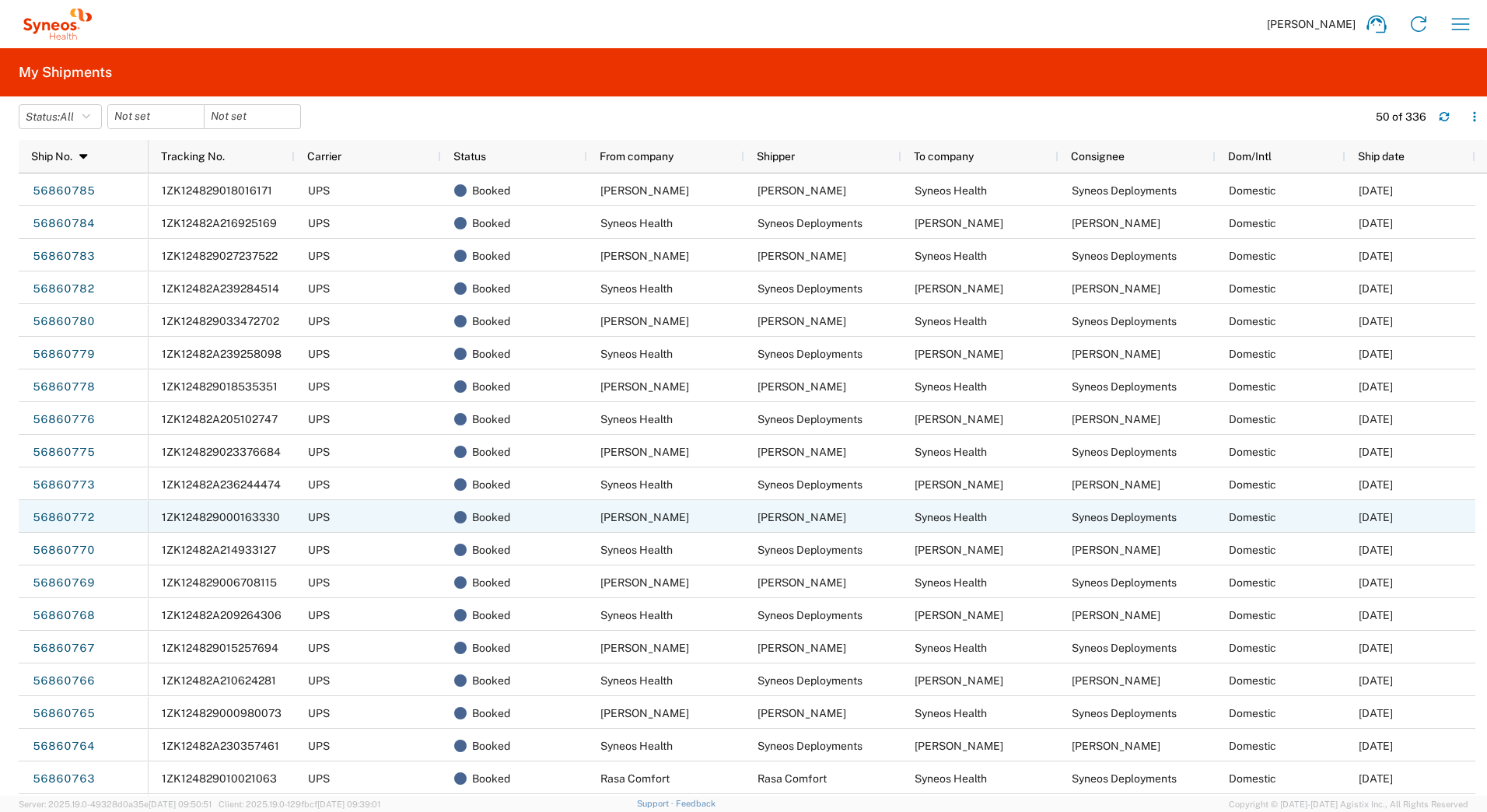
click at [223, 517] on span "1ZK124829000163330" at bounding box center [221, 517] width 118 height 12
click at [76, 519] on link "56860772" at bounding box center [63, 517] width 64 height 25
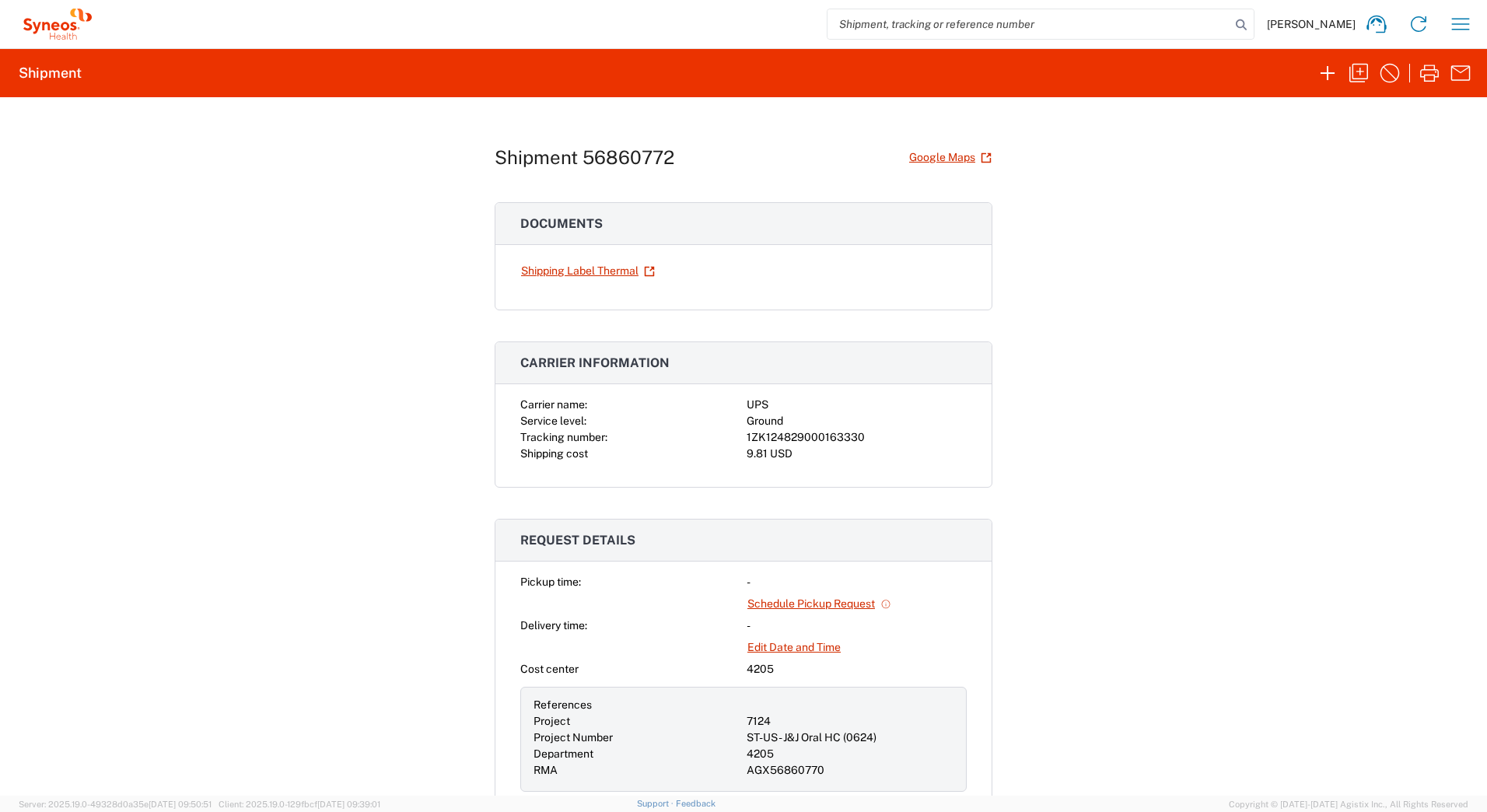
click at [814, 434] on div "1ZK124829000163330" at bounding box center [857, 437] width 220 height 16
copy div "1ZK124829000163330"
click at [605, 270] on link "Shipping Label Thermal" at bounding box center [588, 271] width 135 height 28
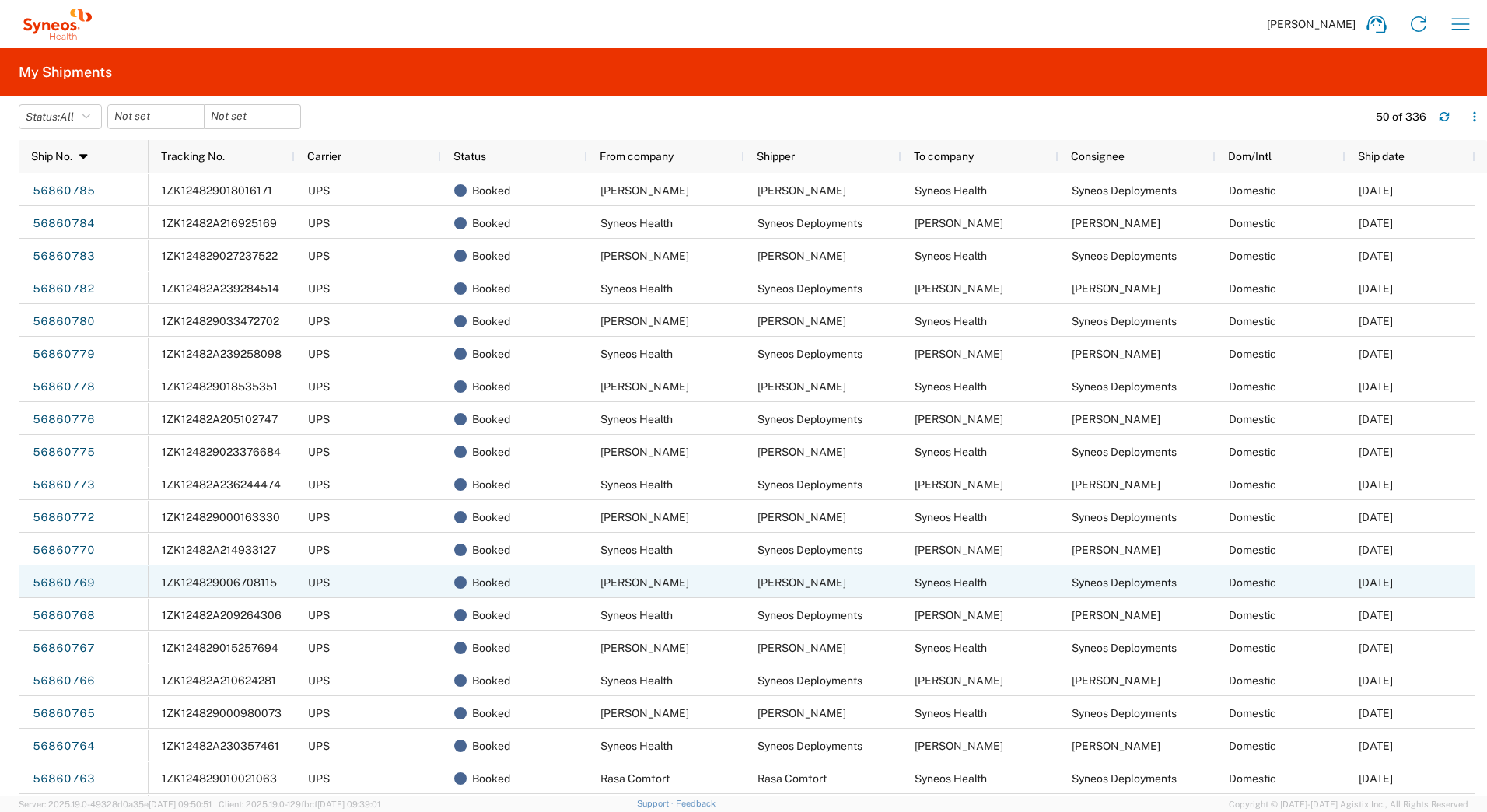
click at [229, 586] on span "1ZK124829006708115" at bounding box center [219, 582] width 115 height 12
click at [63, 576] on link "56860769" at bounding box center [63, 583] width 64 height 25
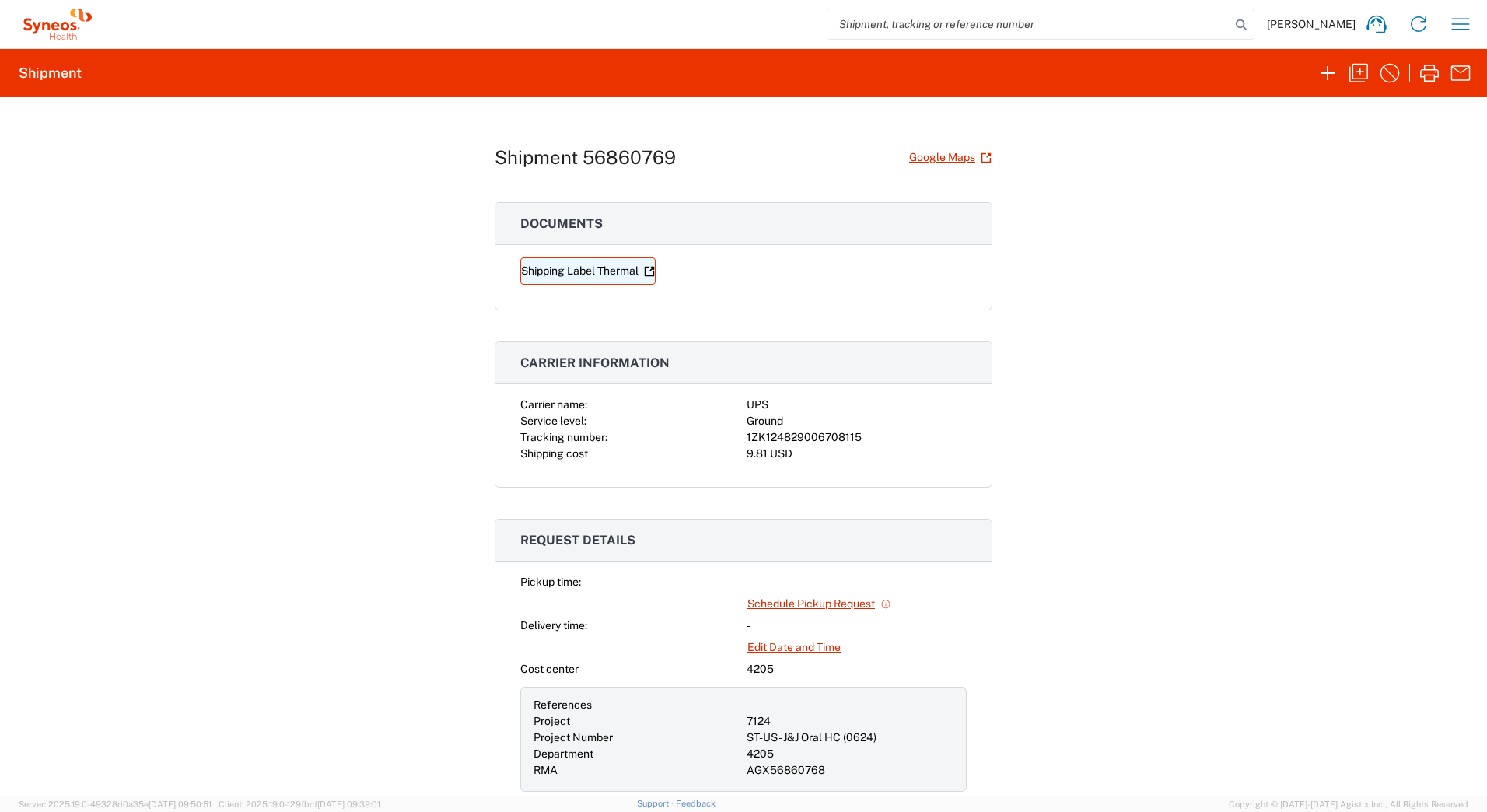
click at [544, 270] on link "Shipping Label Thermal" at bounding box center [588, 271] width 135 height 28
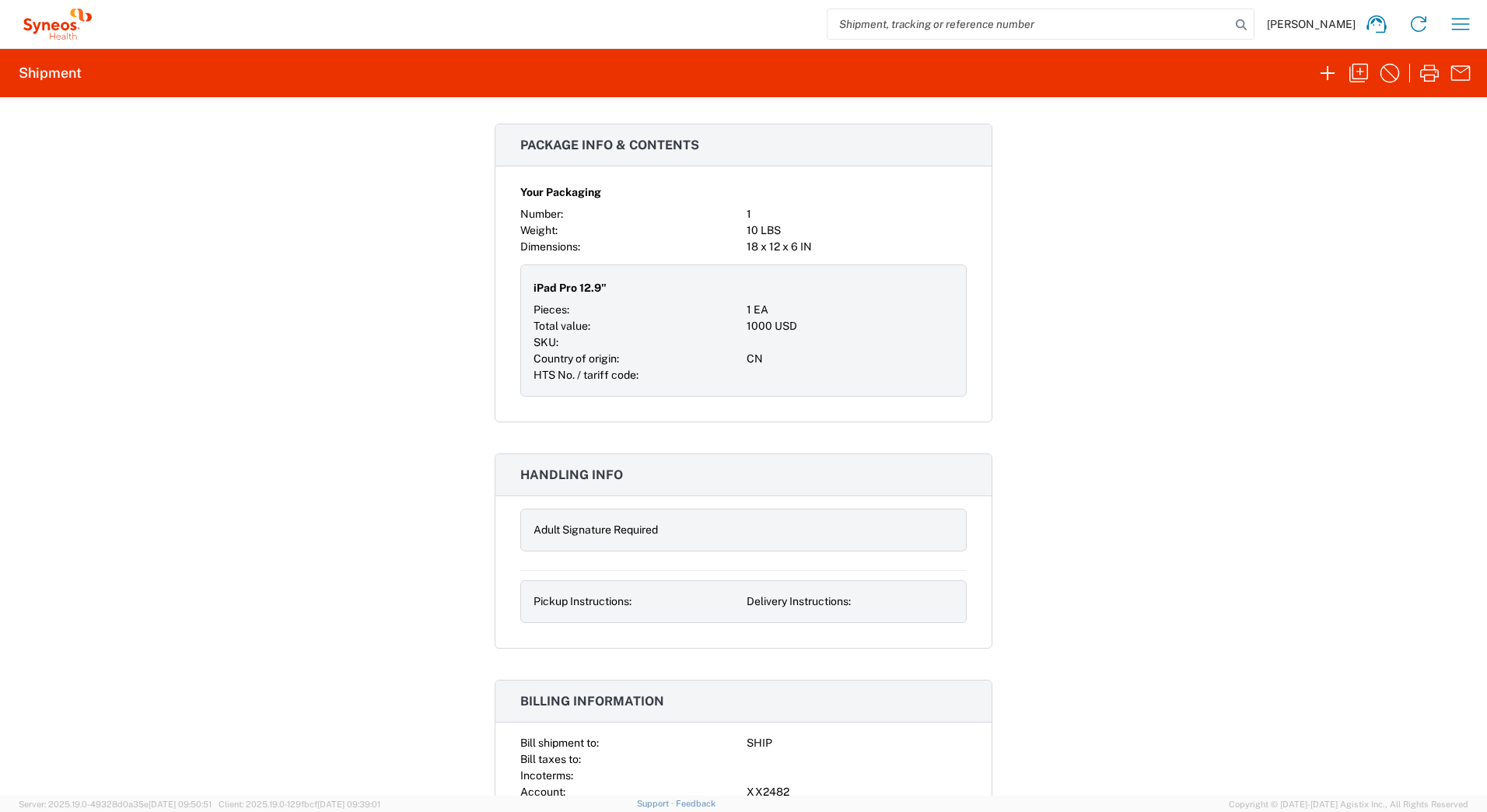
scroll to position [1197, 0]
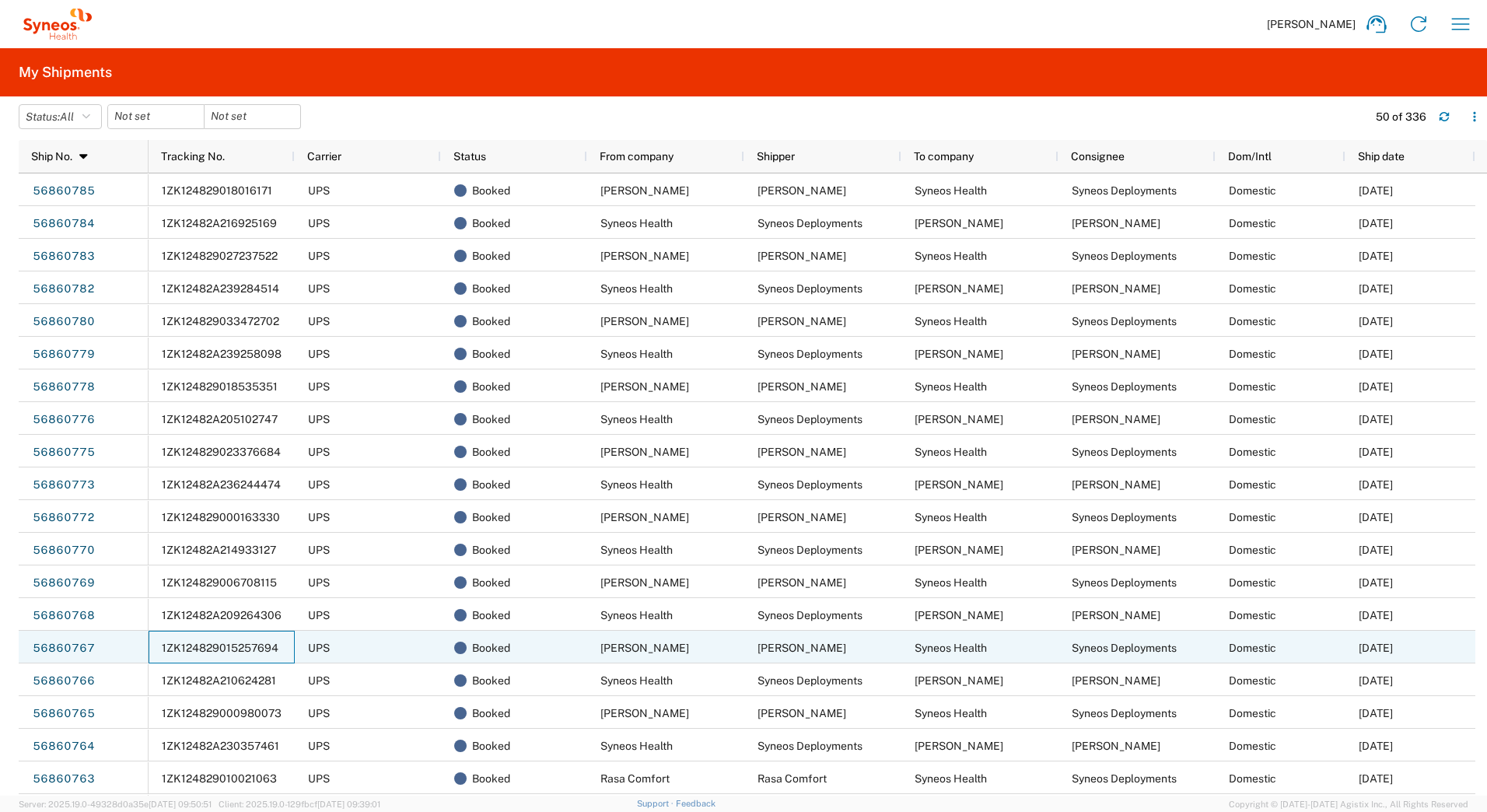
click at [219, 644] on span "1ZK124829015257694" at bounding box center [220, 647] width 117 height 12
click at [74, 649] on link "56860767" at bounding box center [63, 648] width 64 height 25
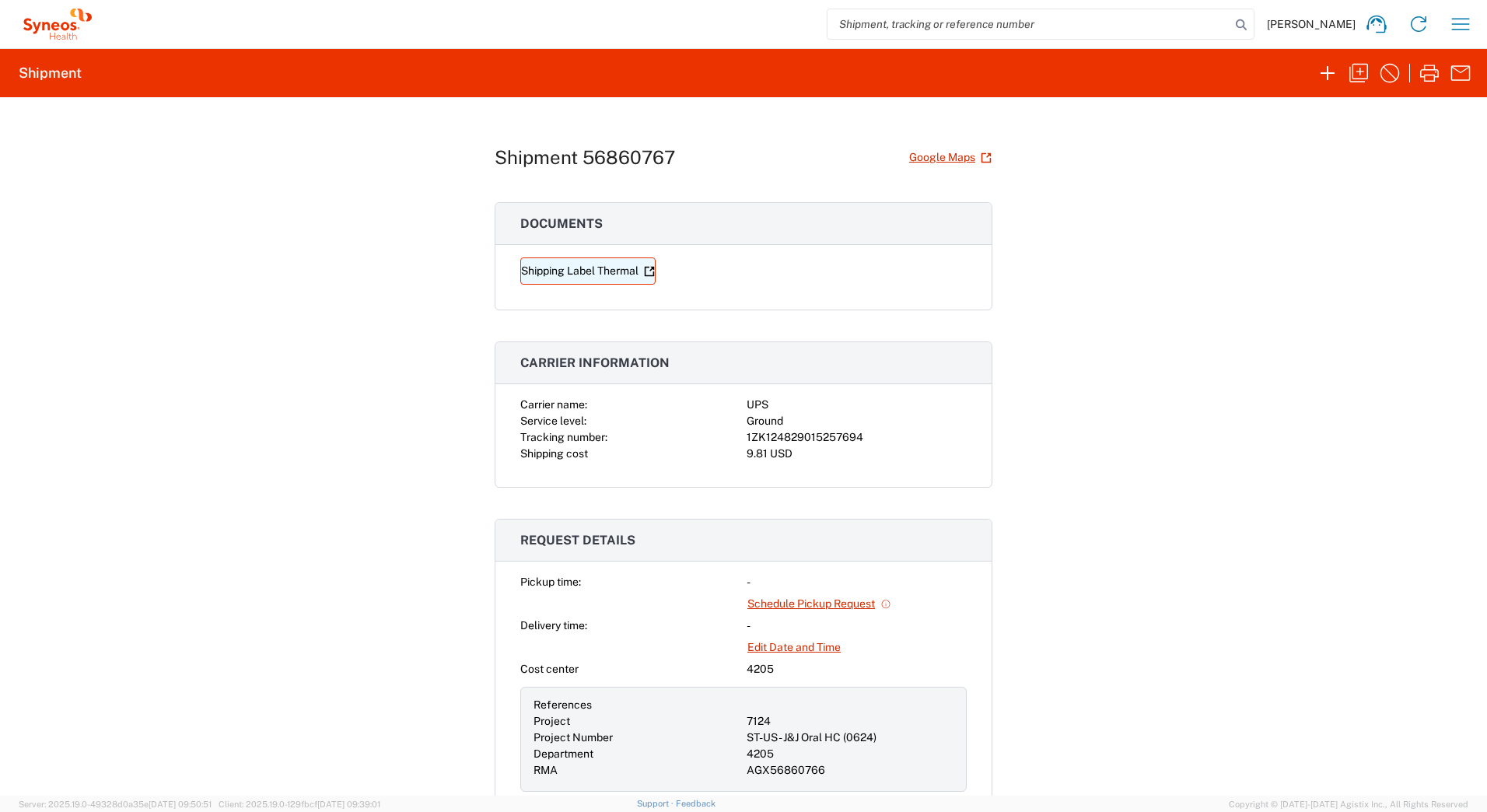
click at [556, 267] on link "Shipping Label Thermal" at bounding box center [588, 271] width 135 height 28
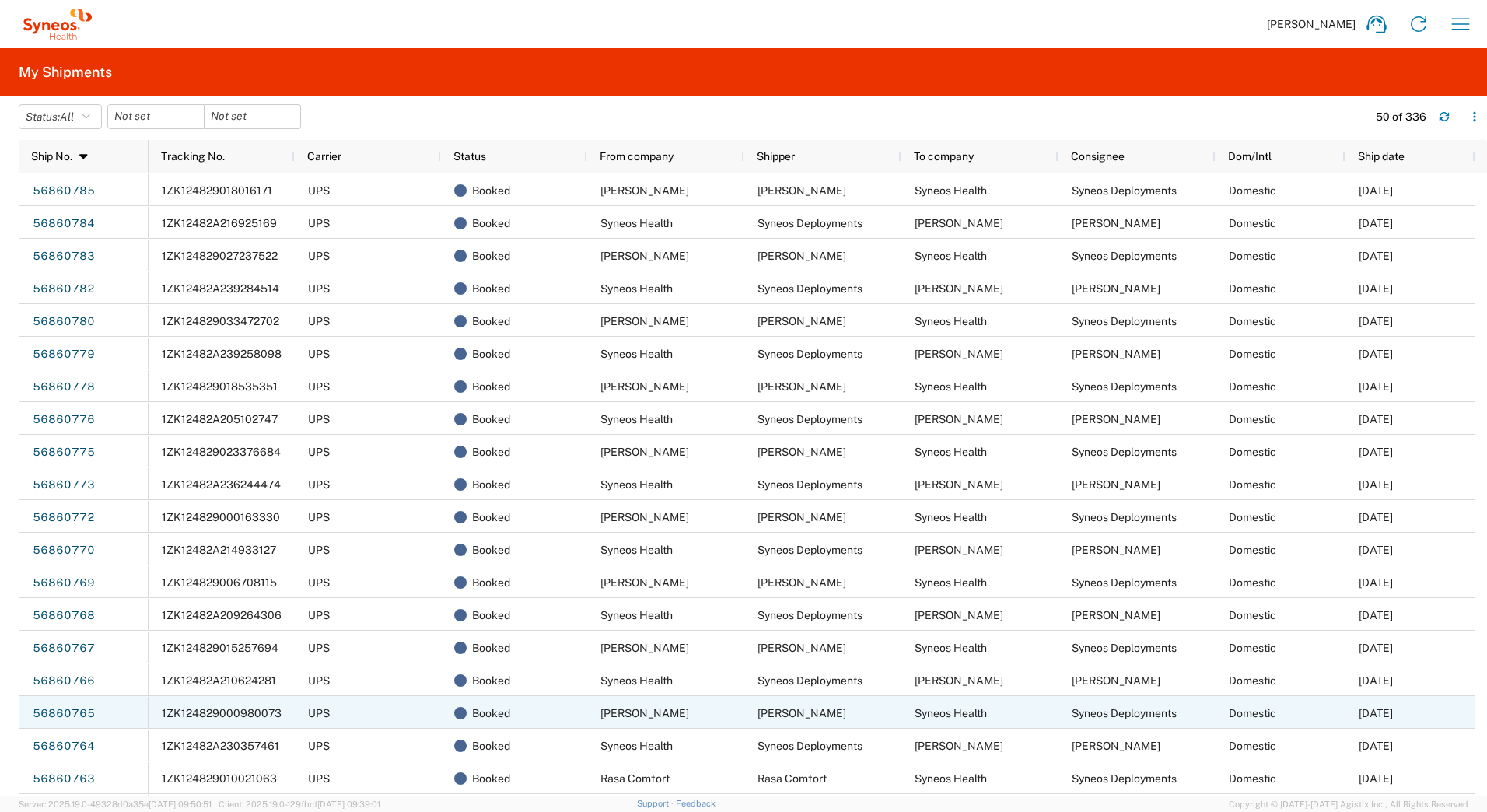
click at [193, 713] on span "1ZK124829000980073" at bounding box center [222, 712] width 120 height 12
click at [58, 710] on link "56860765" at bounding box center [63, 713] width 64 height 25
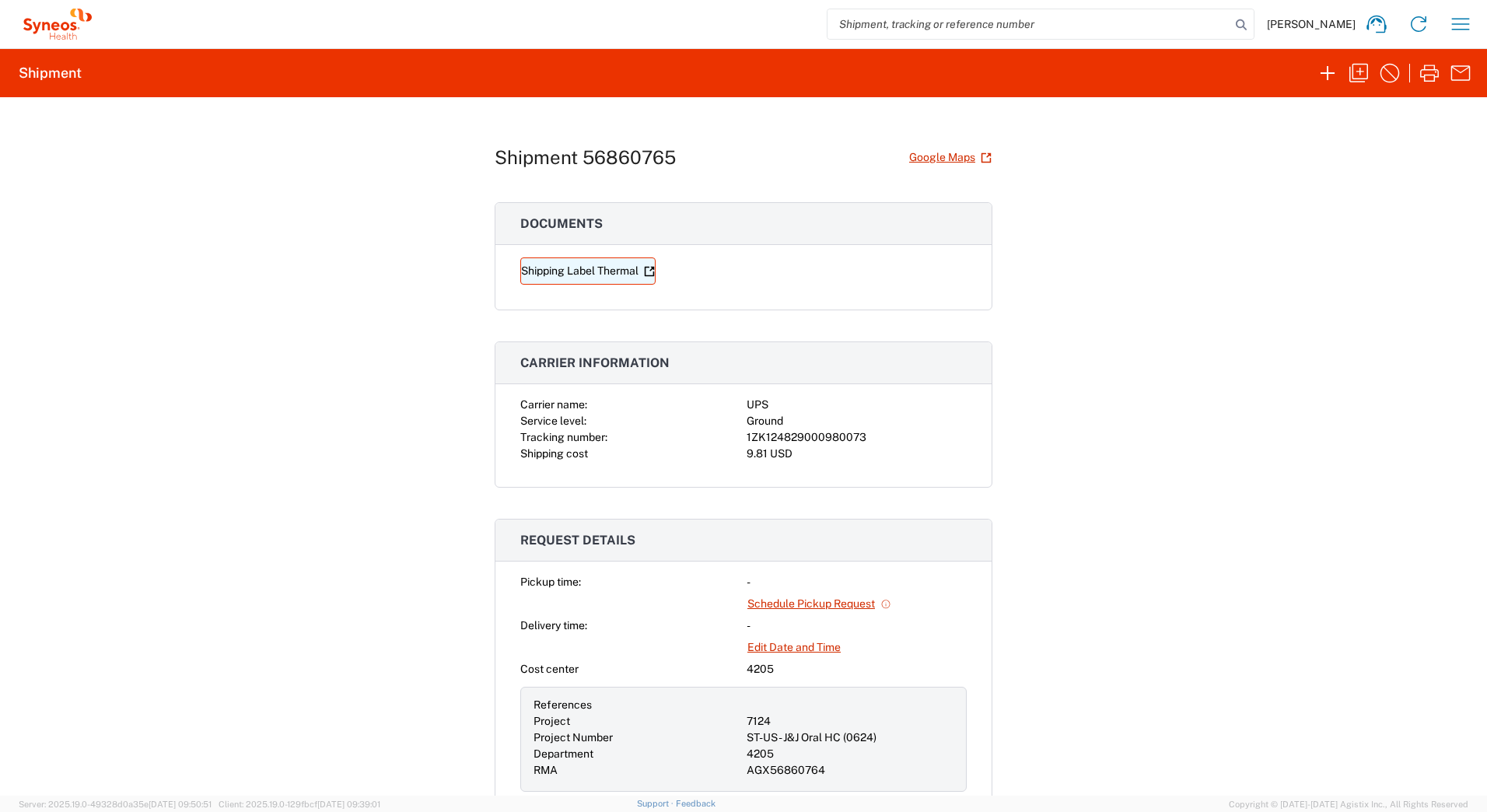
click at [594, 269] on link "Shipping Label Thermal" at bounding box center [588, 271] width 135 height 28
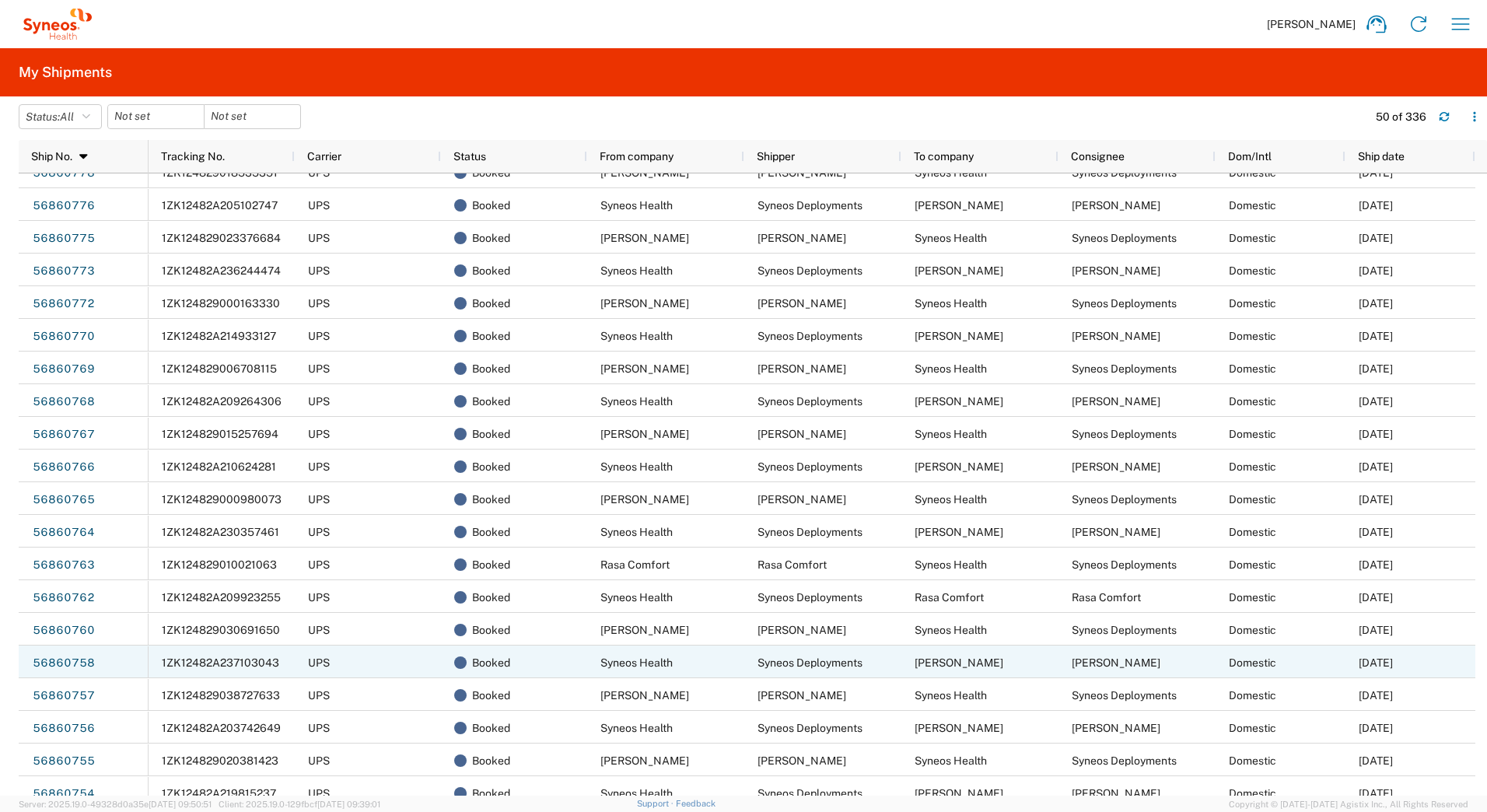
scroll to position [389, 0]
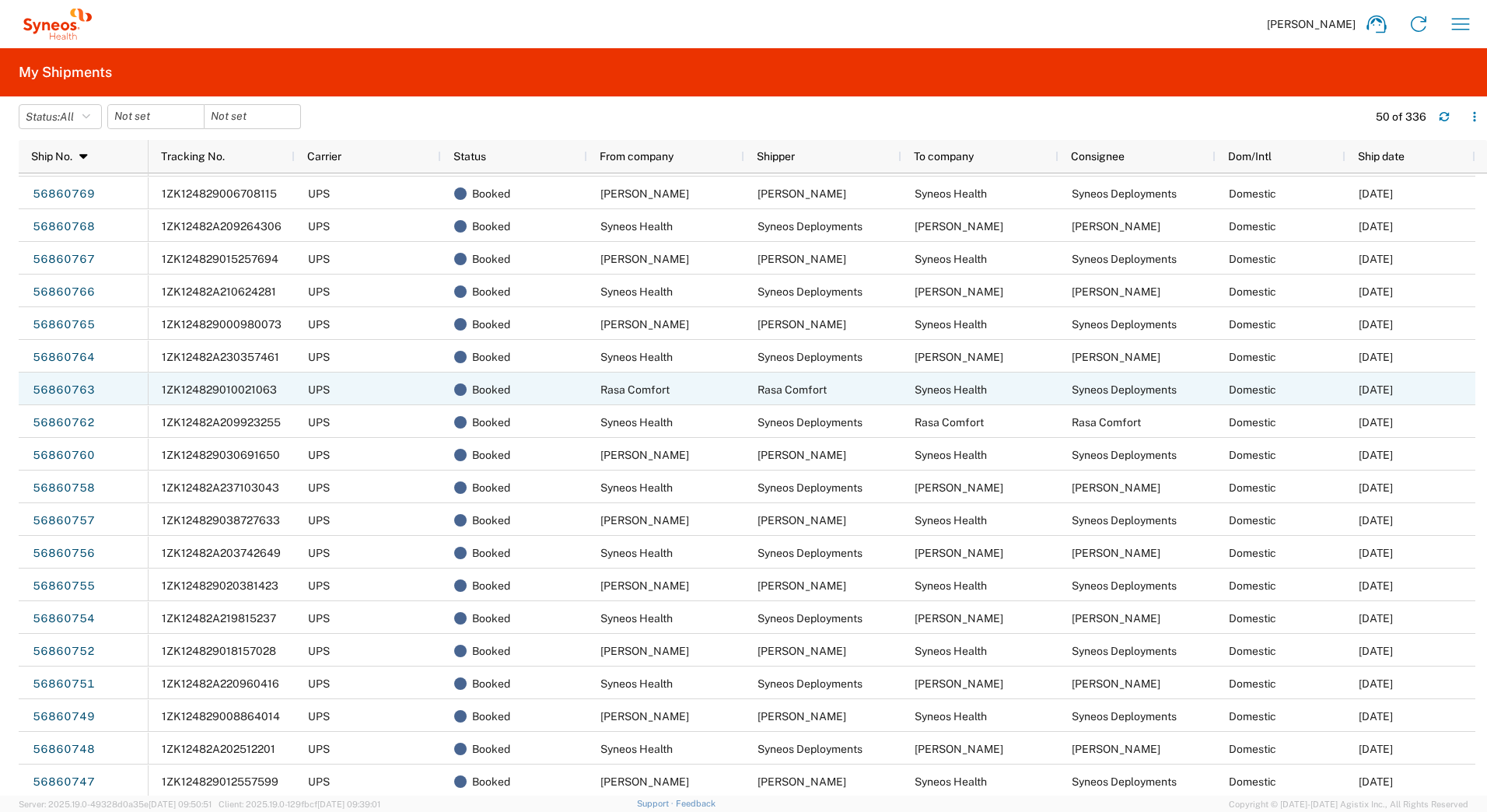
click at [253, 382] on div "1ZK124829010021063" at bounding box center [221, 389] width 147 height 32
click at [74, 389] on link "56860763" at bounding box center [63, 390] width 64 height 25
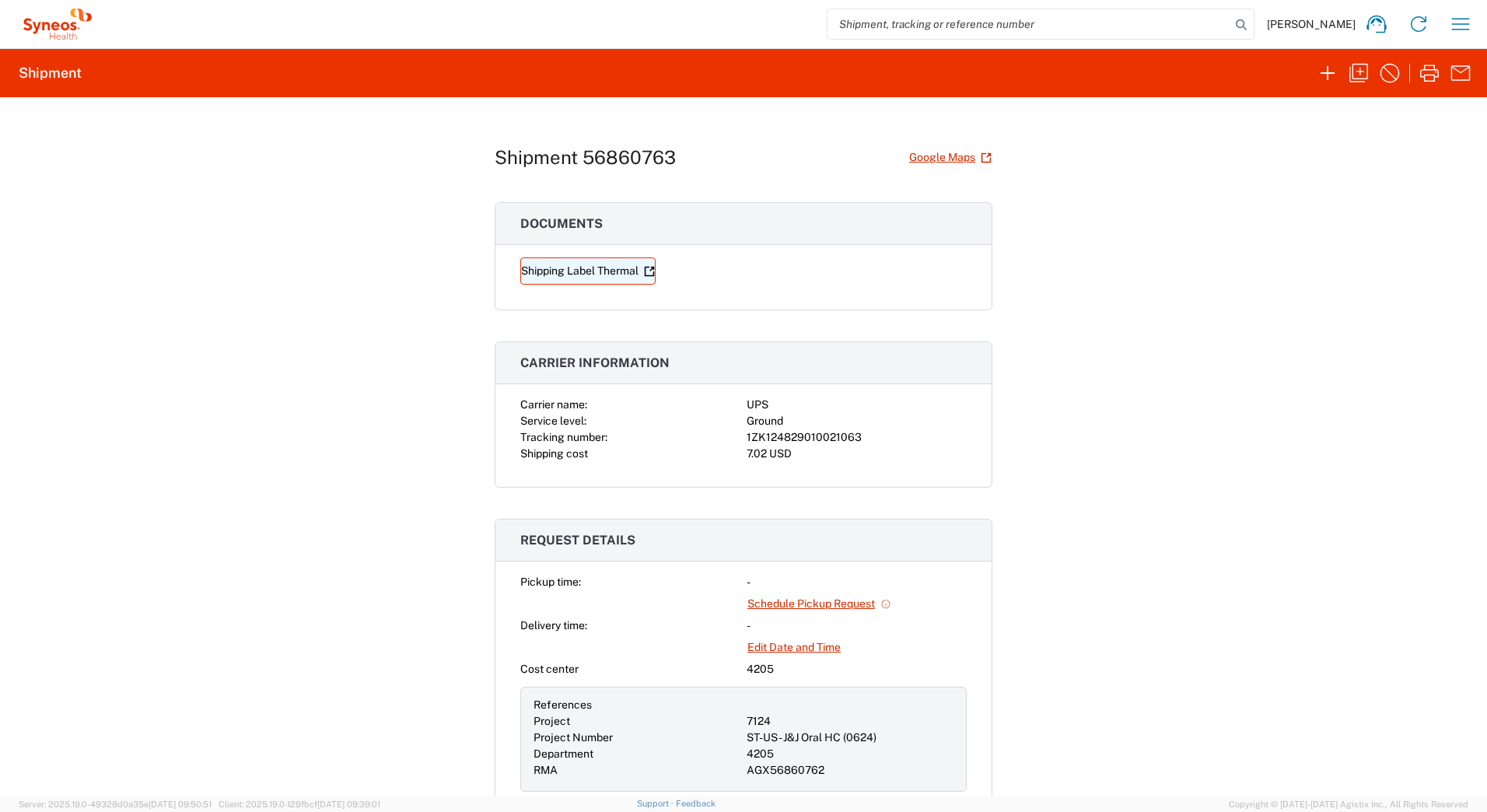
click at [566, 270] on link "Shipping Label Thermal" at bounding box center [588, 271] width 135 height 28
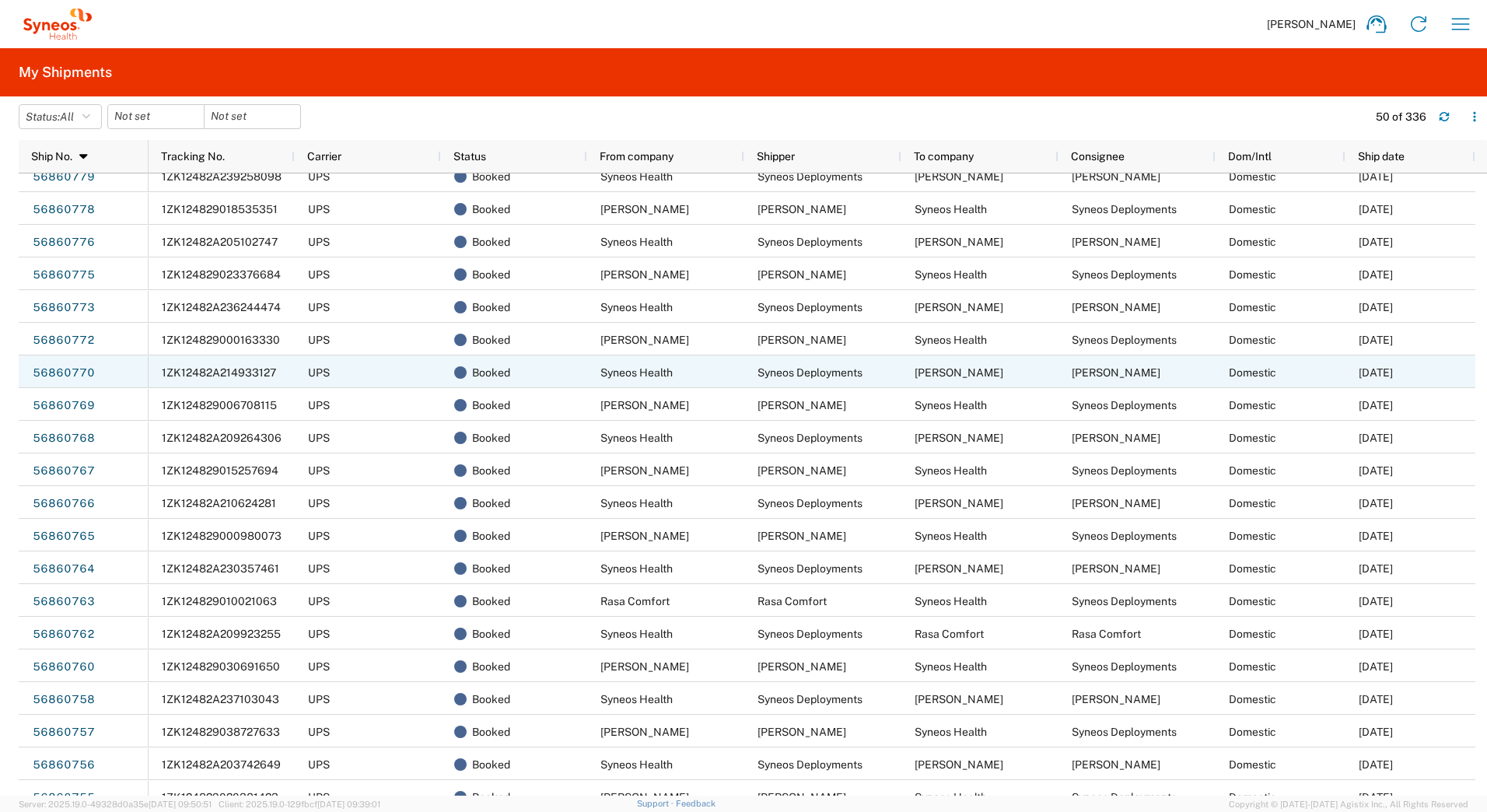
scroll to position [233, 0]
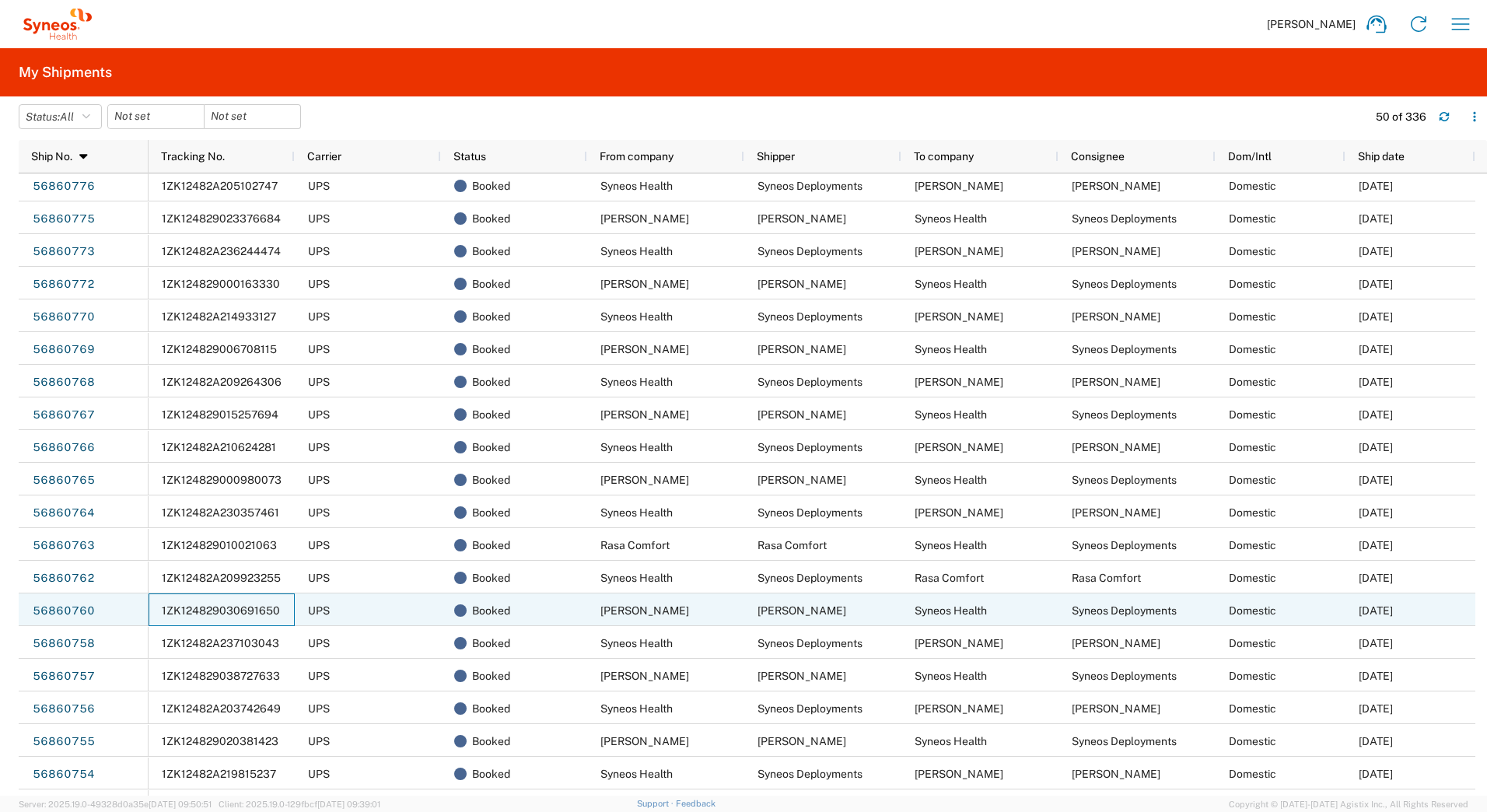
click at [204, 606] on span "1ZK124829030691650" at bounding box center [221, 610] width 118 height 12
click at [49, 611] on link "56860760" at bounding box center [63, 611] width 64 height 25
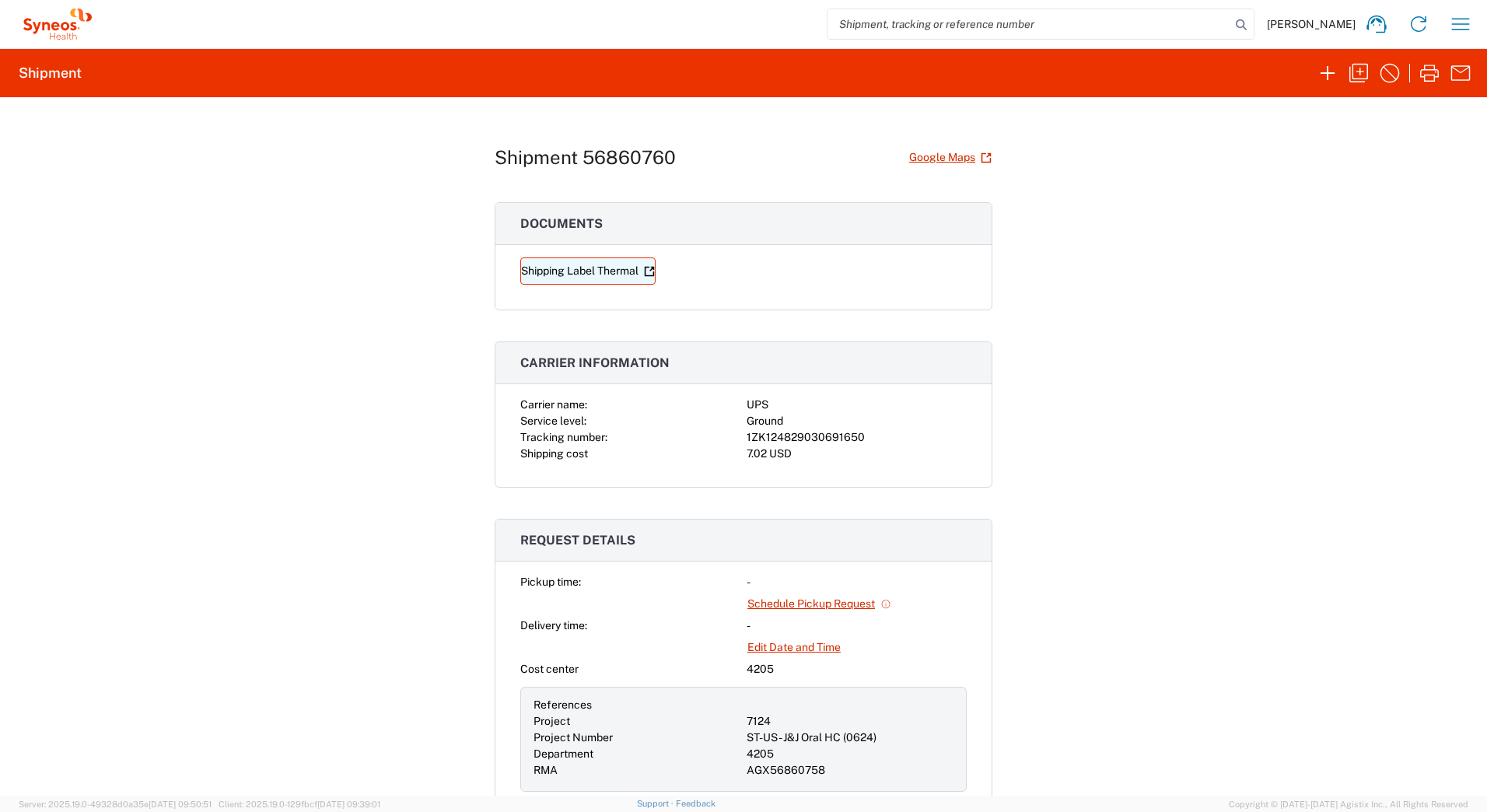
click at [548, 270] on link "Shipping Label Thermal" at bounding box center [588, 271] width 135 height 28
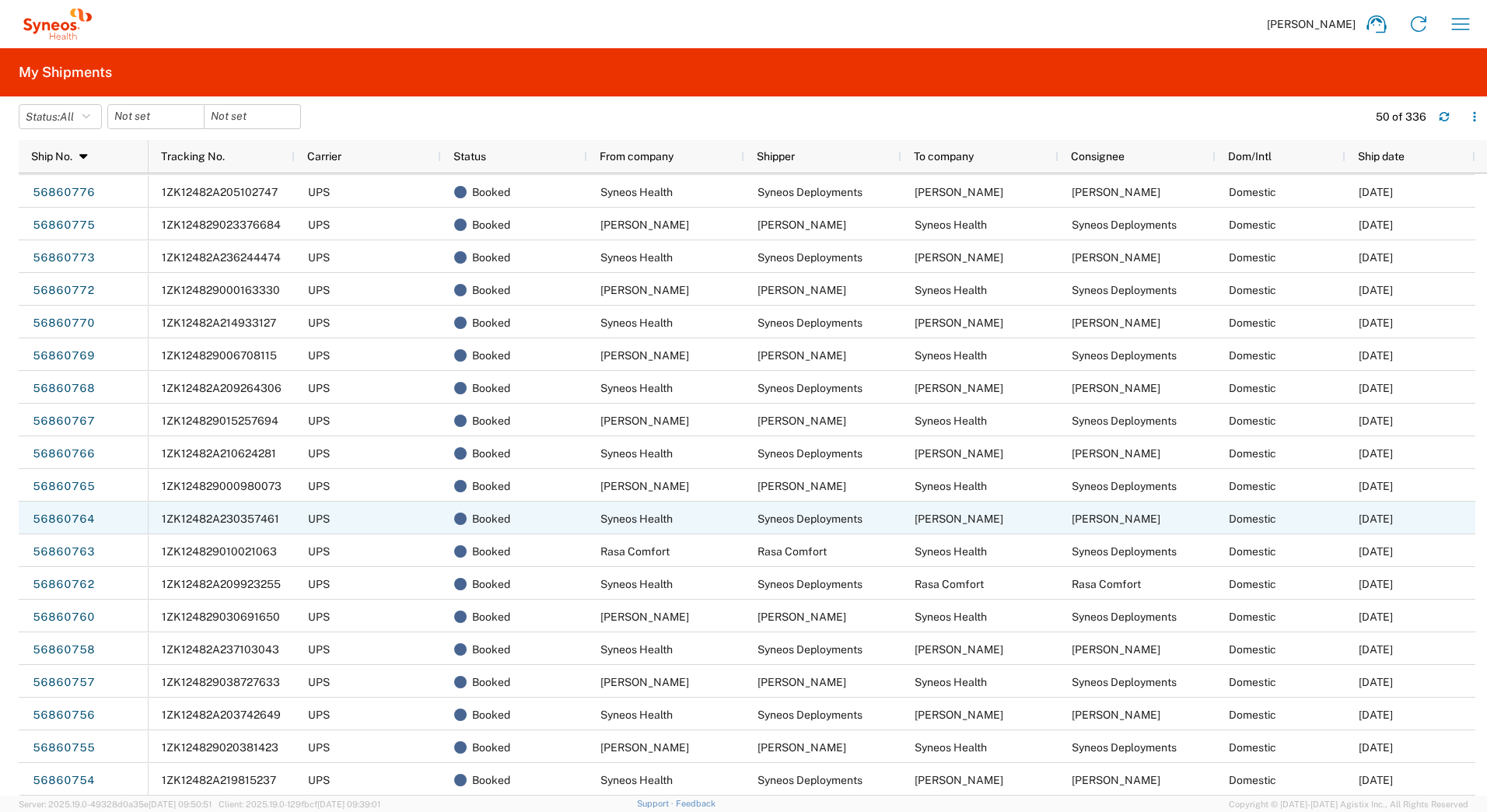
scroll to position [233, 0]
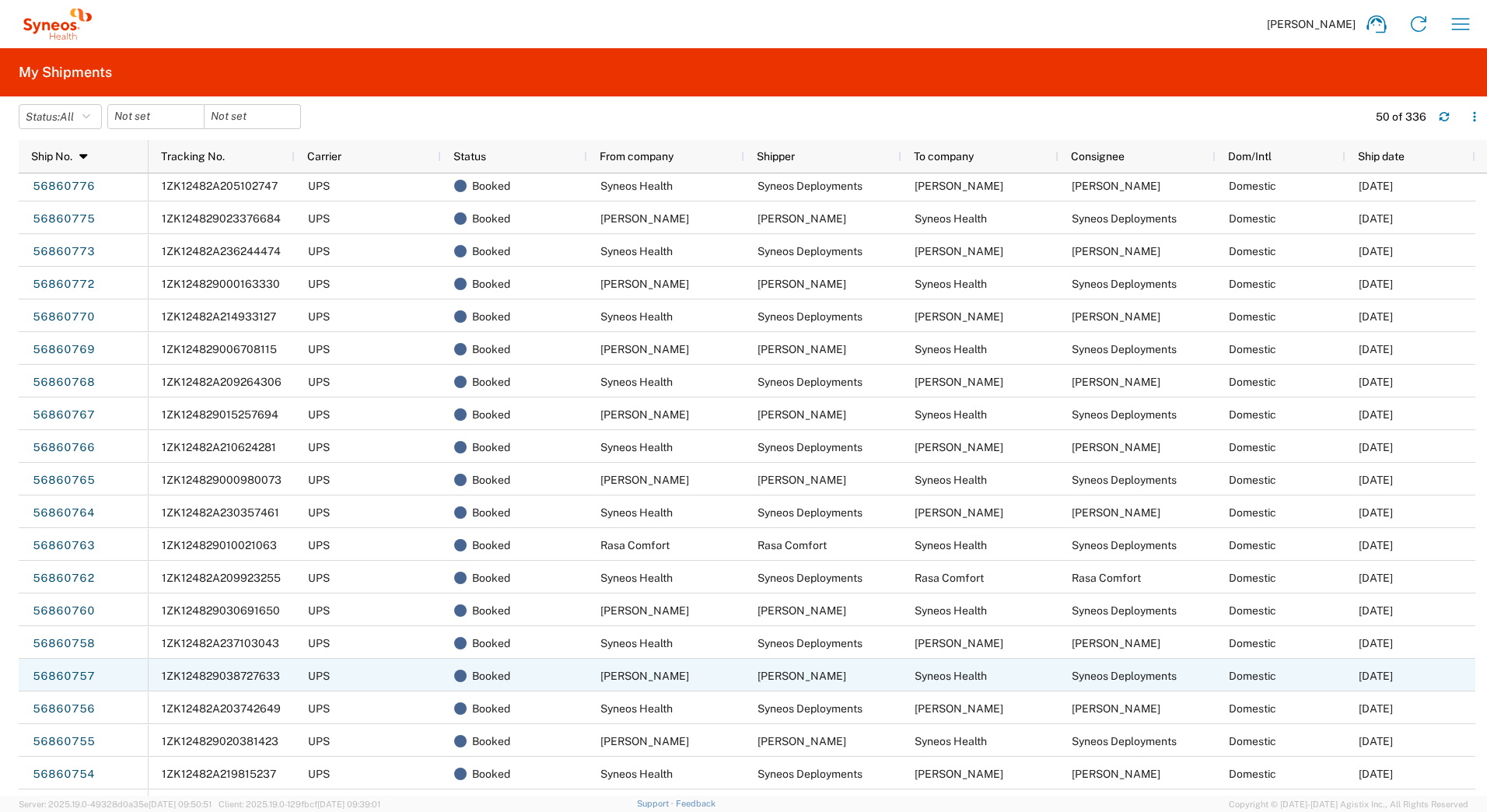
click at [219, 677] on span "1ZK124829038727633" at bounding box center [221, 675] width 118 height 12
click at [57, 671] on link "56860757" at bounding box center [63, 676] width 64 height 25
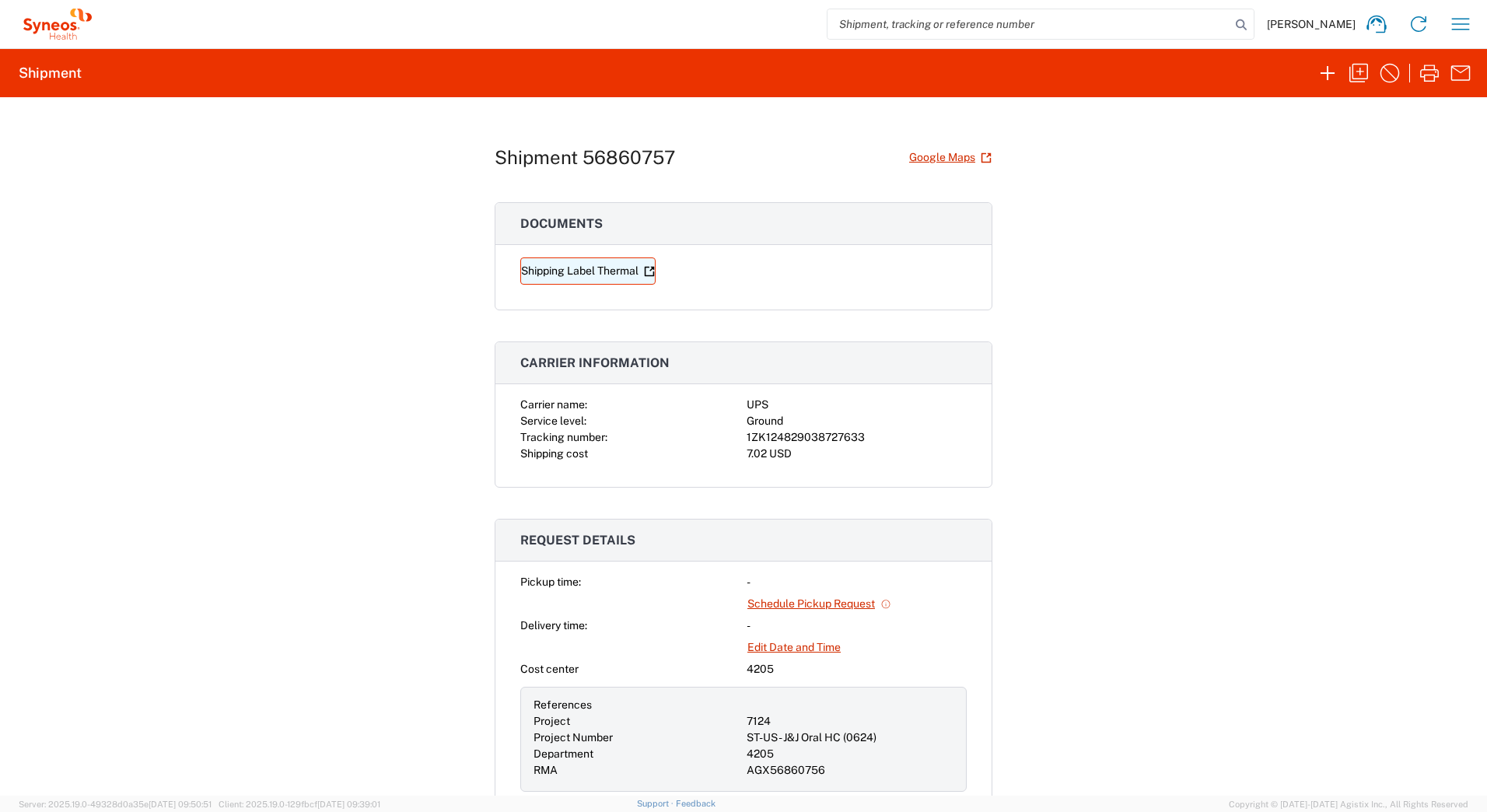
click at [584, 271] on link "Shipping Label Thermal" at bounding box center [588, 271] width 135 height 28
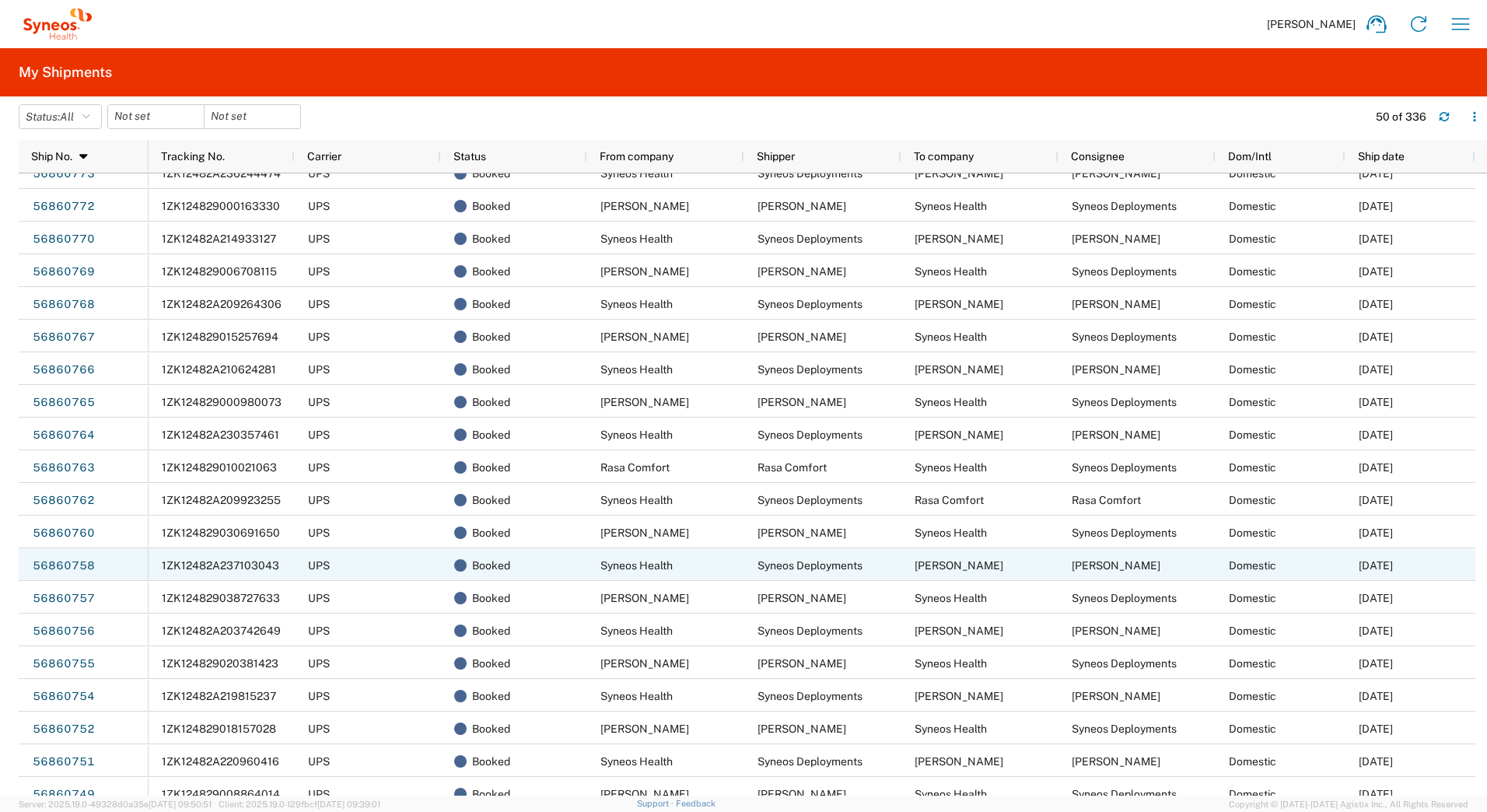
scroll to position [389, 0]
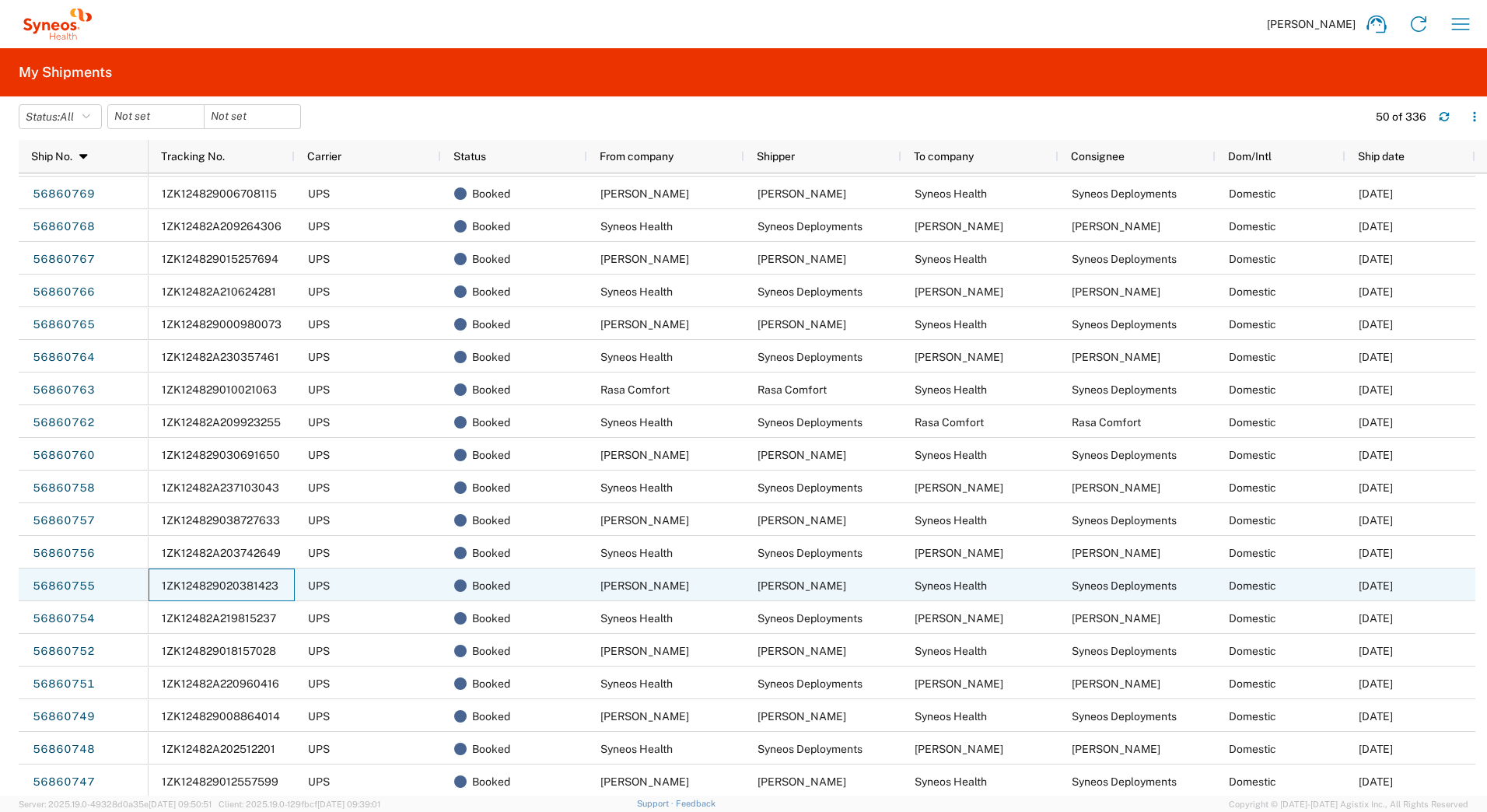
click at [235, 582] on span "1ZK124829020381423" at bounding box center [220, 585] width 117 height 12
click at [62, 588] on link "56860755" at bounding box center [63, 586] width 64 height 25
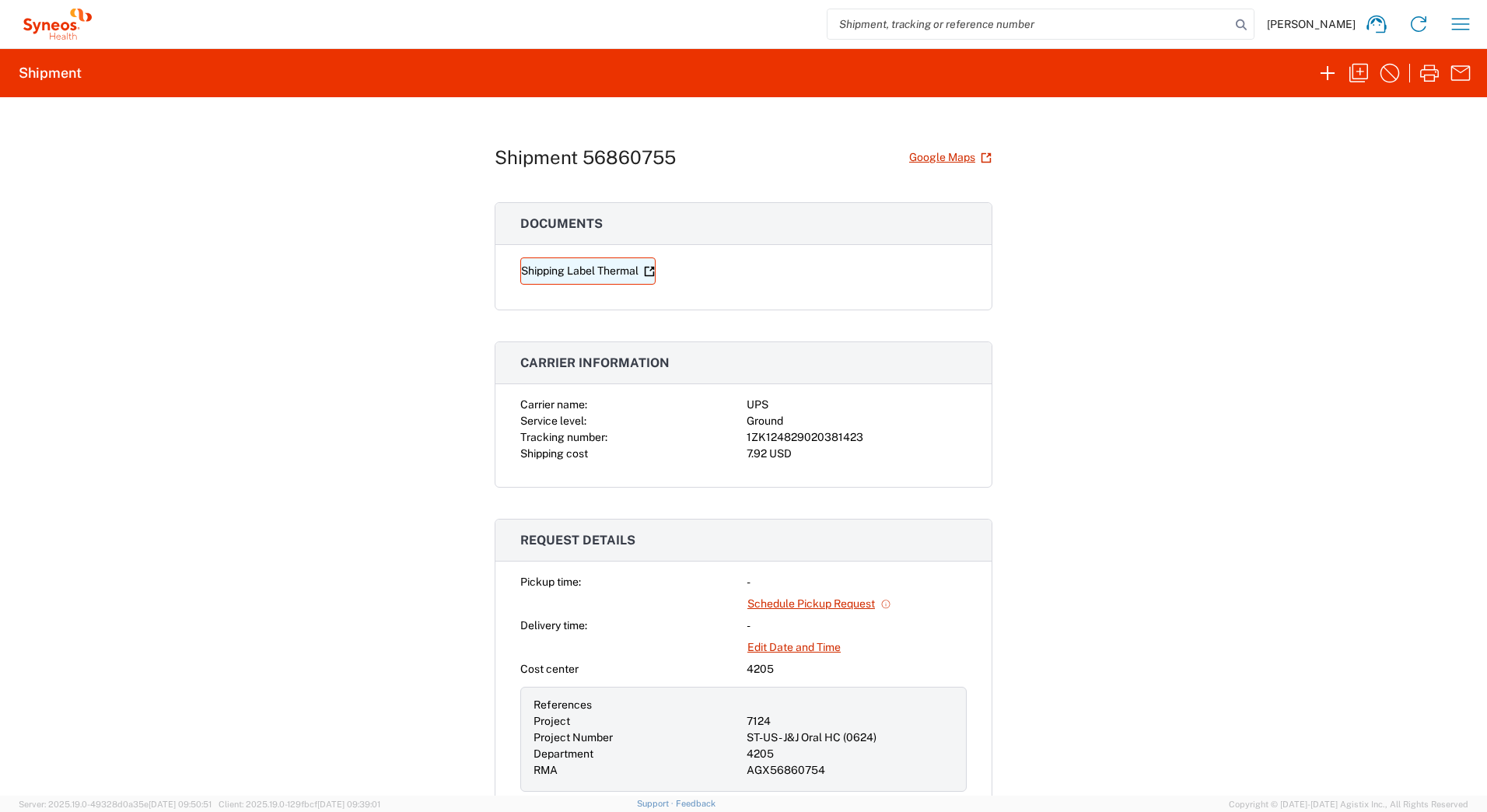
click at [564, 271] on link "Shipping Label Thermal" at bounding box center [588, 271] width 135 height 28
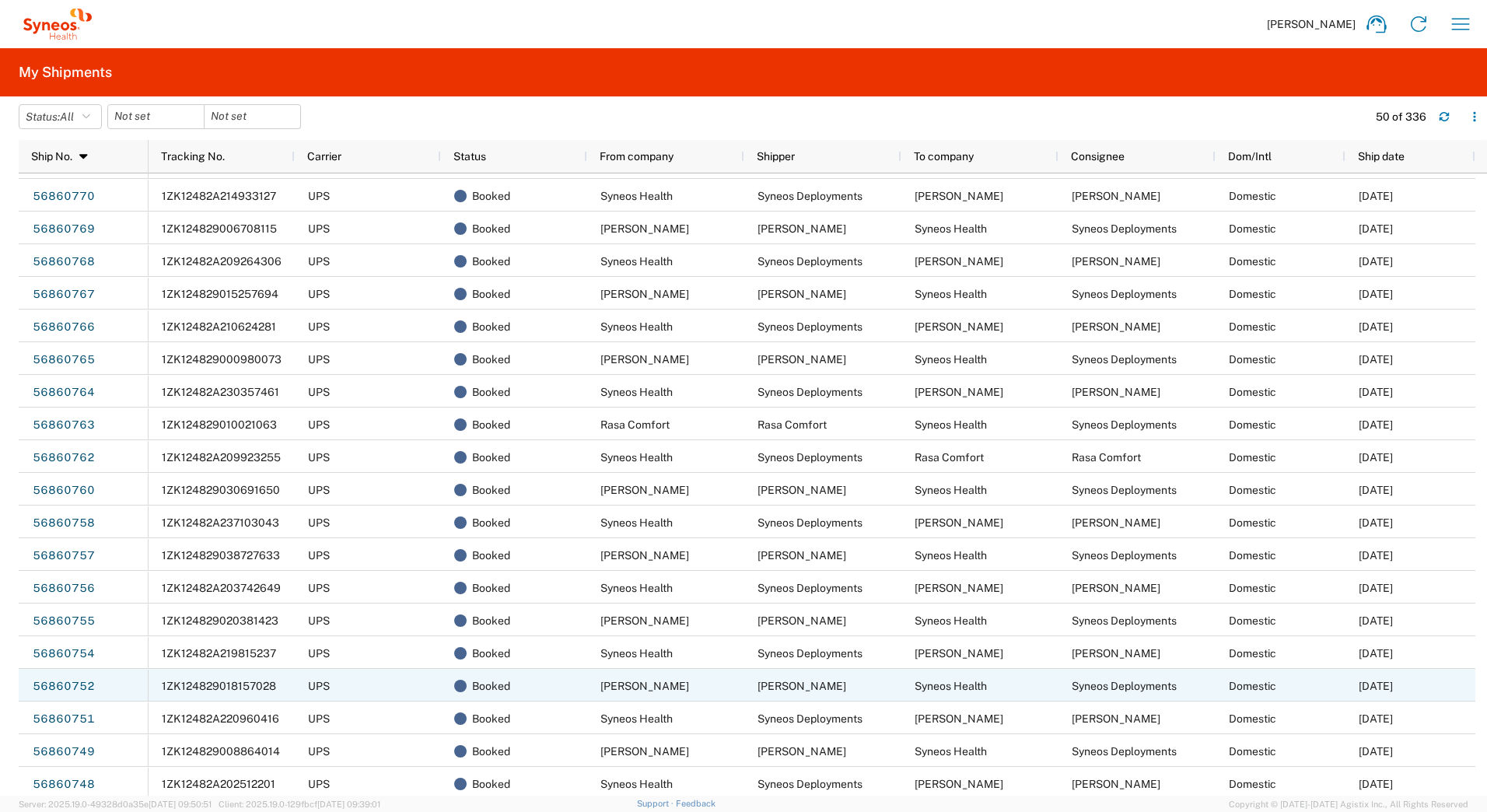
scroll to position [389, 0]
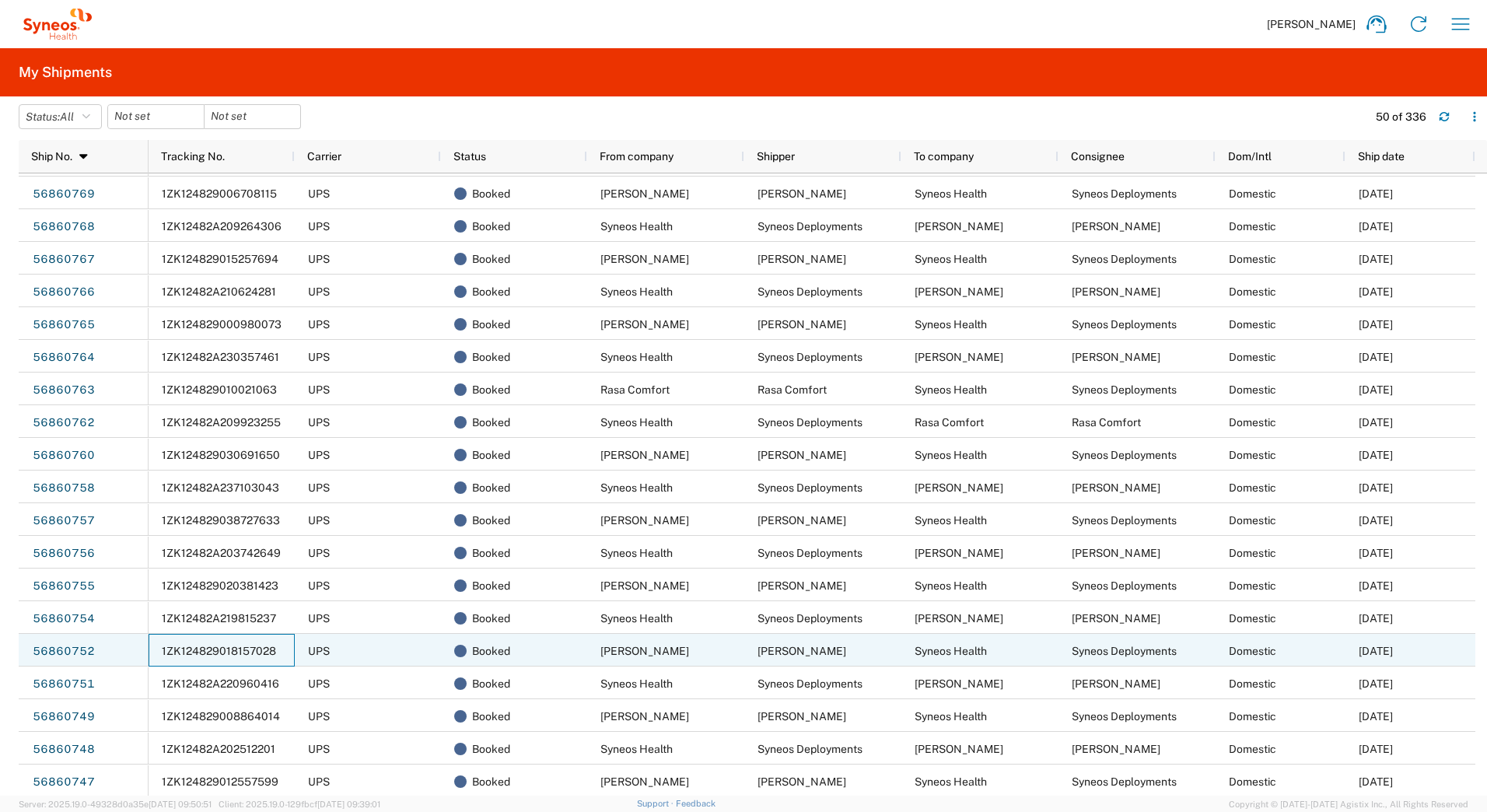
click at [196, 650] on span "1ZK124829018157028" at bounding box center [219, 650] width 114 height 12
click at [45, 651] on link "56860752" at bounding box center [63, 652] width 64 height 25
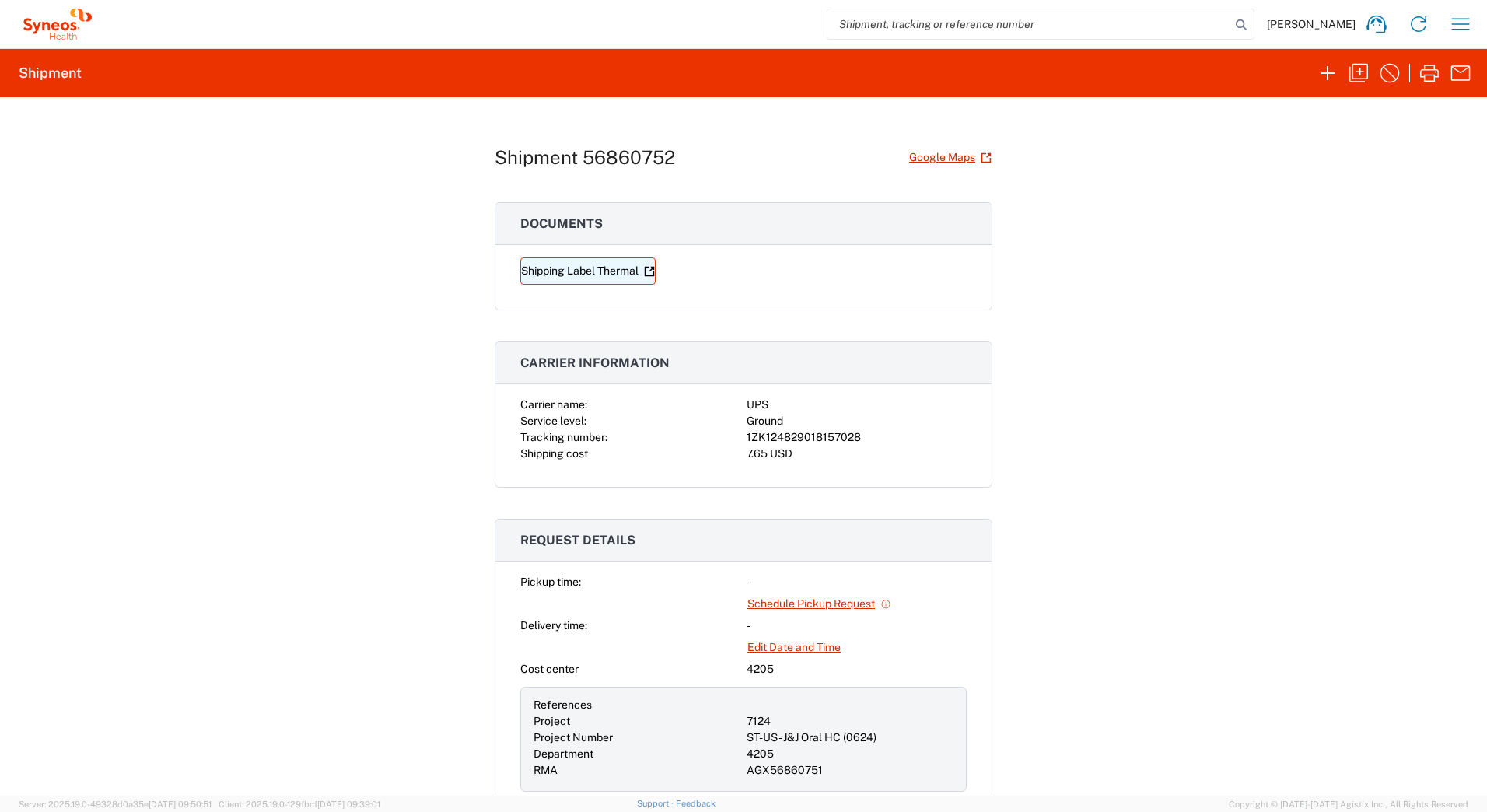
click at [593, 272] on link "Shipping Label Thermal" at bounding box center [588, 271] width 135 height 28
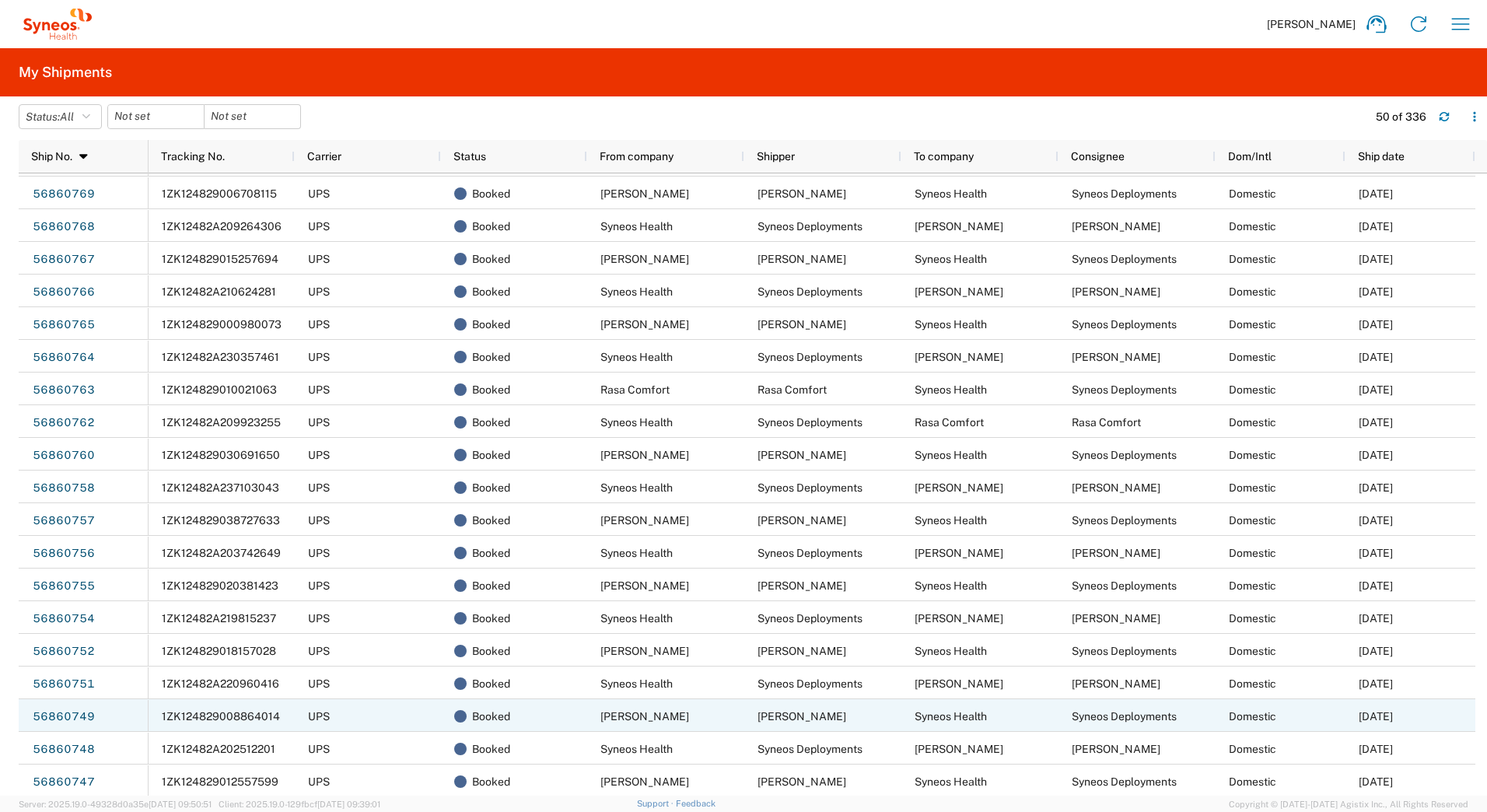
click at [228, 718] on span "1ZK124829008864014" at bounding box center [221, 716] width 118 height 12
click at [49, 711] on link "56860749" at bounding box center [63, 716] width 64 height 25
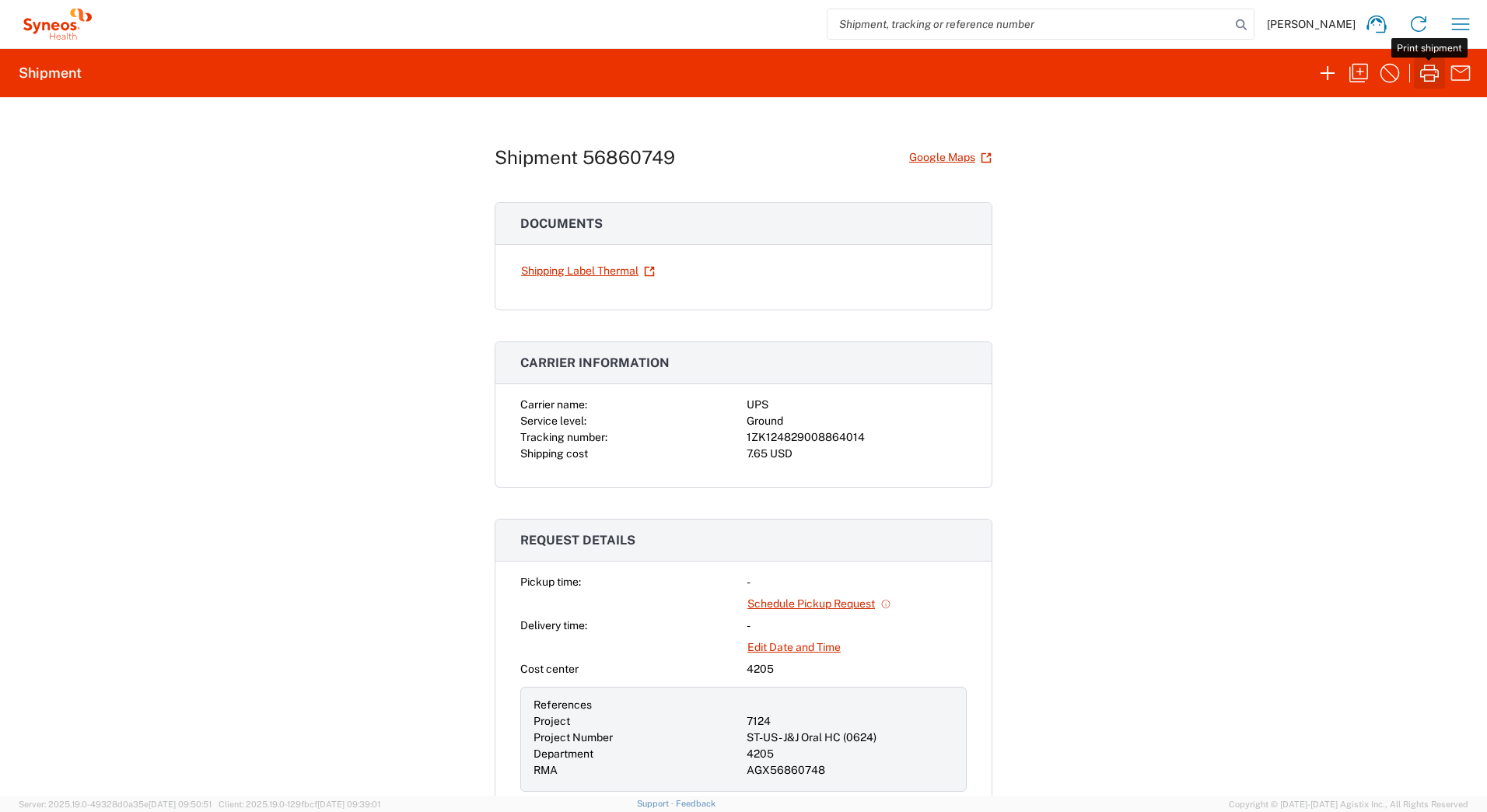
click at [1426, 76] on icon "button" at bounding box center [1429, 73] width 25 height 25
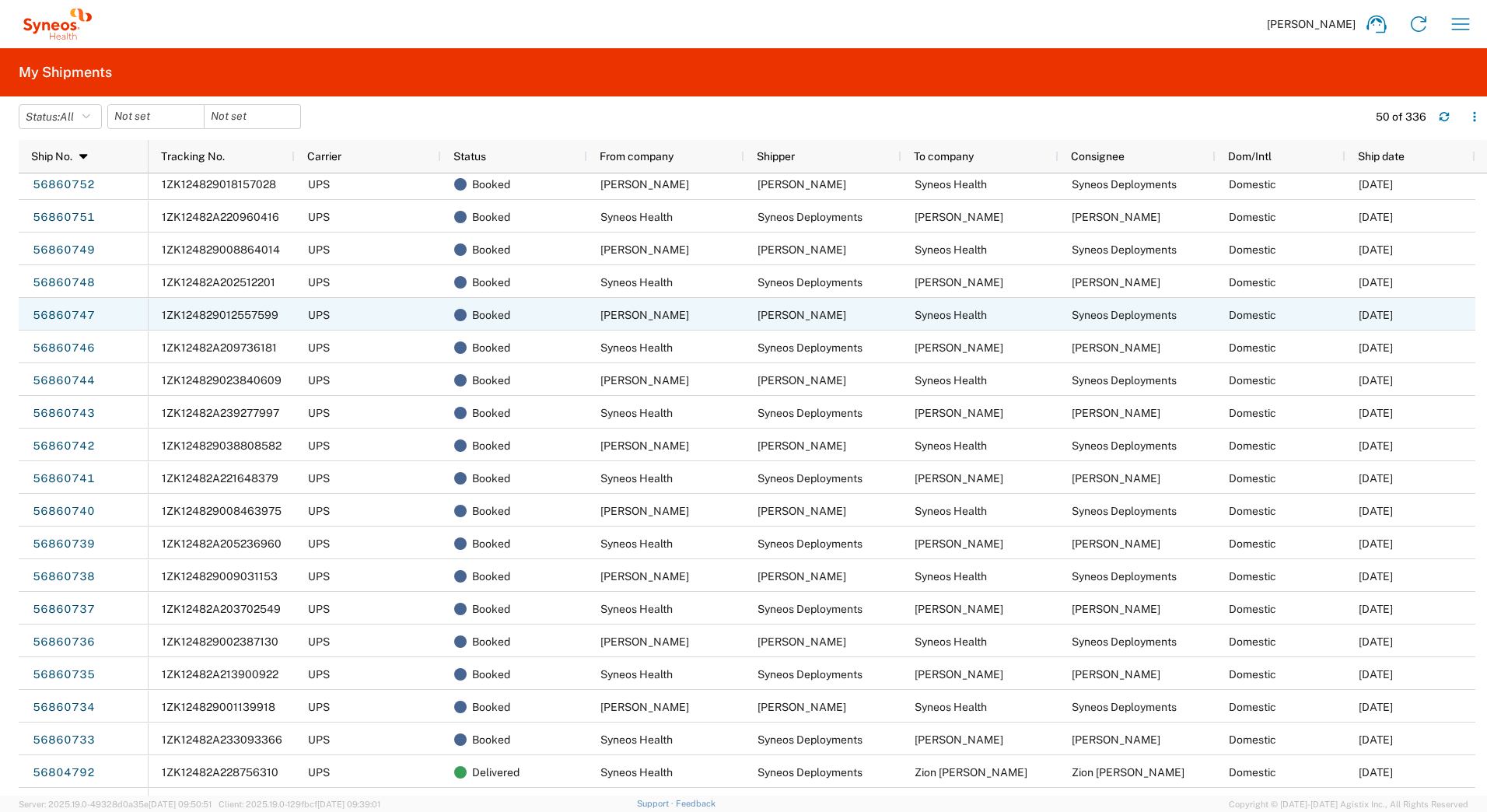
scroll to position [856, 0]
click at [227, 305] on div "1ZK124829012557599" at bounding box center [221, 314] width 147 height 32
click at [61, 317] on link "56860747" at bounding box center [63, 316] width 64 height 25
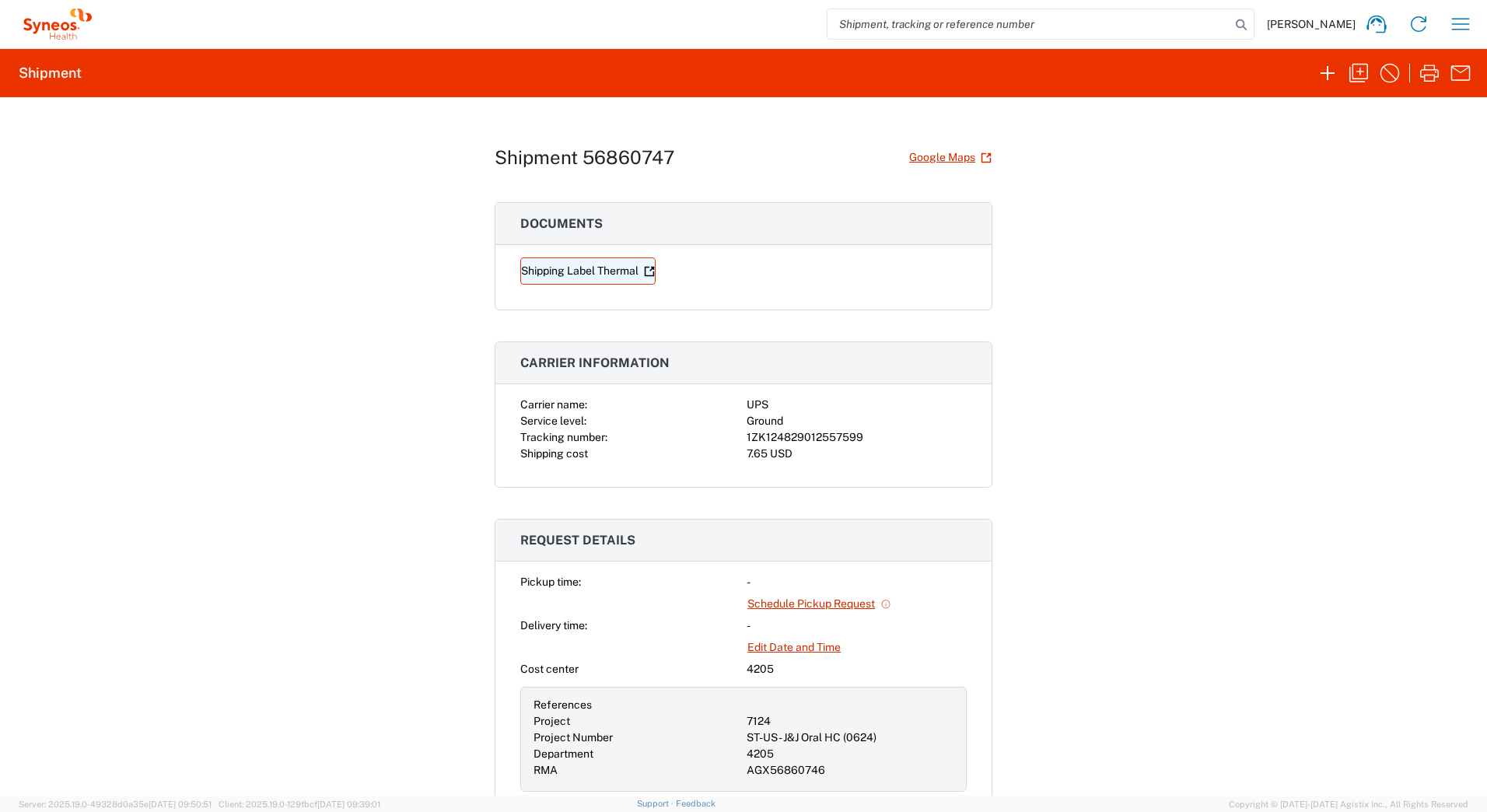
click at [599, 268] on link "Shipping Label Thermal" at bounding box center [588, 271] width 135 height 28
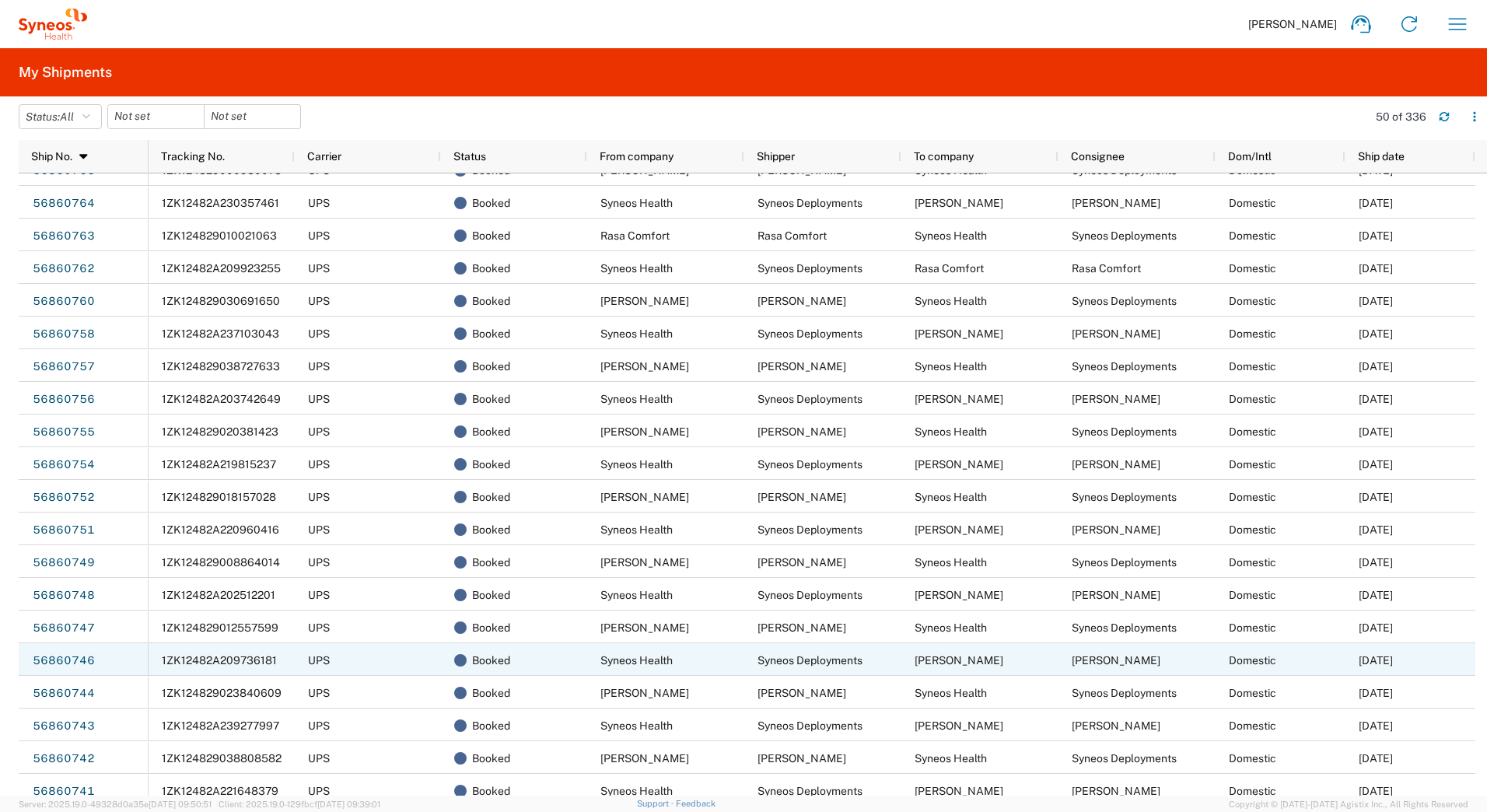
scroll to position [544, 0]
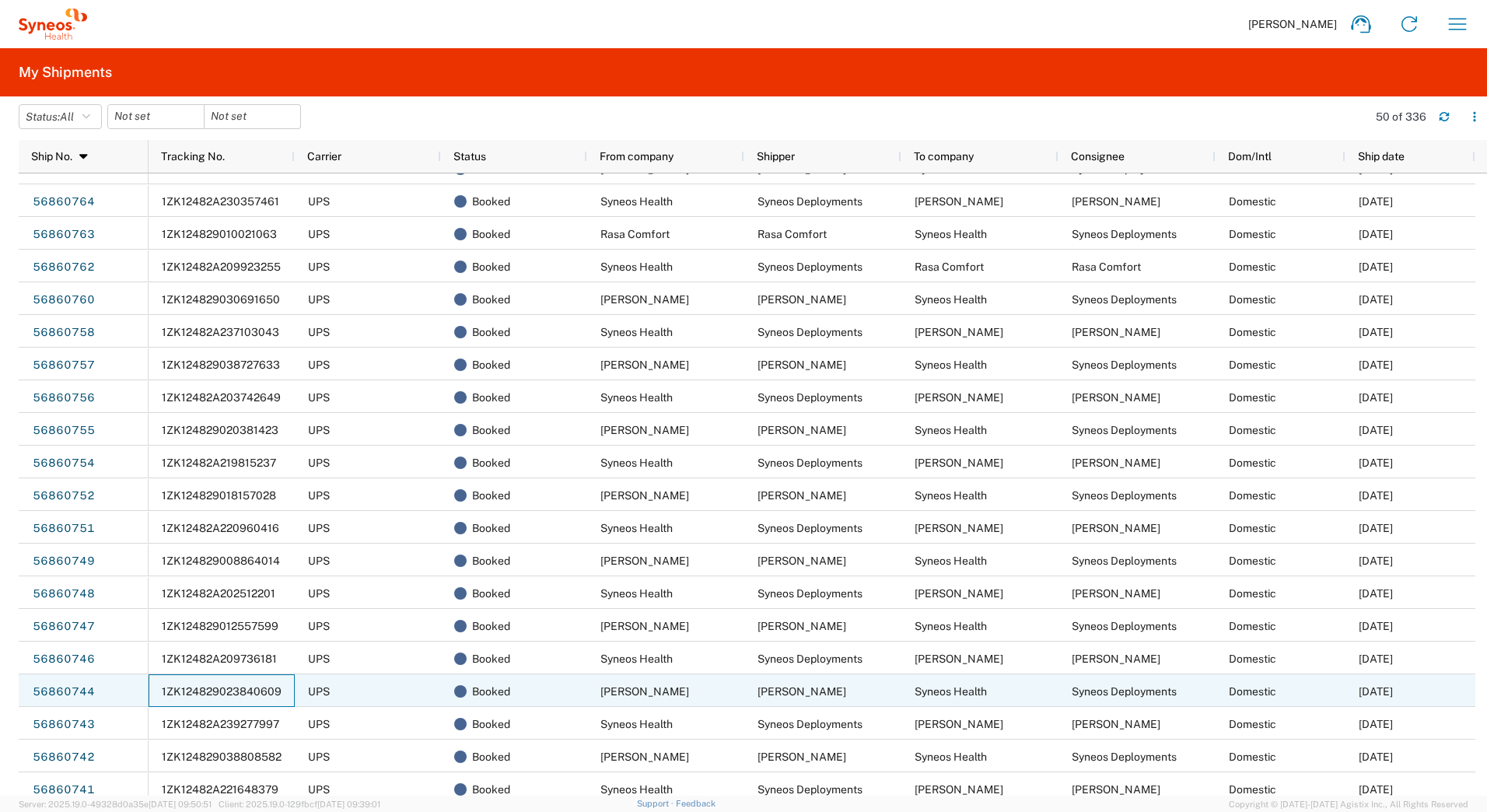
click at [172, 687] on span "1ZK124829023840609" at bounding box center [222, 691] width 120 height 12
click at [54, 684] on link "56860744" at bounding box center [63, 691] width 64 height 25
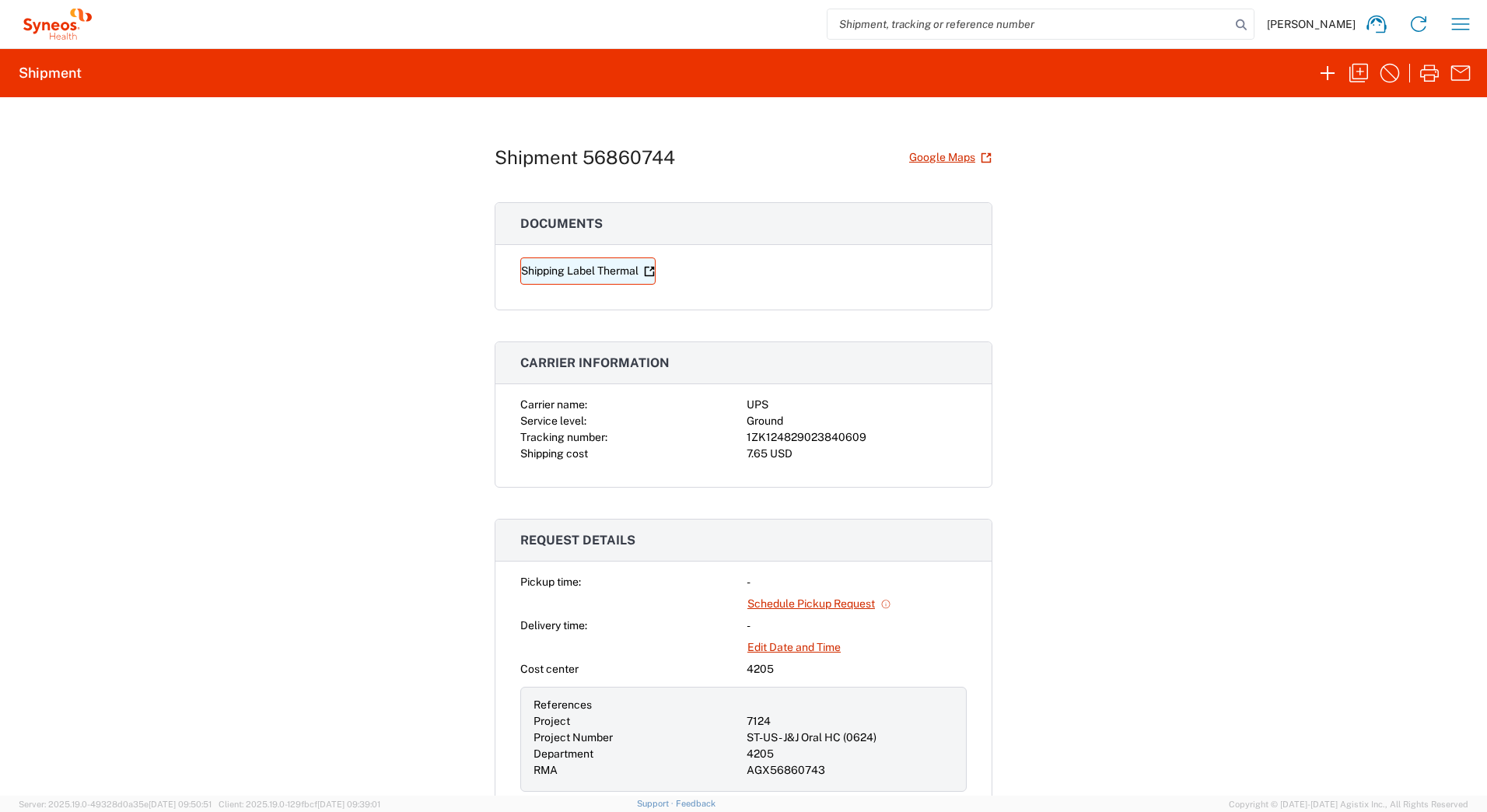
click at [572, 273] on link "Shipping Label Thermal" at bounding box center [588, 271] width 135 height 28
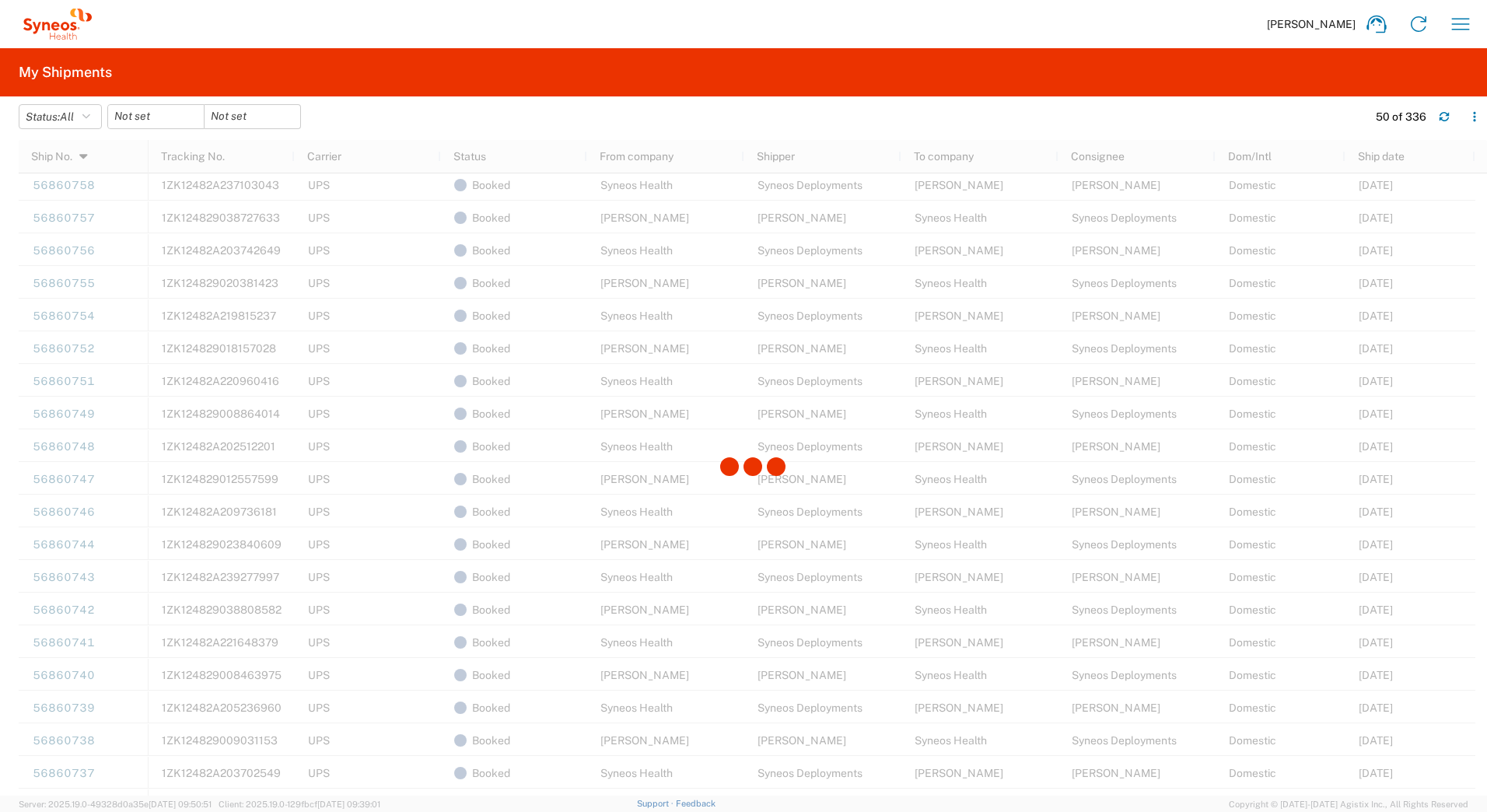
scroll to position [699, 0]
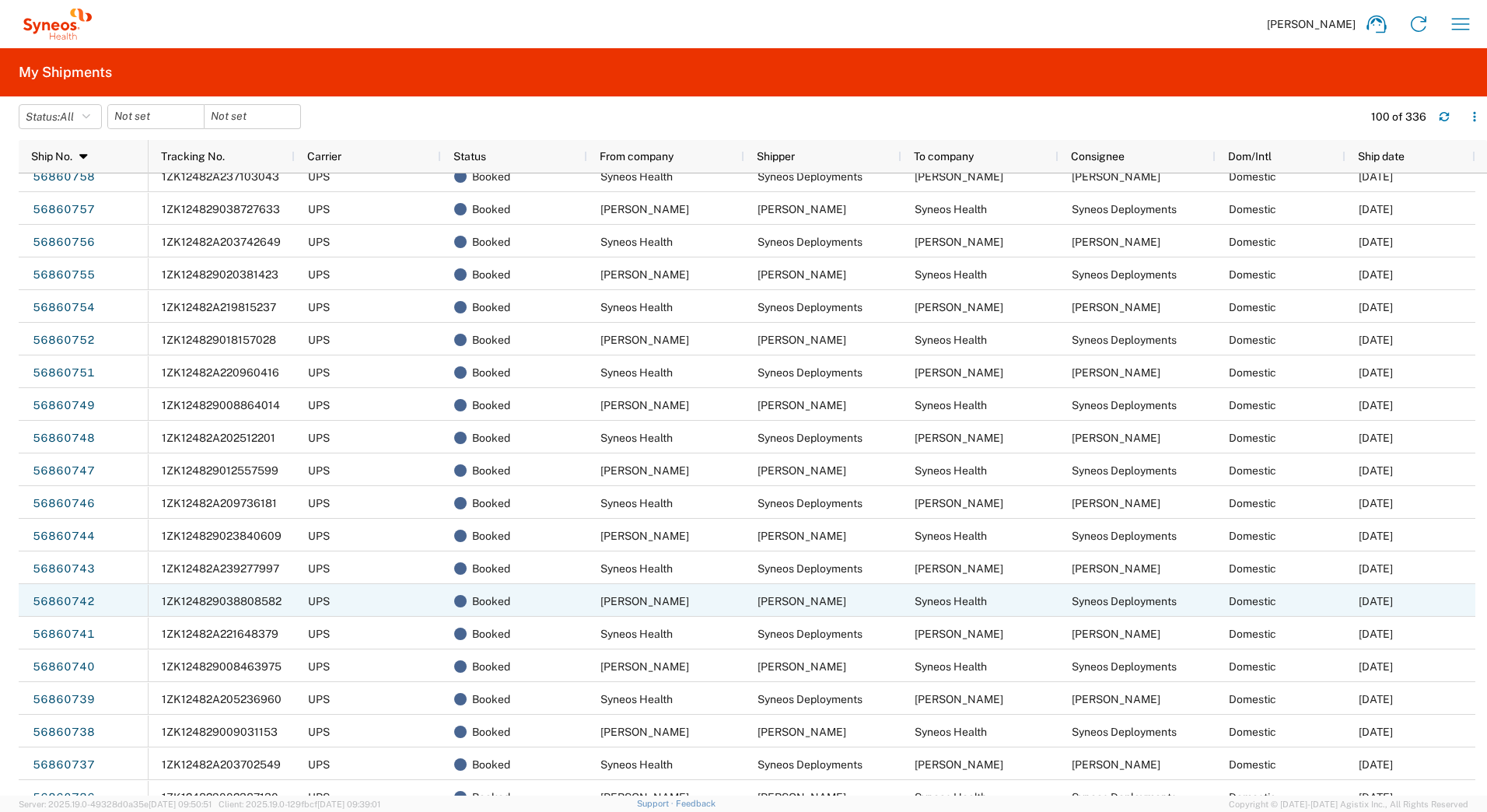
click at [226, 601] on span "1ZK124829038808582" at bounding box center [222, 601] width 120 height 12
click at [69, 596] on link "56860742" at bounding box center [63, 602] width 64 height 25
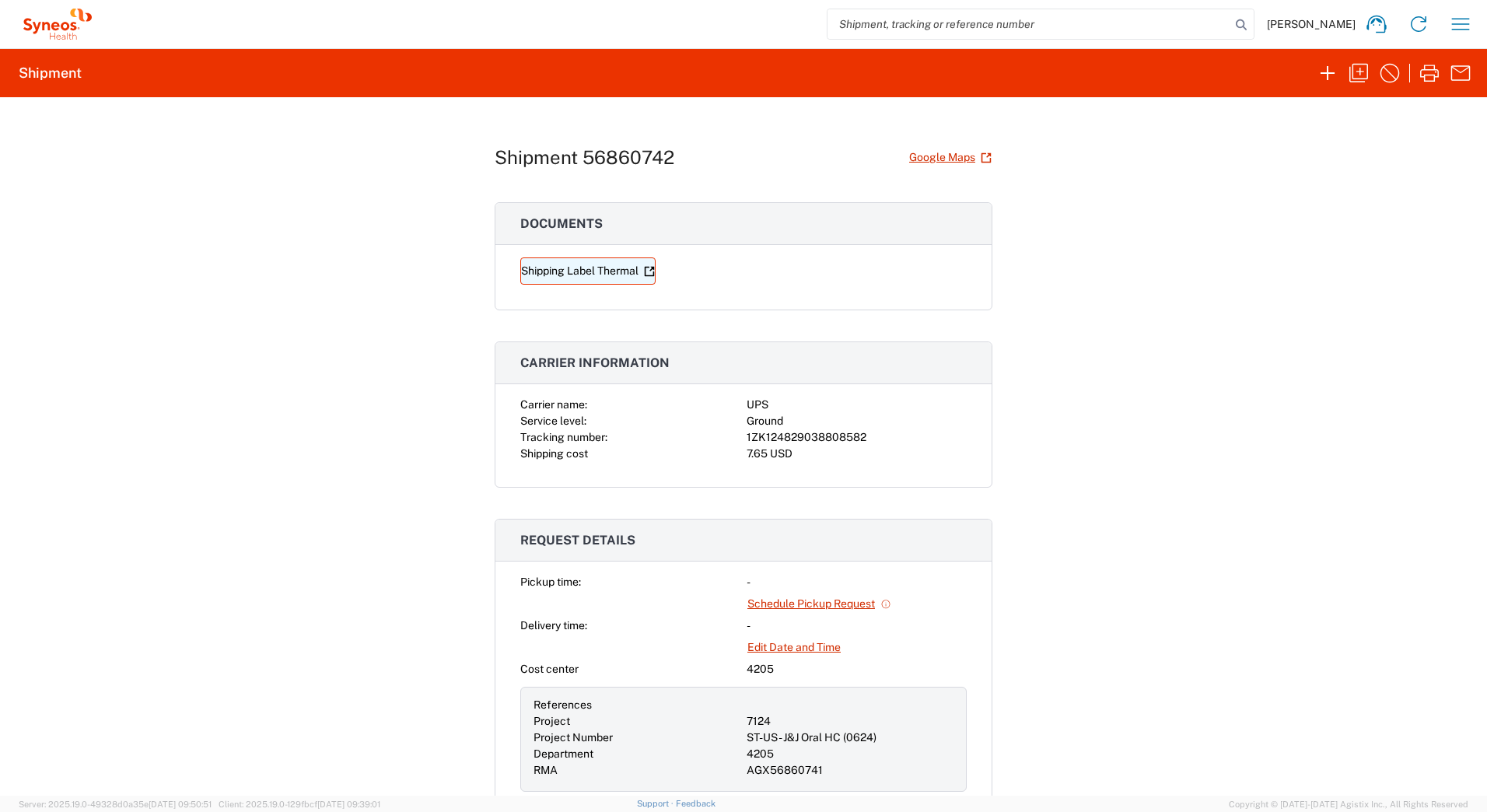
click at [529, 269] on link "Shipping Label Thermal" at bounding box center [588, 271] width 135 height 28
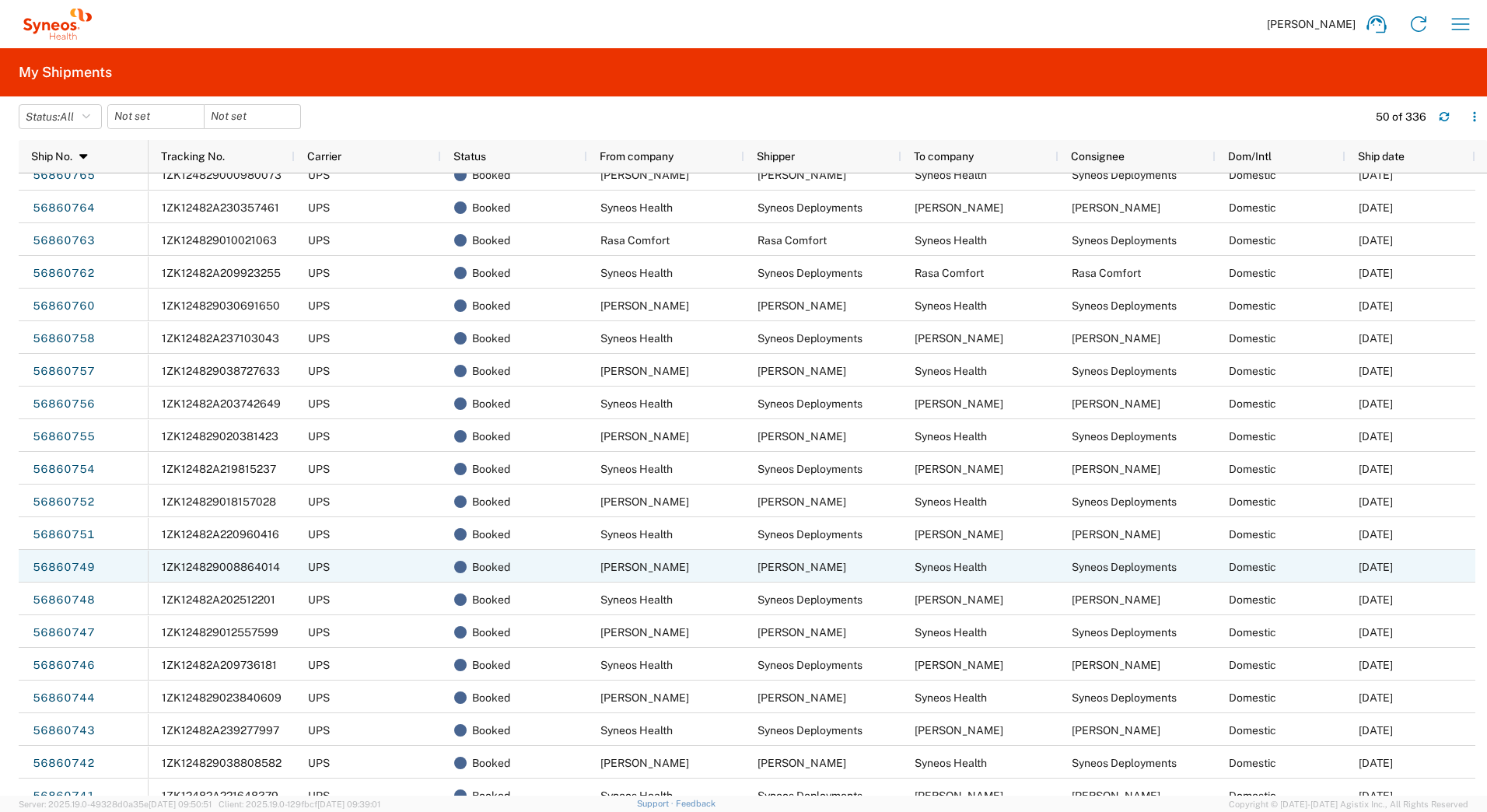
scroll to position [622, 0]
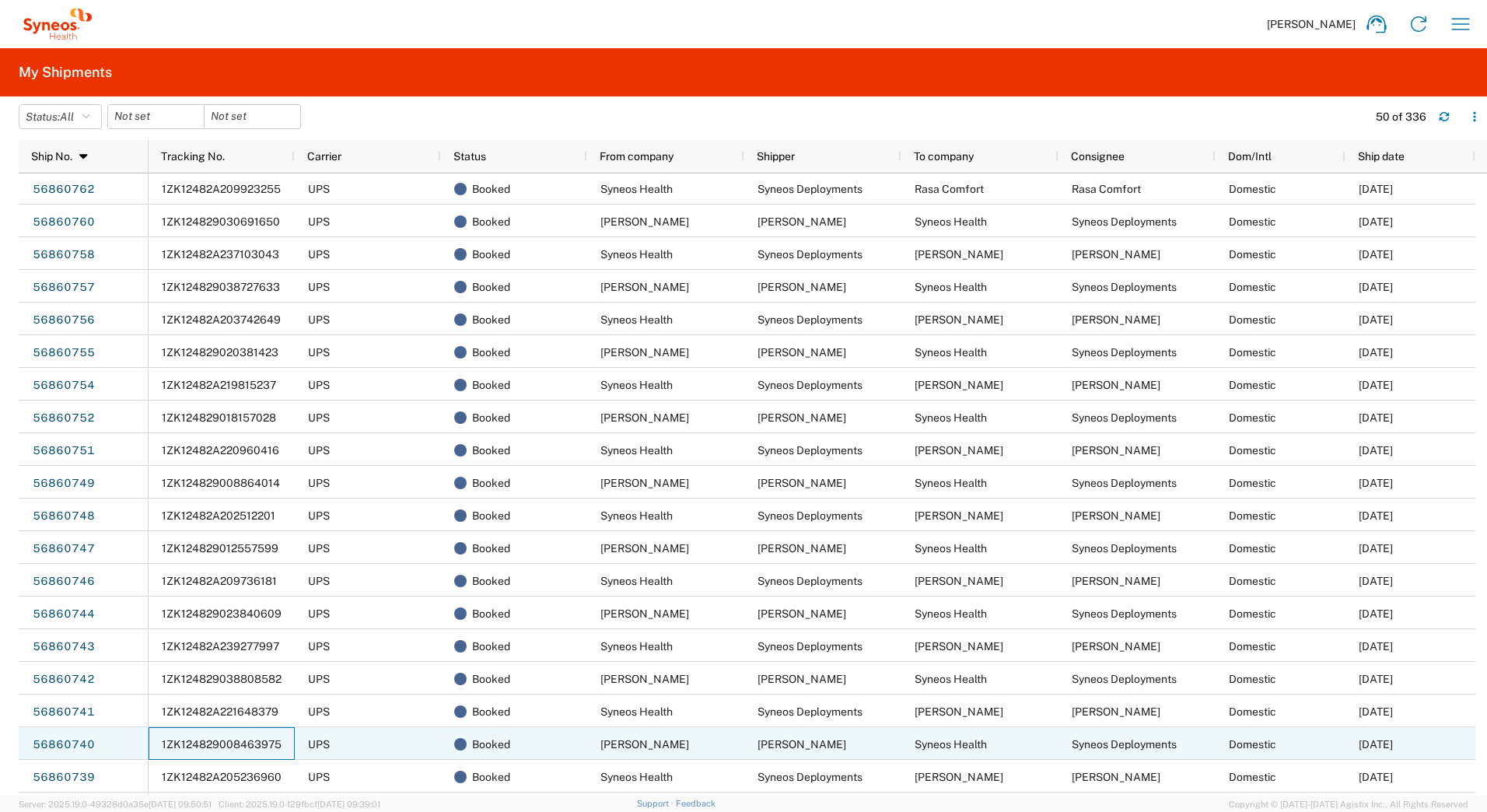
click at [228, 739] on span "1ZK124829008463975" at bounding box center [222, 744] width 120 height 12
click at [65, 741] on link "56860740" at bounding box center [63, 745] width 64 height 25
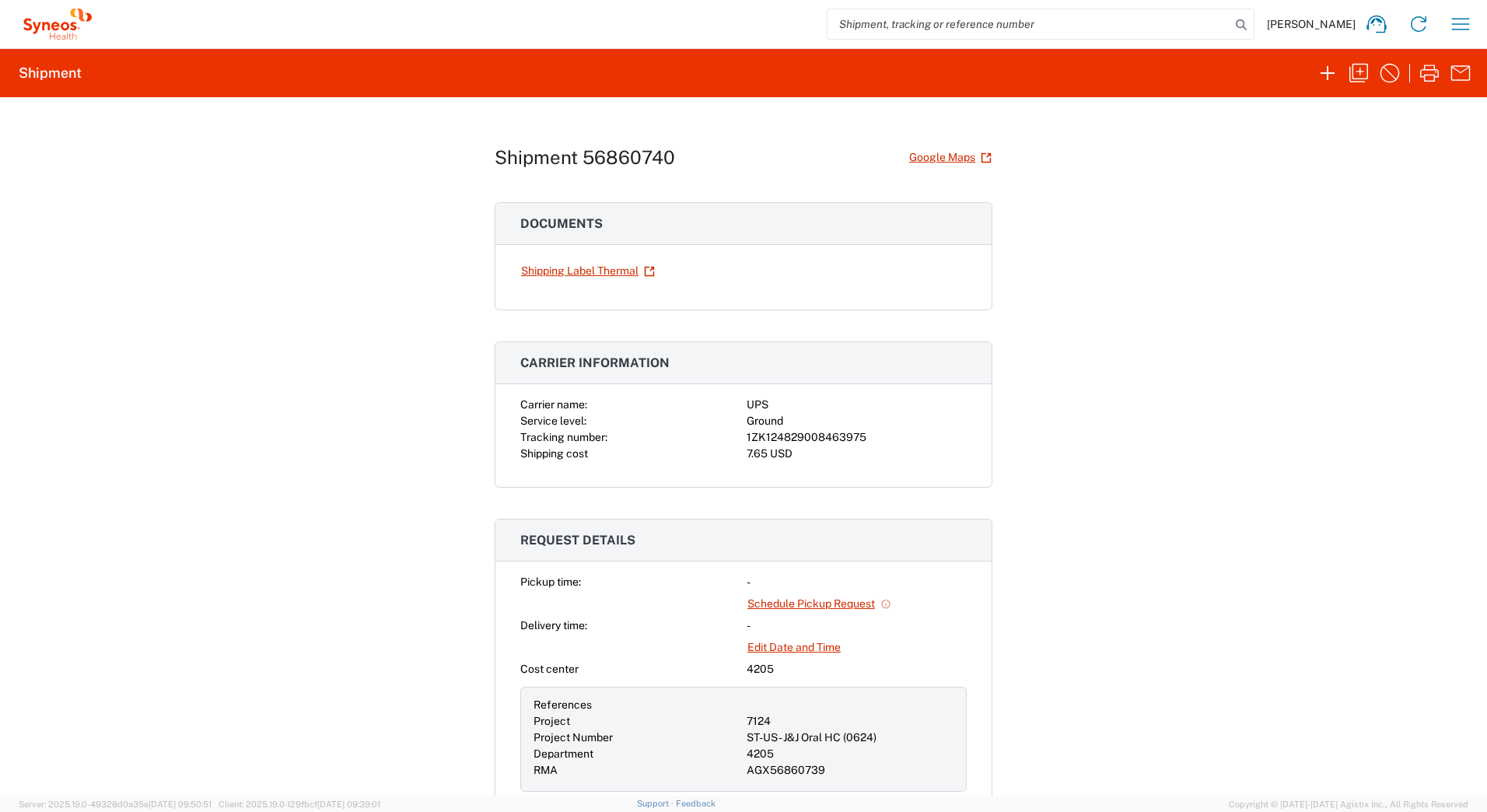
click at [783, 439] on div "1ZK124829008463975" at bounding box center [857, 437] width 220 height 16
click at [784, 437] on div "1ZK124829008463975" at bounding box center [857, 437] width 220 height 16
copy div "1ZK124829008463975"
click at [539, 266] on link "Shipping Label Thermal" at bounding box center [588, 271] width 135 height 28
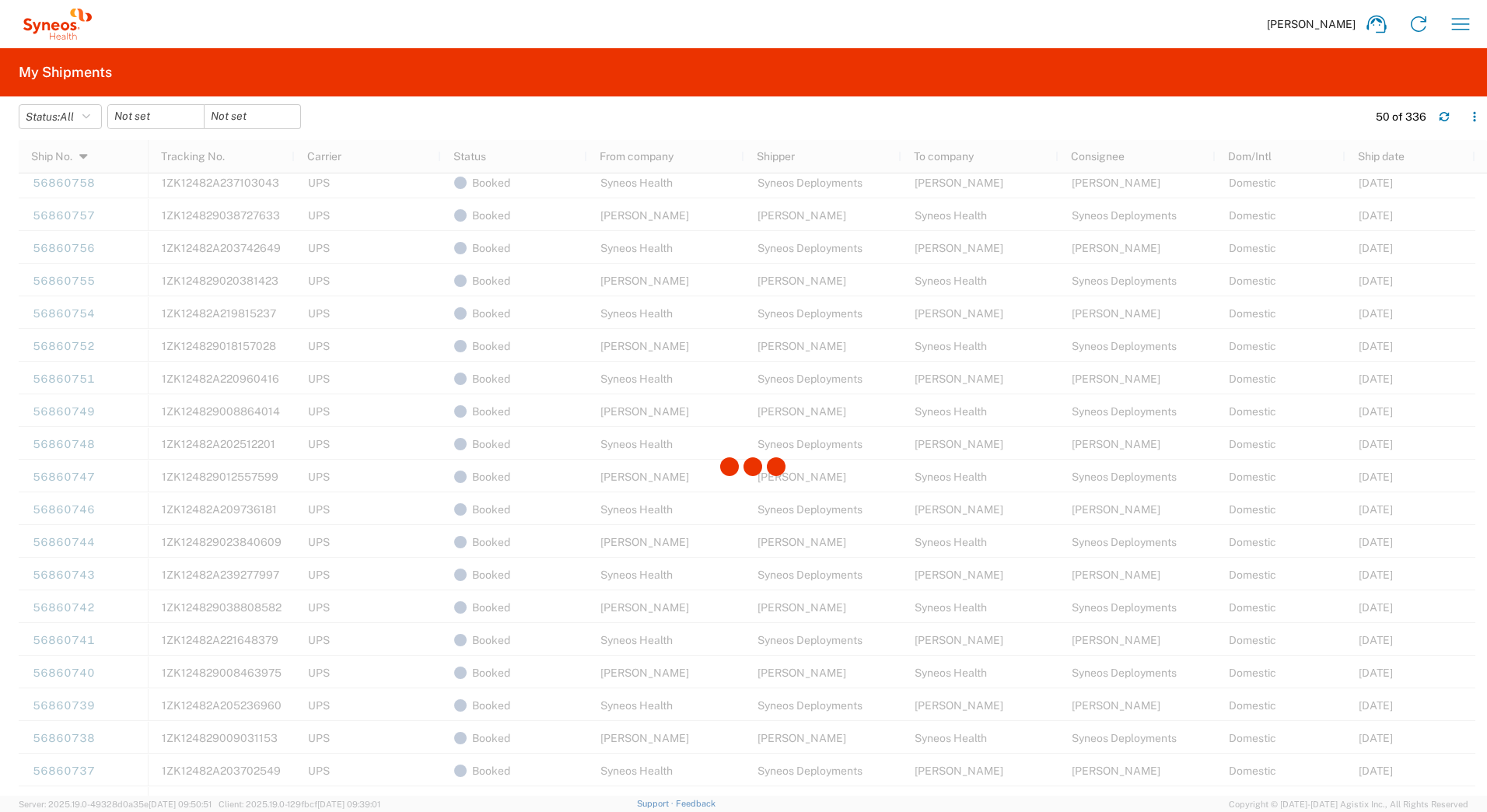
scroll to position [699, 0]
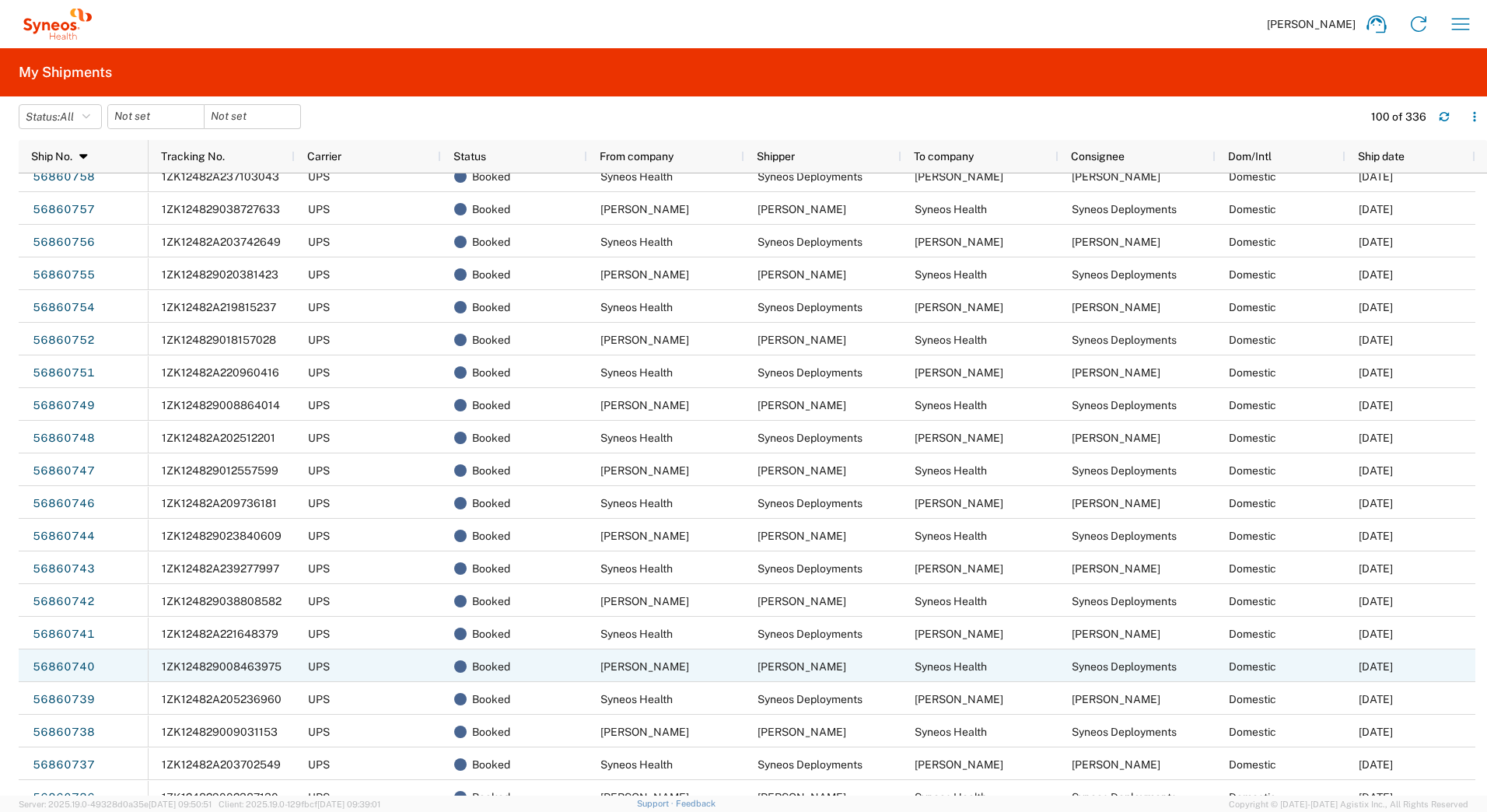
click at [236, 665] on span "1ZK124829008463975" at bounding box center [222, 665] width 120 height 12
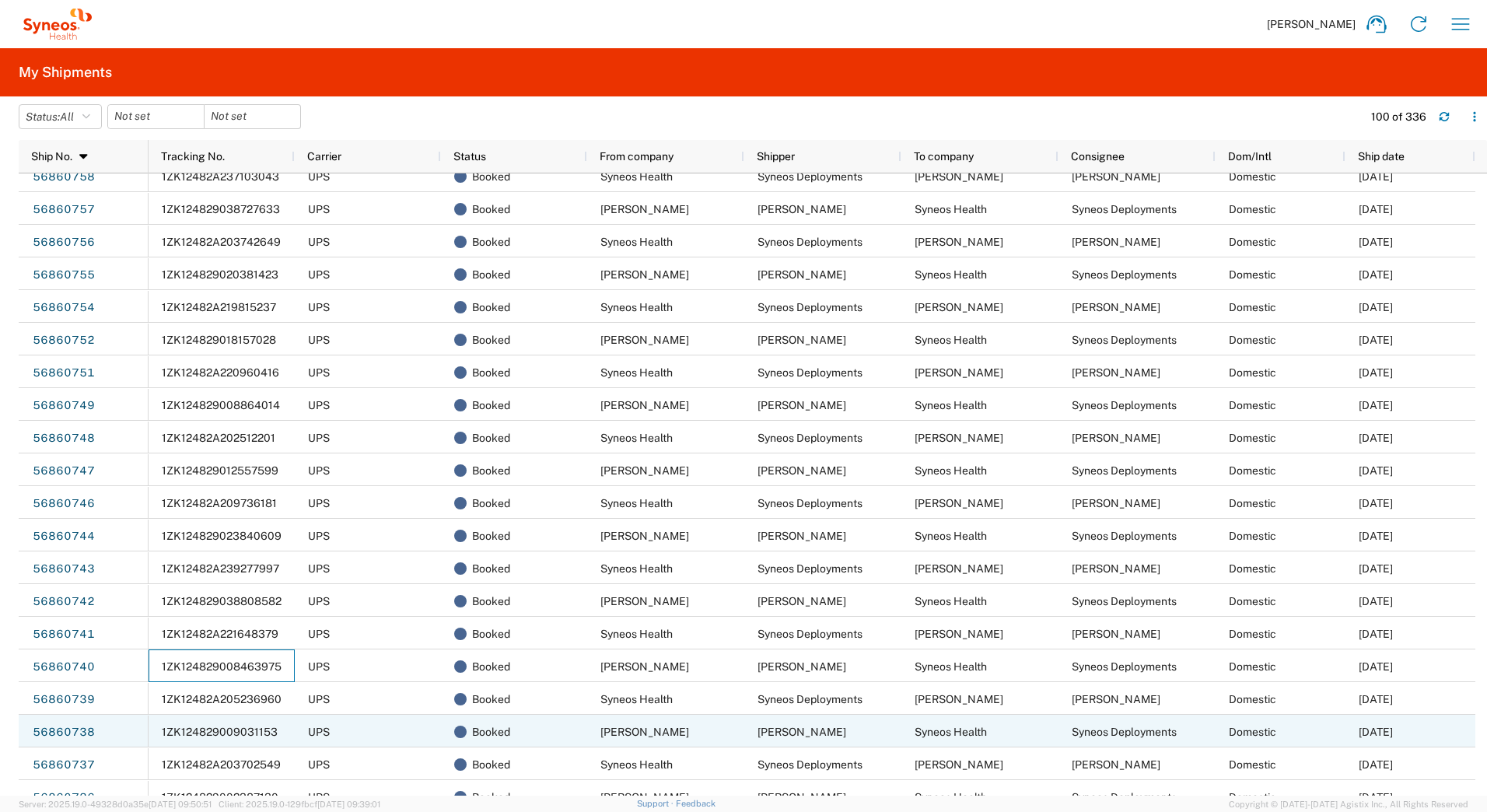
click at [188, 730] on span "1ZK124829009031153" at bounding box center [219, 731] width 116 height 12
click at [75, 728] on link "56860738" at bounding box center [63, 732] width 64 height 25
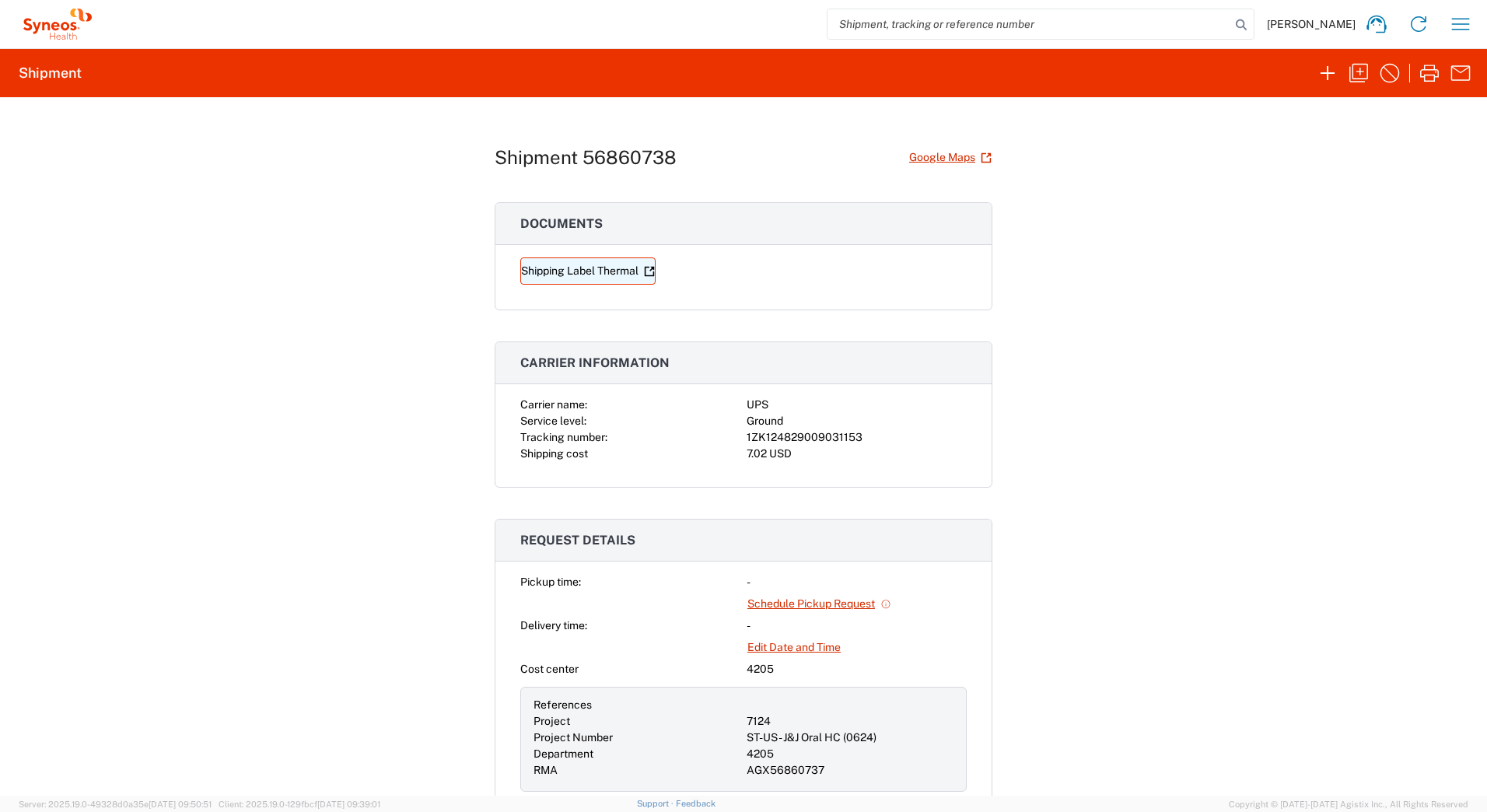
click at [576, 268] on link "Shipping Label Thermal" at bounding box center [588, 271] width 135 height 28
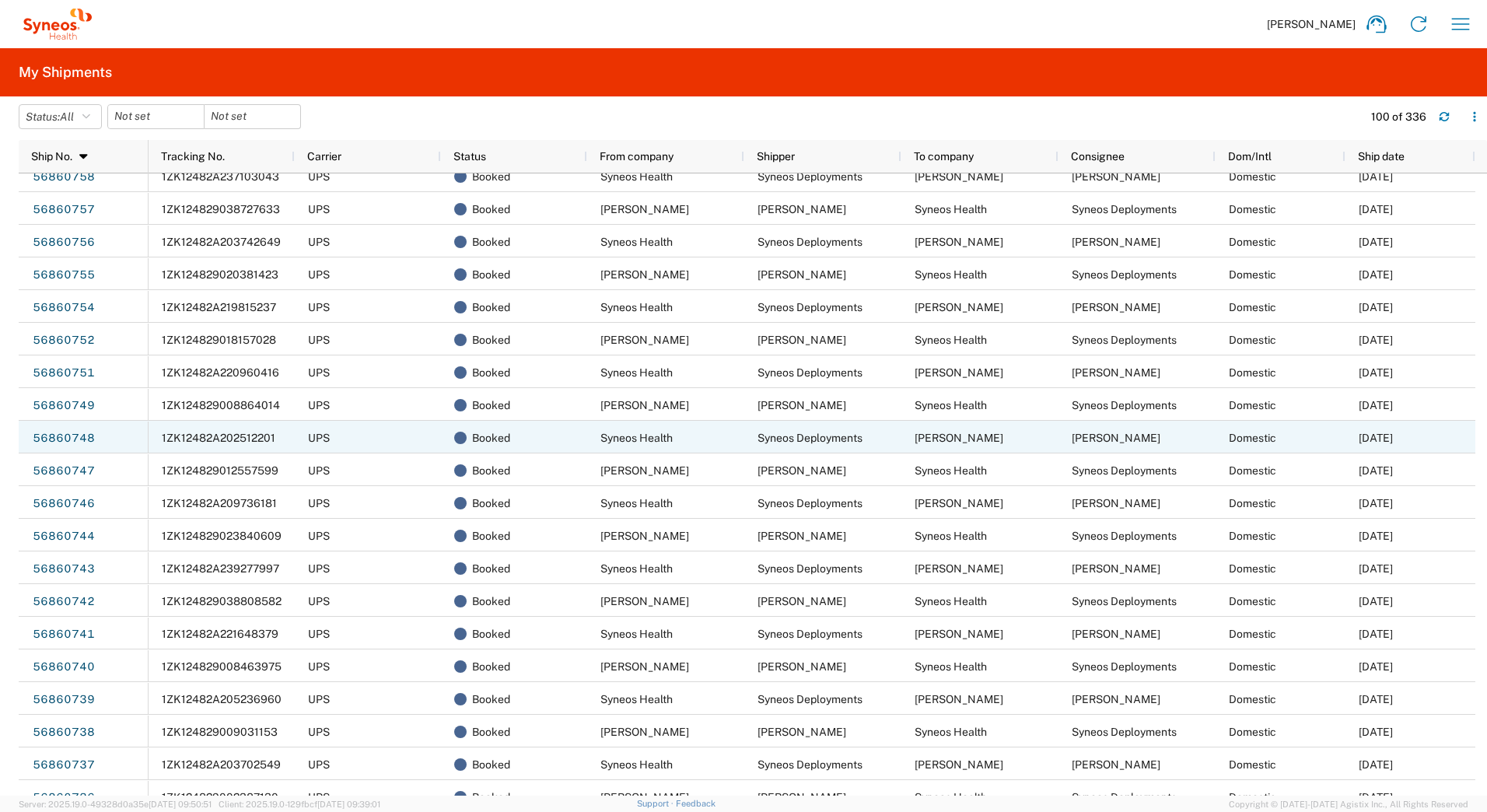
scroll to position [755, 0]
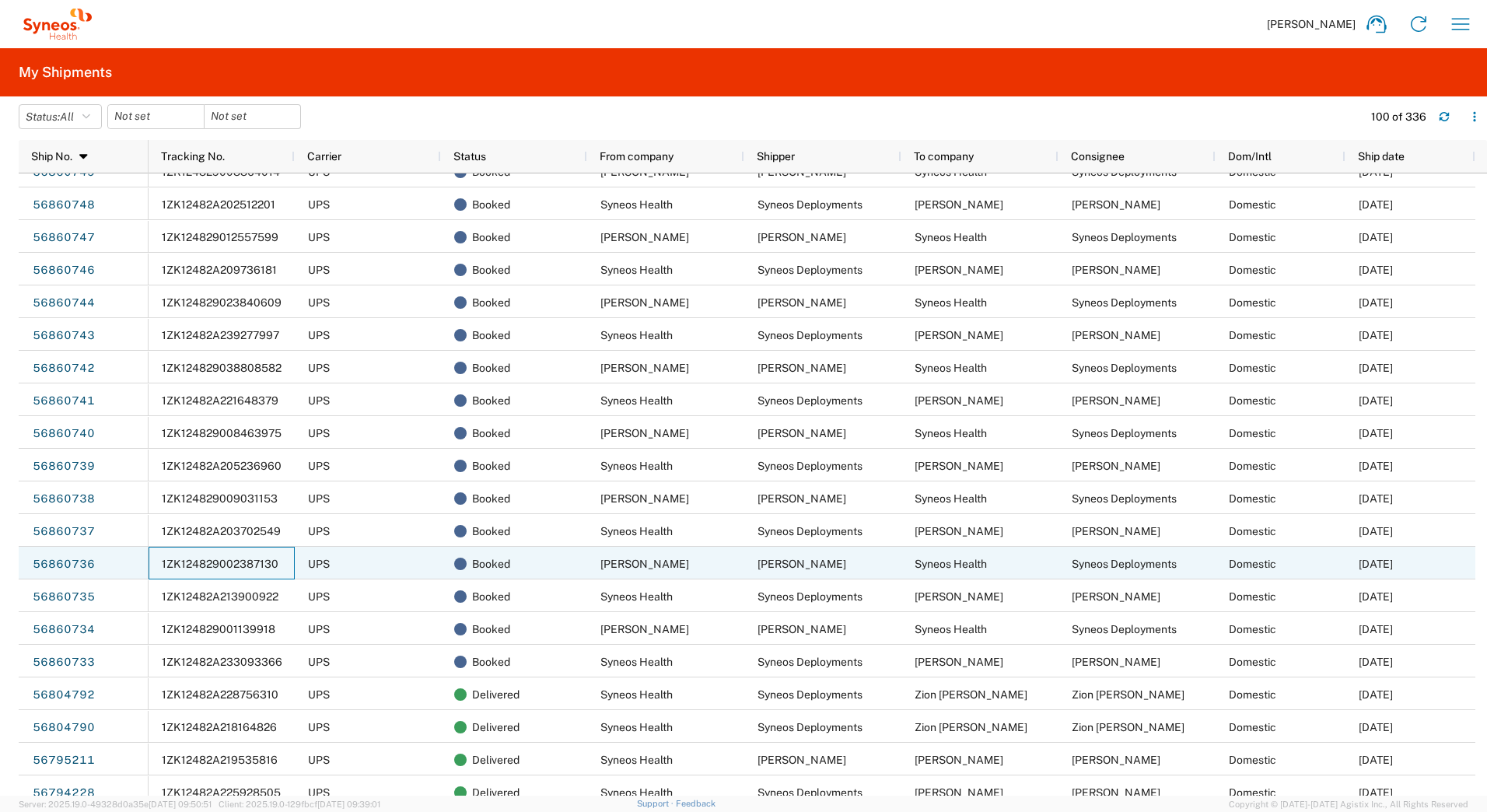
click at [198, 563] on span "1ZK124829002387130" at bounding box center [220, 563] width 117 height 12
click at [53, 560] on link "56860736" at bounding box center [63, 564] width 64 height 25
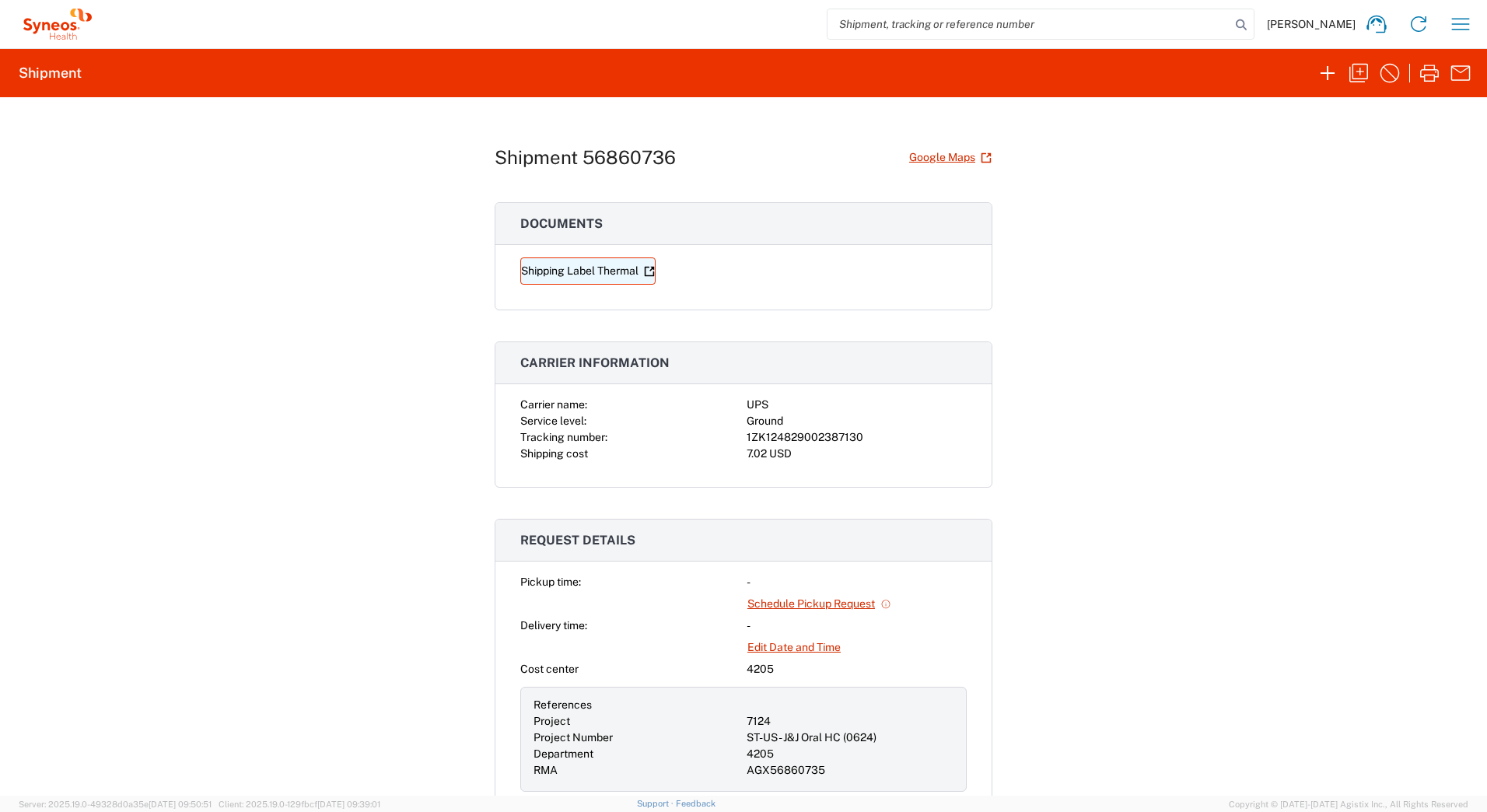
click at [582, 271] on link "Shipping Label Thermal" at bounding box center [588, 271] width 135 height 28
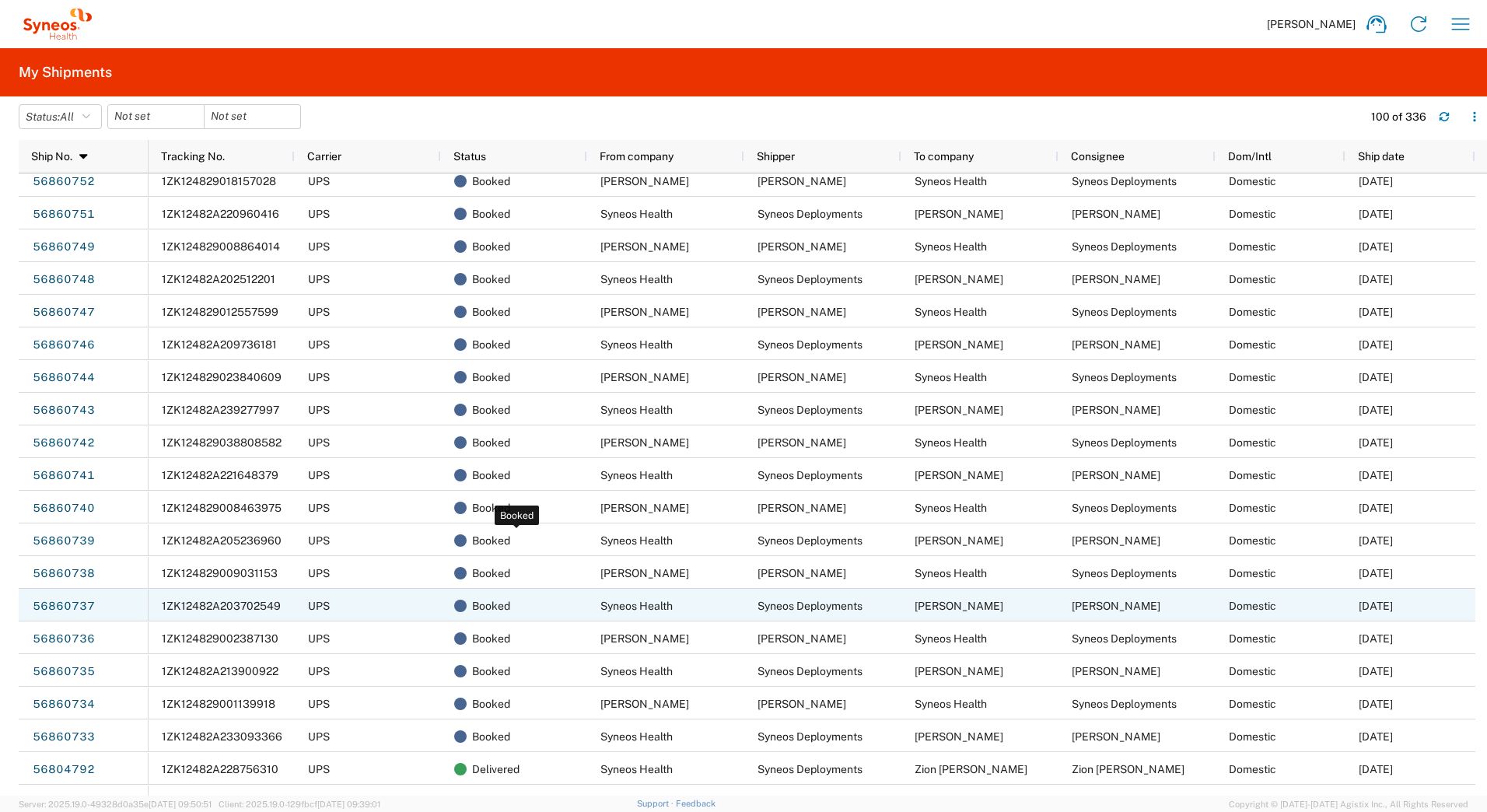
scroll to position [933, 0]
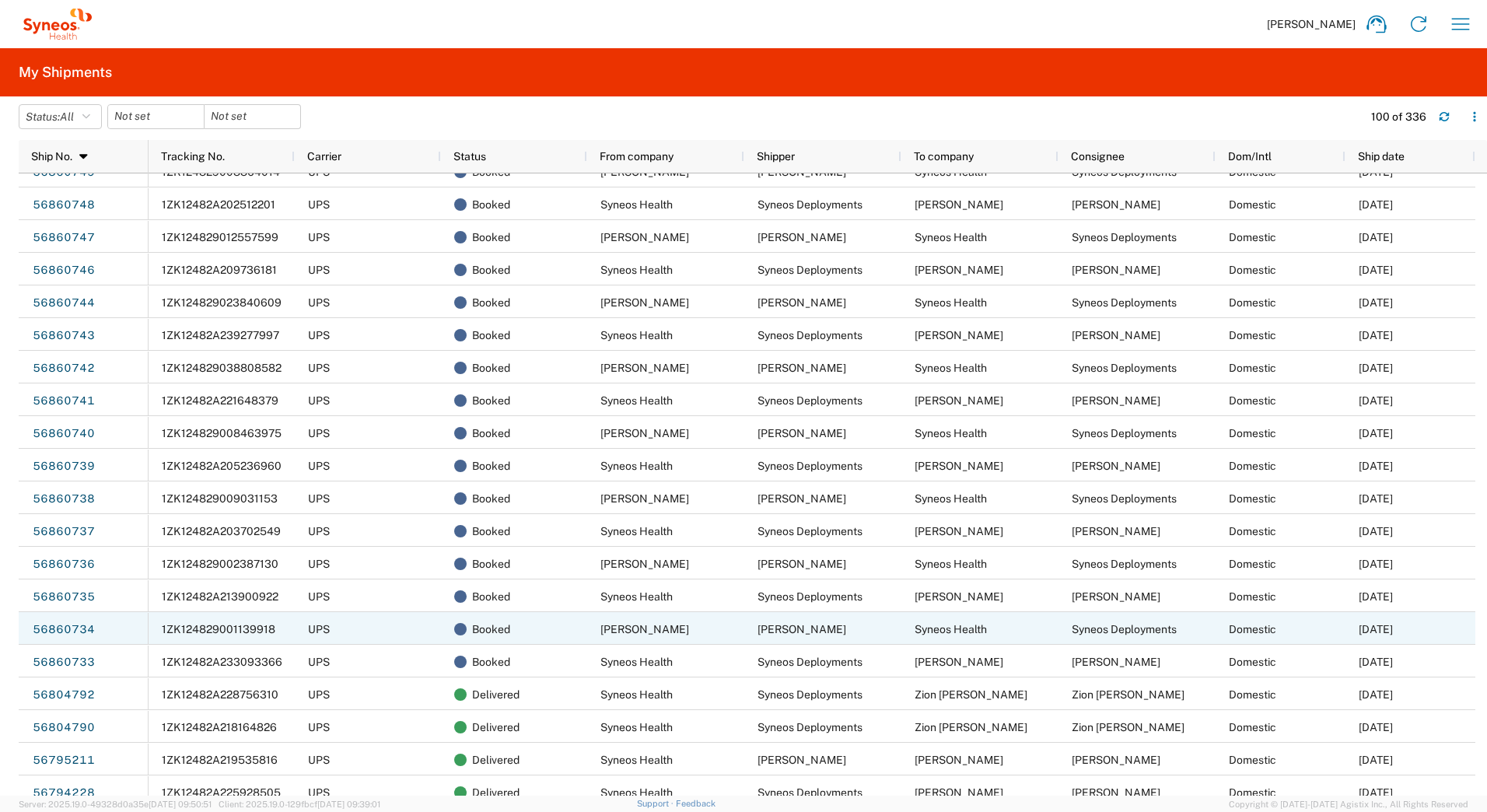
click at [199, 631] on span "1ZK124829001139918" at bounding box center [219, 628] width 113 height 12
click at [35, 631] on link "56860734" at bounding box center [63, 630] width 64 height 25
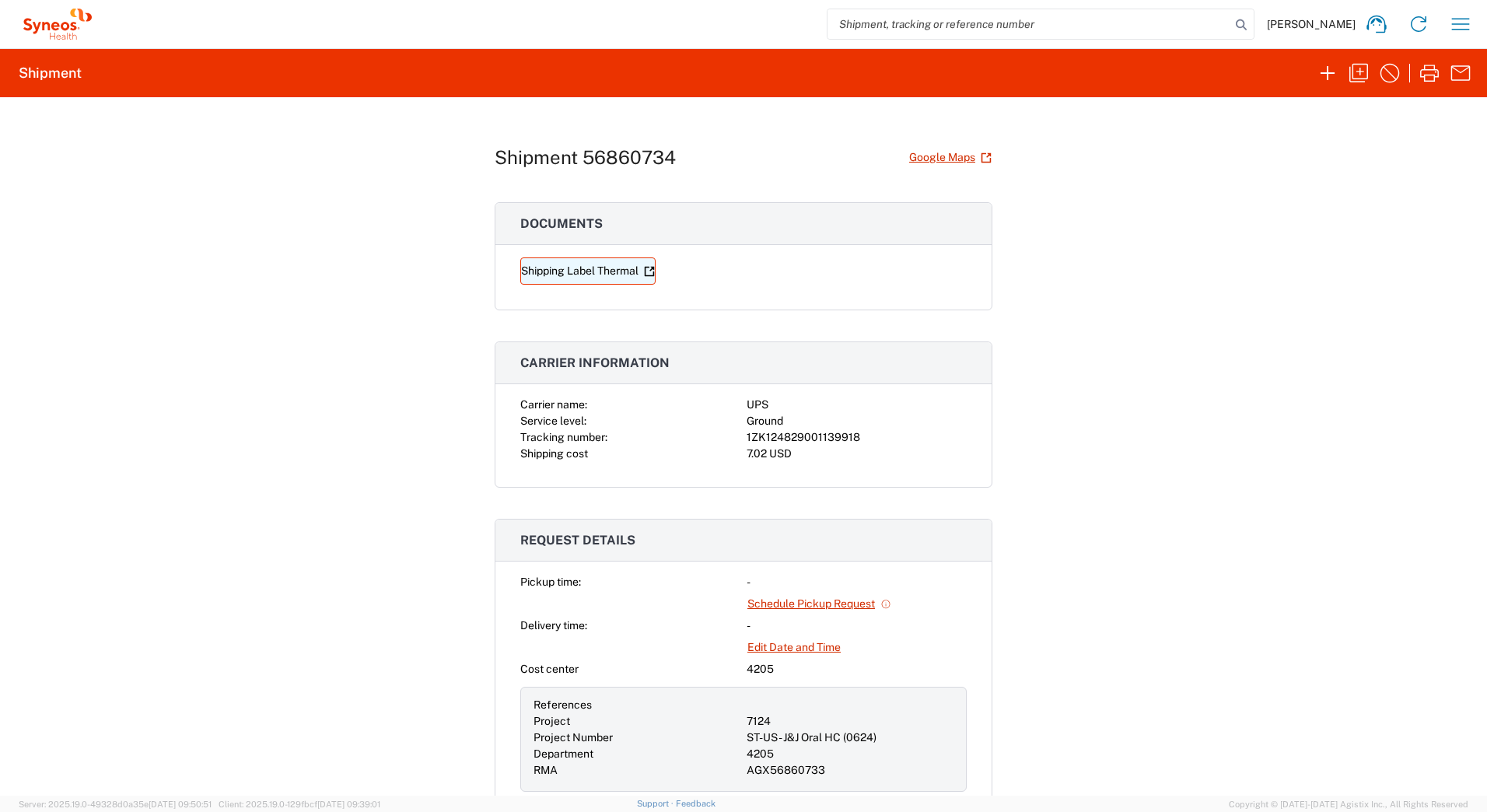
click at [595, 278] on link "Shipping Label Thermal" at bounding box center [588, 271] width 135 height 28
